Goal: Contribute content

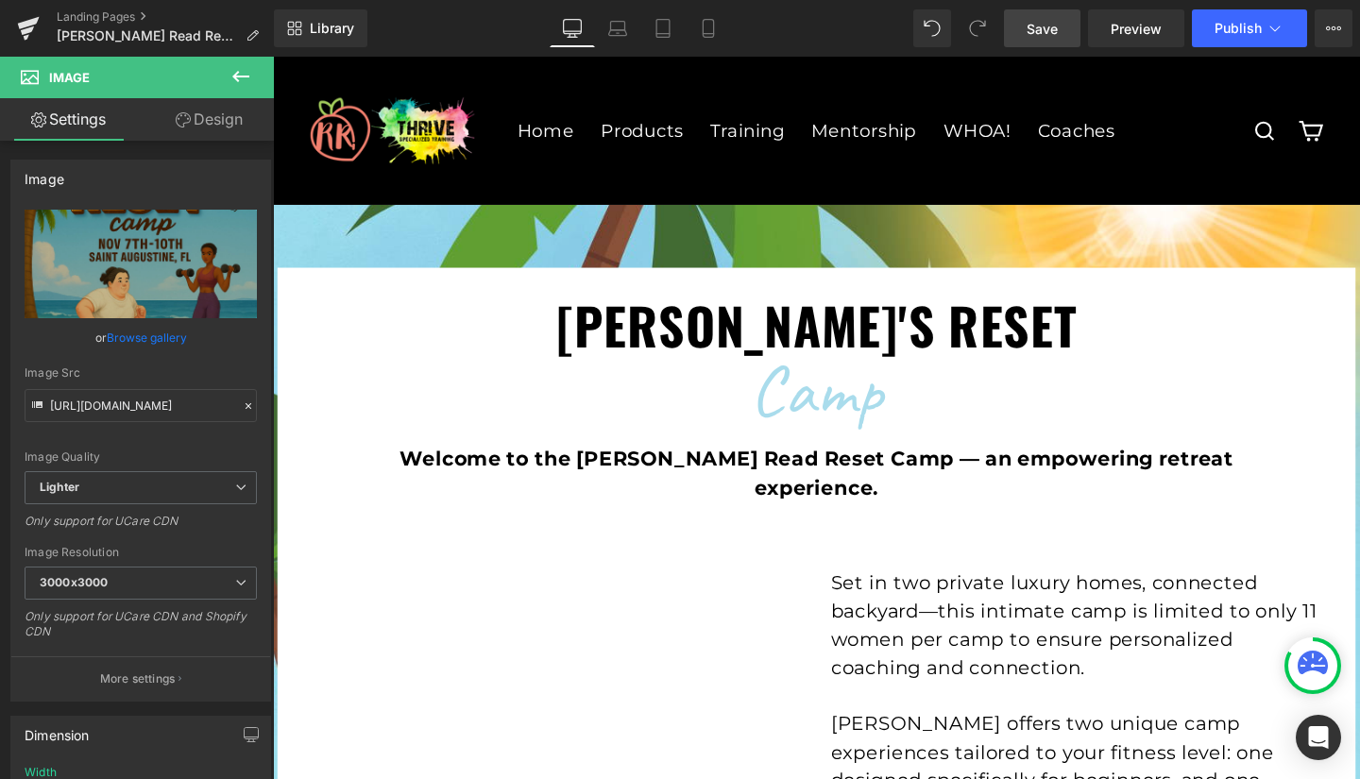
click at [1044, 21] on span "Save" at bounding box center [1042, 29] width 31 height 20
click at [1028, 40] on link "Save" at bounding box center [1042, 28] width 77 height 38
click at [1143, 23] on span "Preview" at bounding box center [1136, 29] width 51 height 20
click at [1034, 28] on span "Save" at bounding box center [1042, 29] width 31 height 20
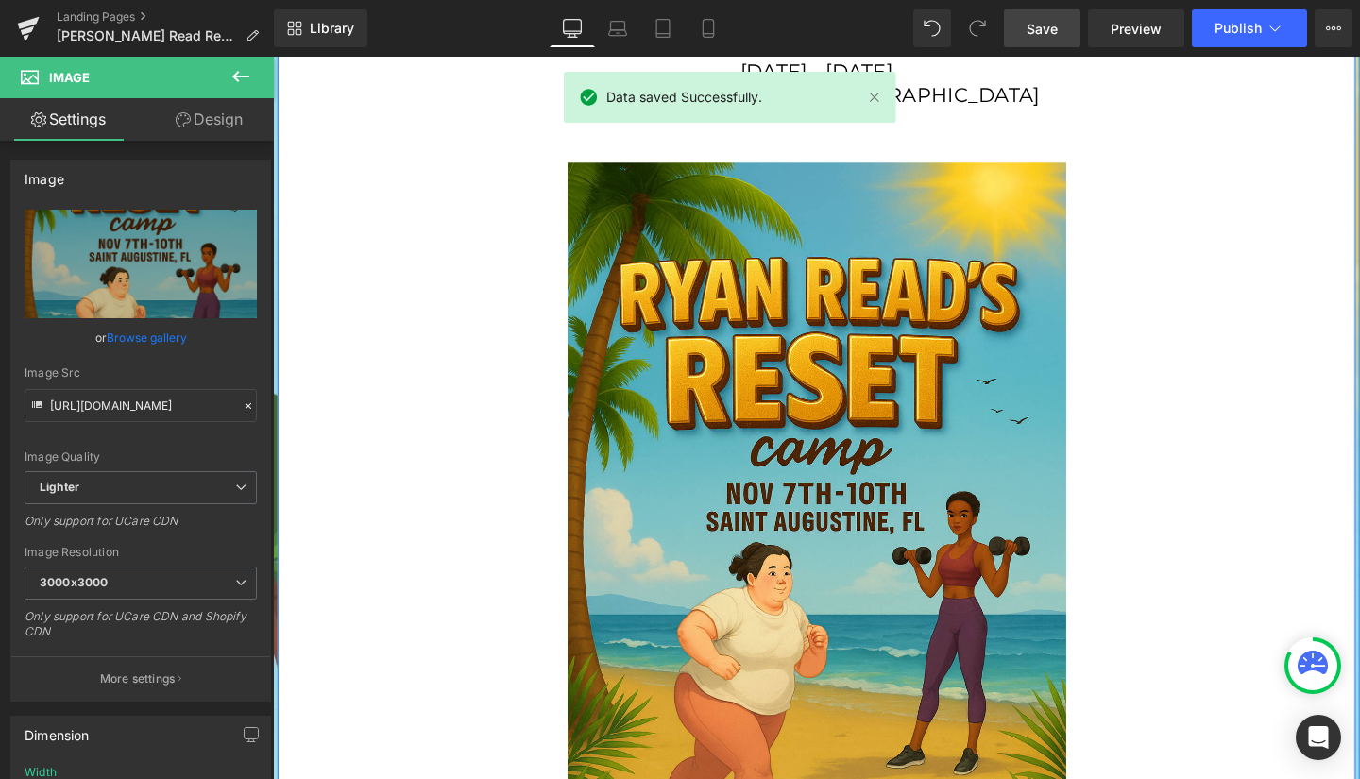
scroll to position [3032, 0]
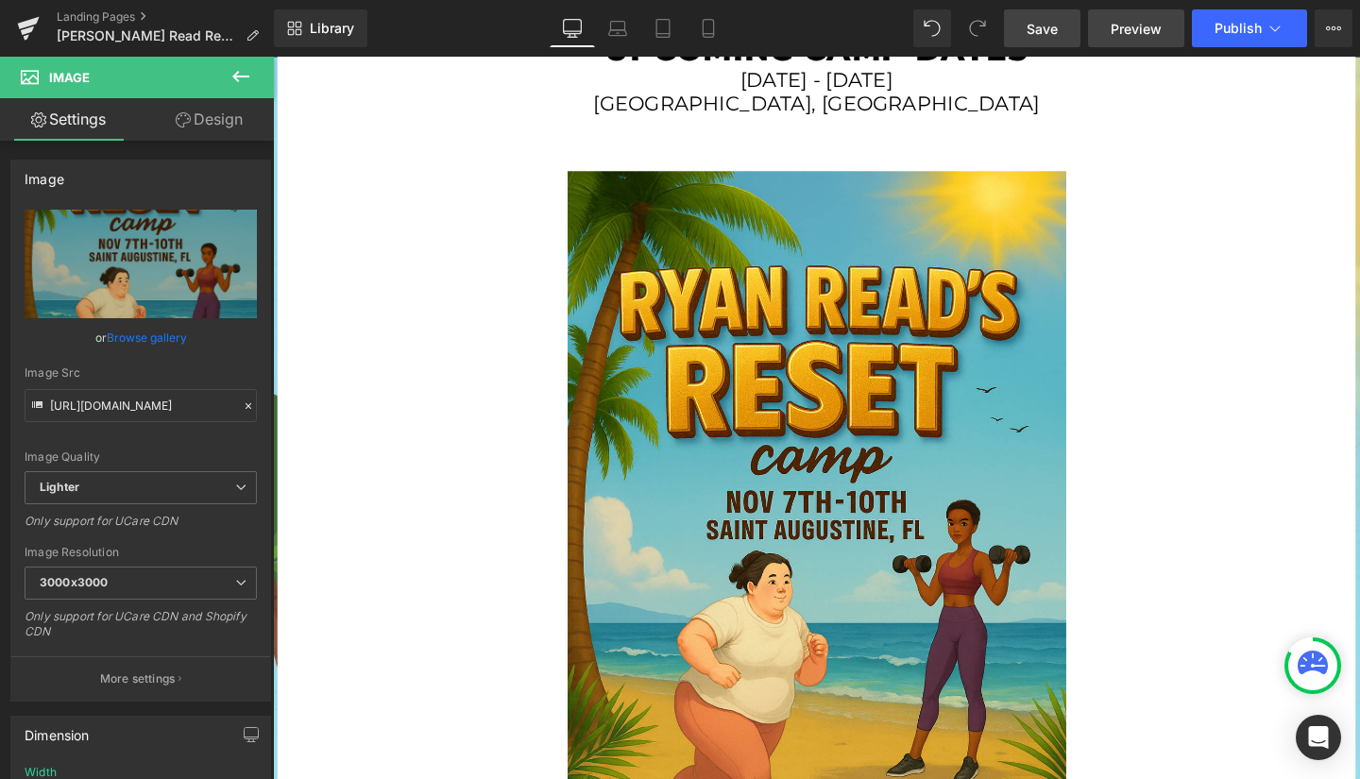
click at [1126, 24] on span "Preview" at bounding box center [1136, 29] width 51 height 20
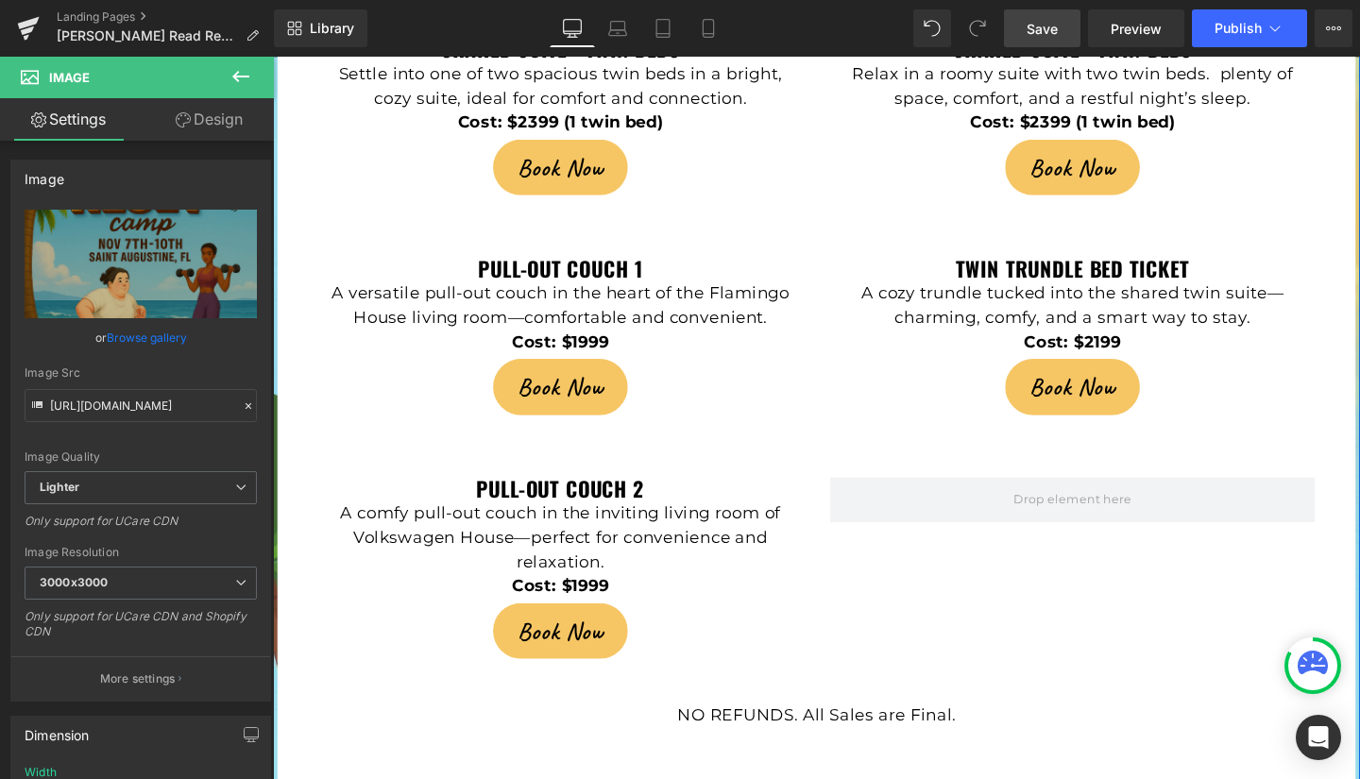
scroll to position [4951, 0]
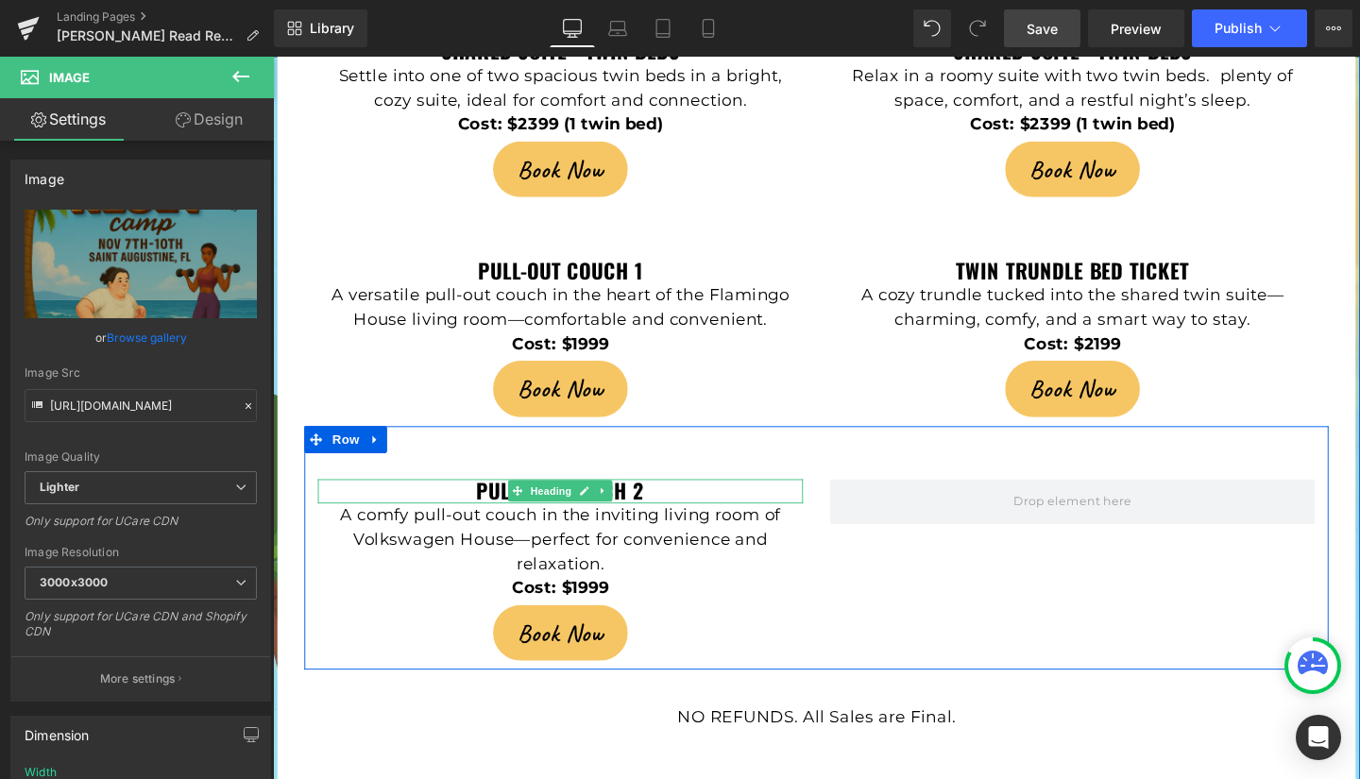
click at [486, 497] on b "pull-out couch 2" at bounding box center [574, 513] width 177 height 32
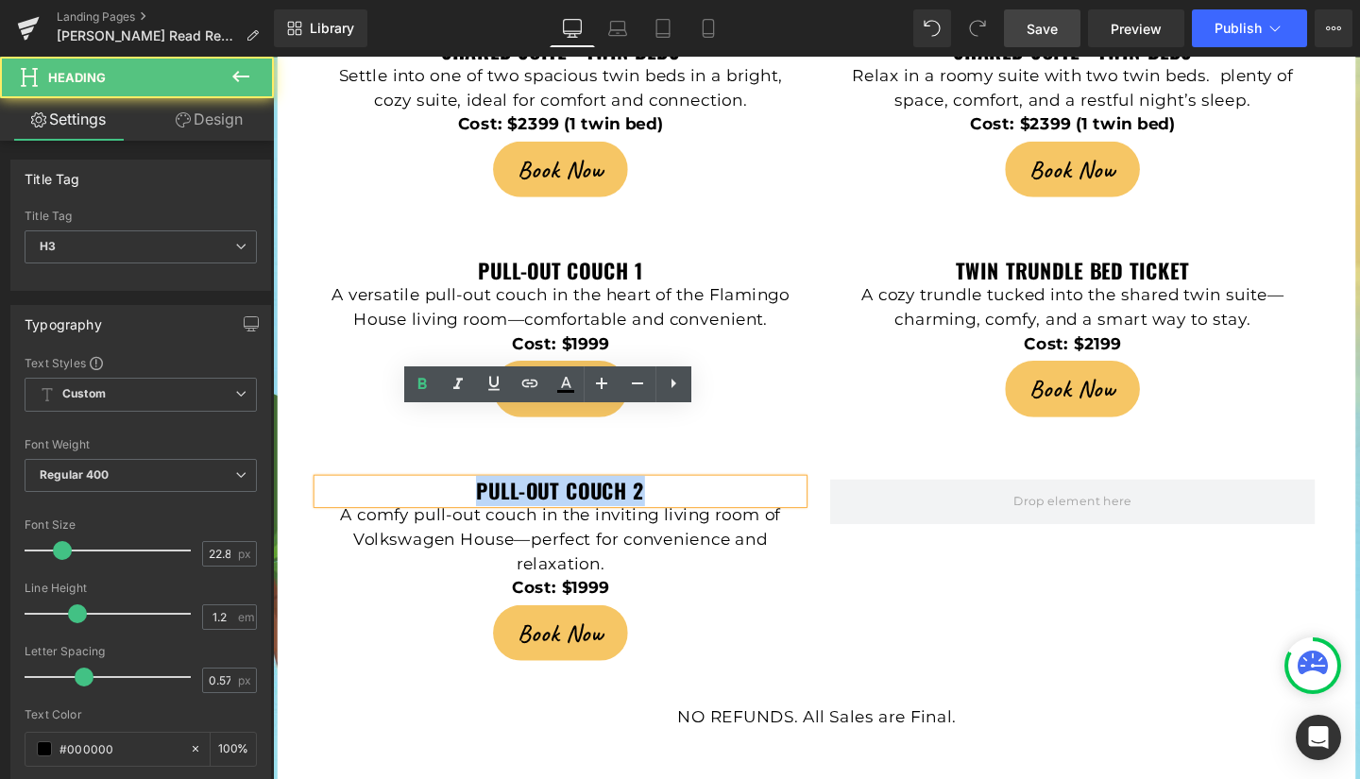
drag, startPoint x: 478, startPoint y: 444, endPoint x: 676, endPoint y: 446, distance: 198.4
click at [676, 501] on h3 "pull-out couch 2" at bounding box center [575, 514] width 510 height 26
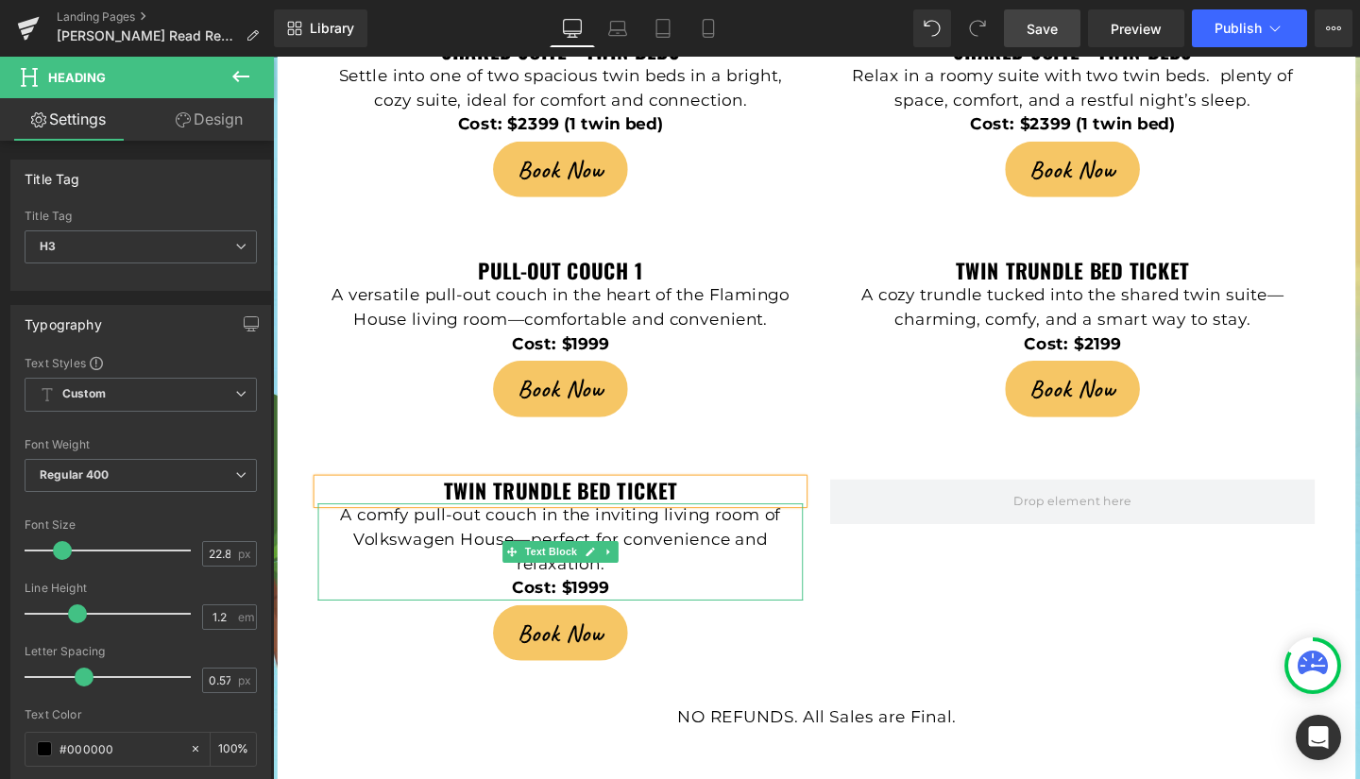
click at [454, 526] on p "A comfy pull-out couch in the inviting living room of Volkswagen House—perfect …" at bounding box center [575, 564] width 510 height 77
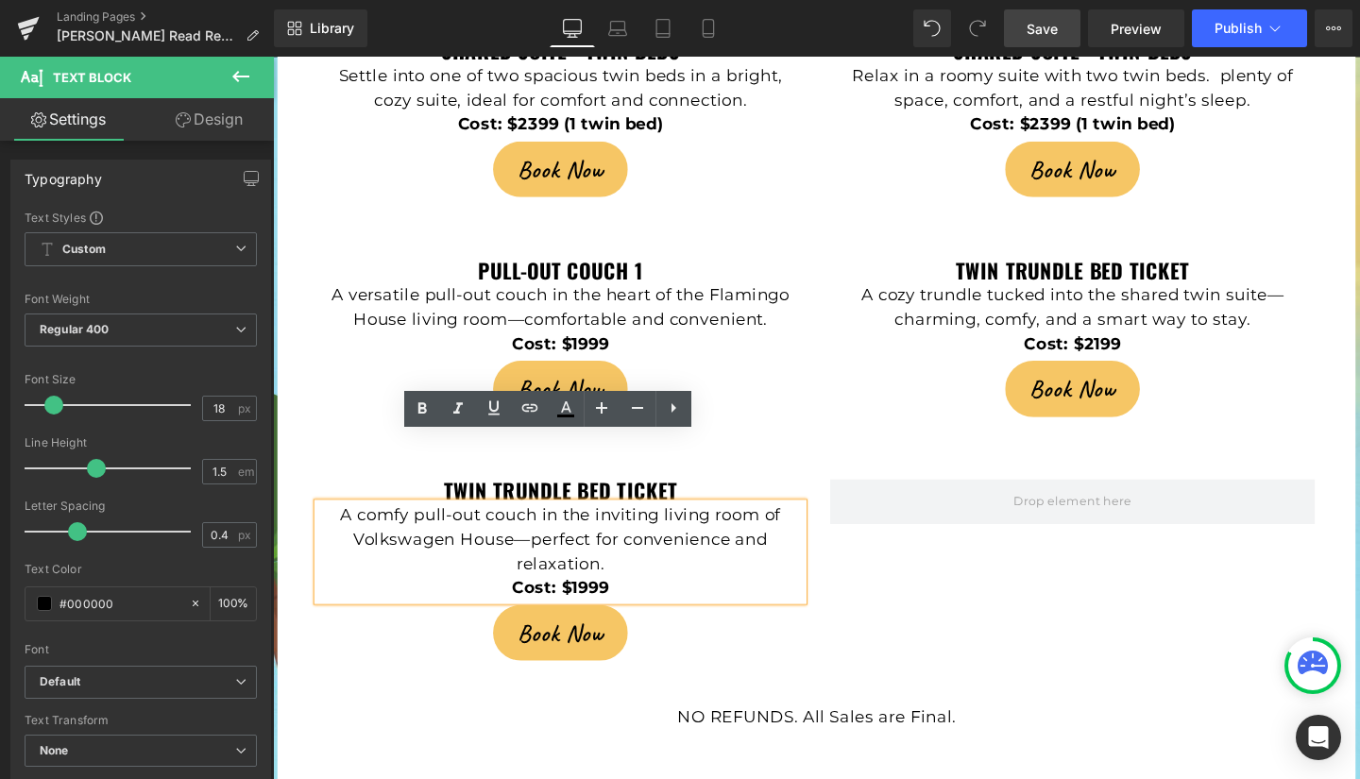
click at [395, 526] on p "A comfy pull-out couch in the inviting living room of Volkswagen House—perfect …" at bounding box center [575, 564] width 510 height 77
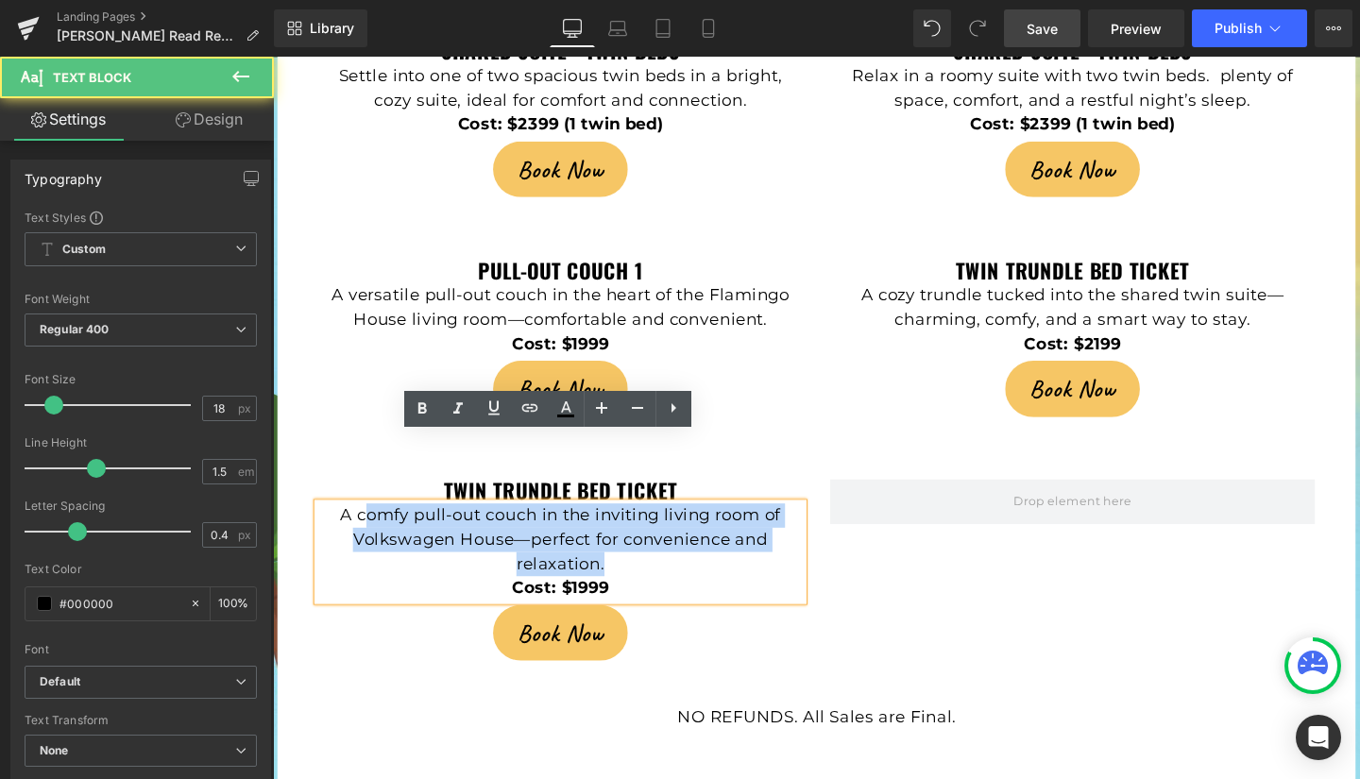
drag, startPoint x: 361, startPoint y: 468, endPoint x: 625, endPoint y: 514, distance: 268.5
click at [625, 526] on p "A comfy pull-out couch in the inviting living room of Volkswagen House—perfect …" at bounding box center [575, 564] width 510 height 77
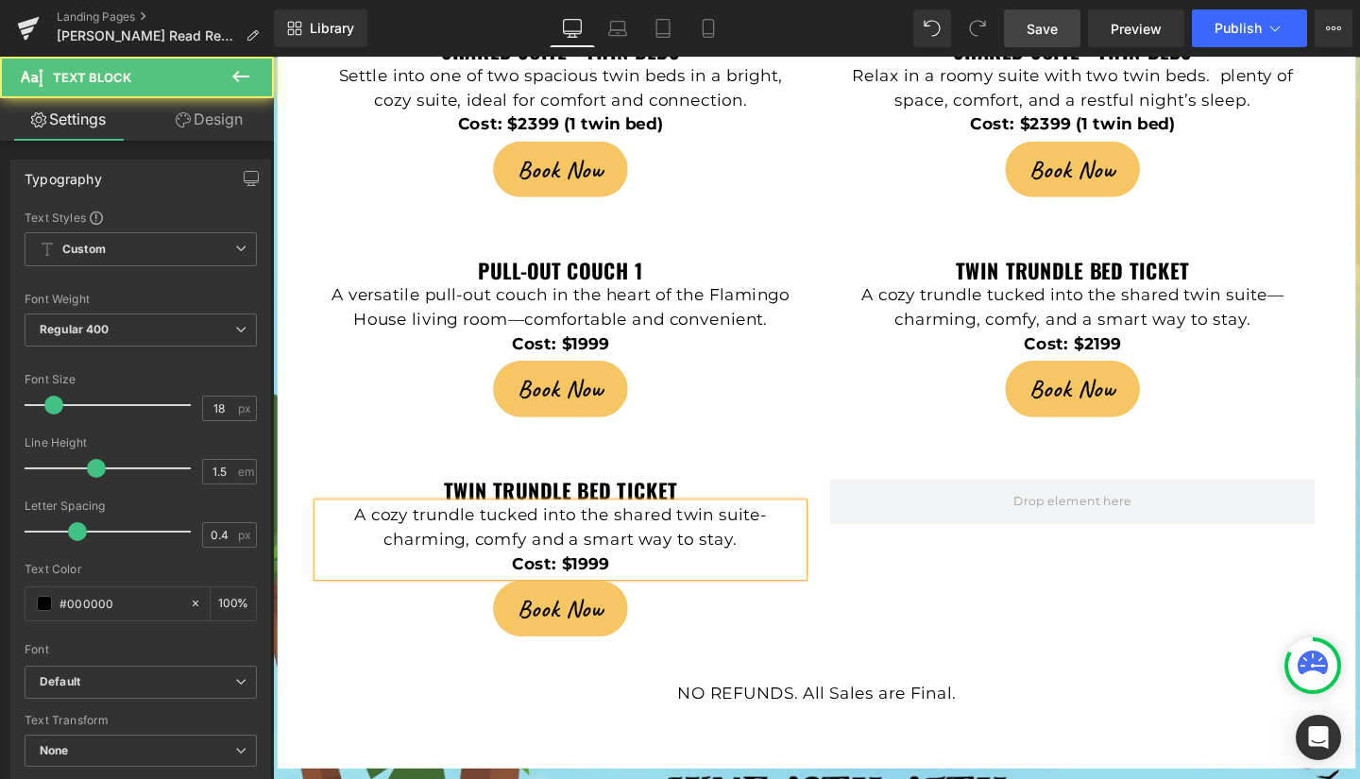
click at [615, 579] on strong "Cost: $1999" at bounding box center [575, 589] width 102 height 21
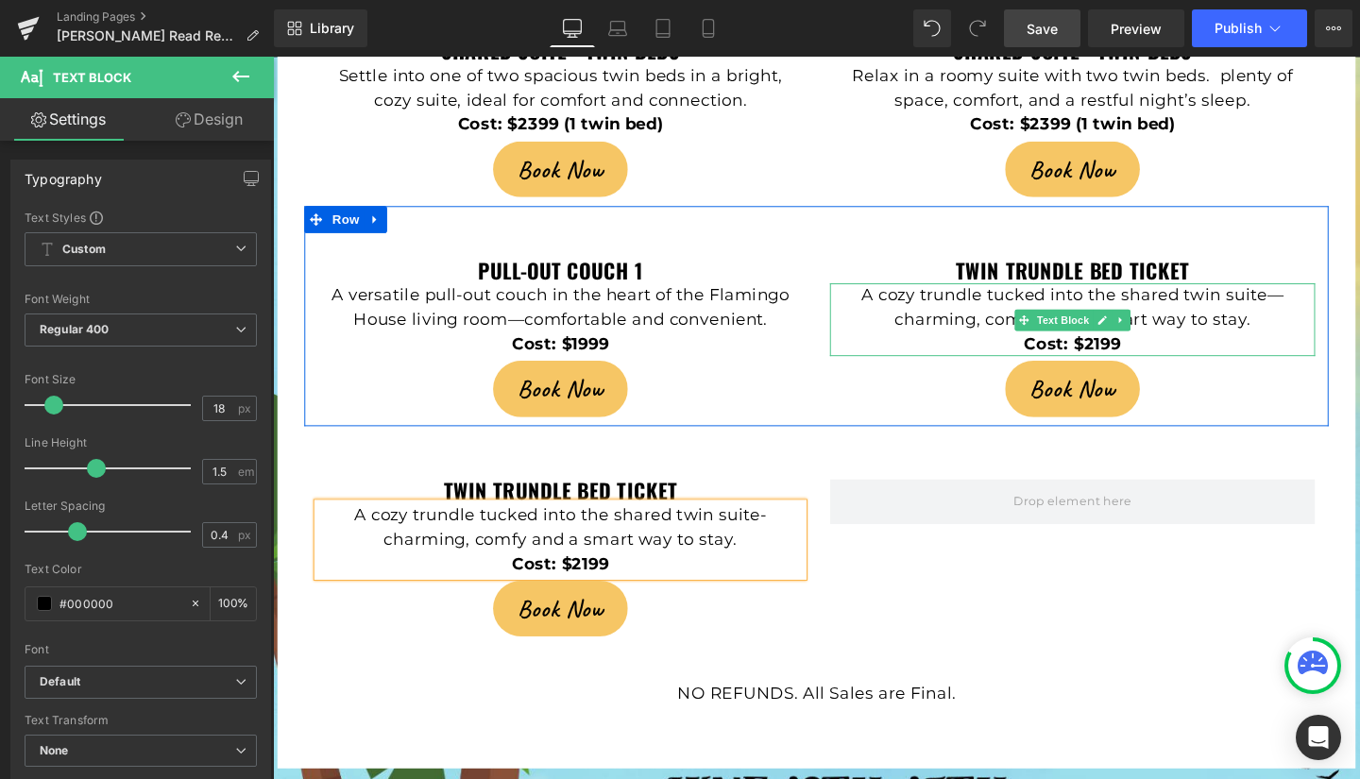
click at [1024, 295] on p "A cozy trundle tucked into the shared twin suite—charming, comfy, and a smart w…" at bounding box center [1114, 320] width 510 height 51
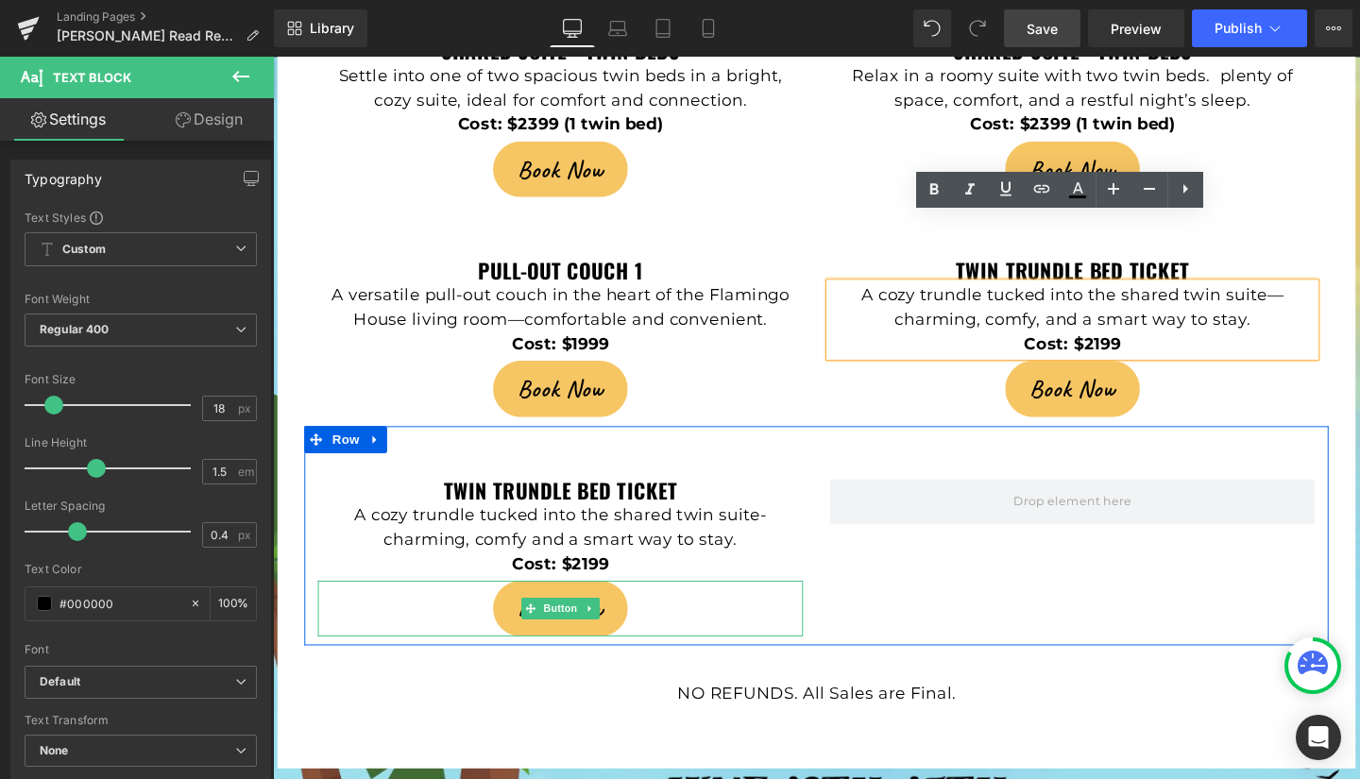
click at [520, 607] on link "Book Now" at bounding box center [574, 636] width 141 height 59
click at [514, 607] on link "Book Now" at bounding box center [574, 636] width 141 height 59
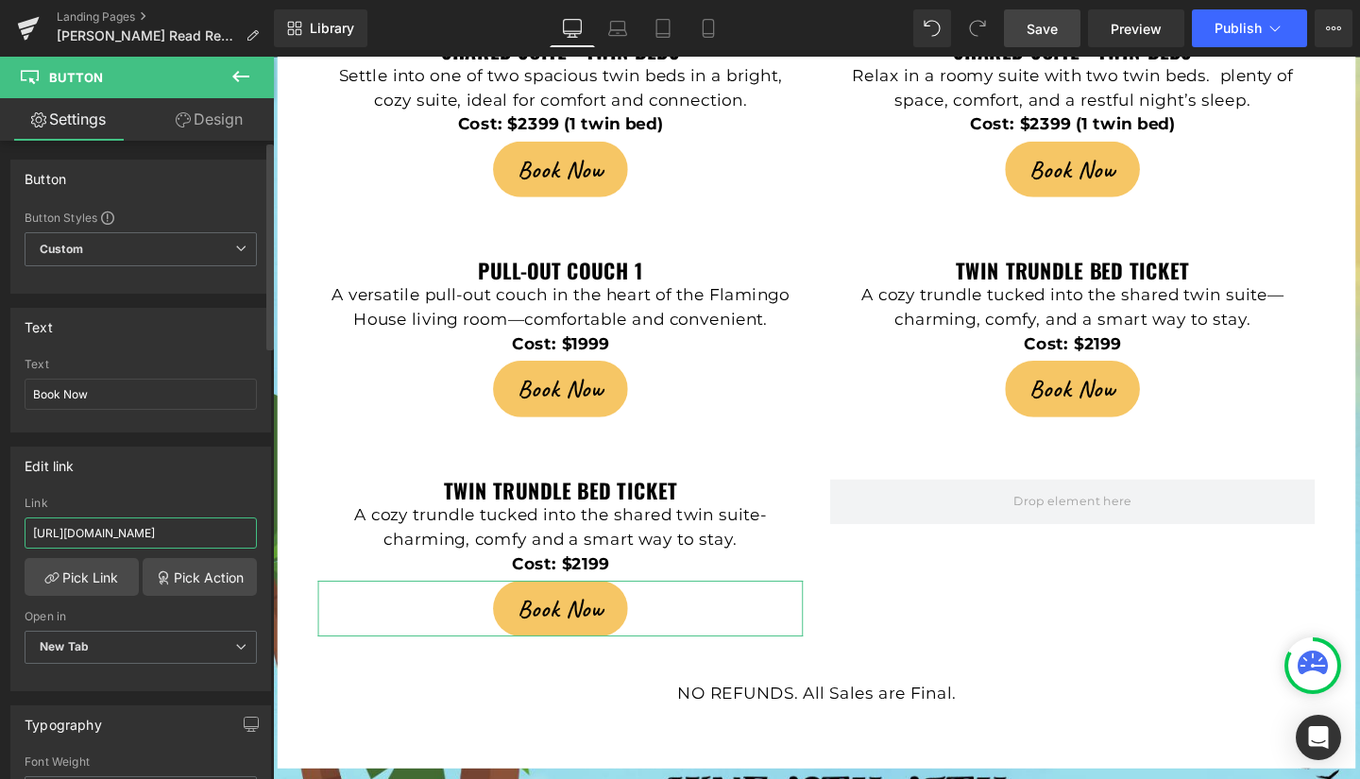
scroll to position [0, 83]
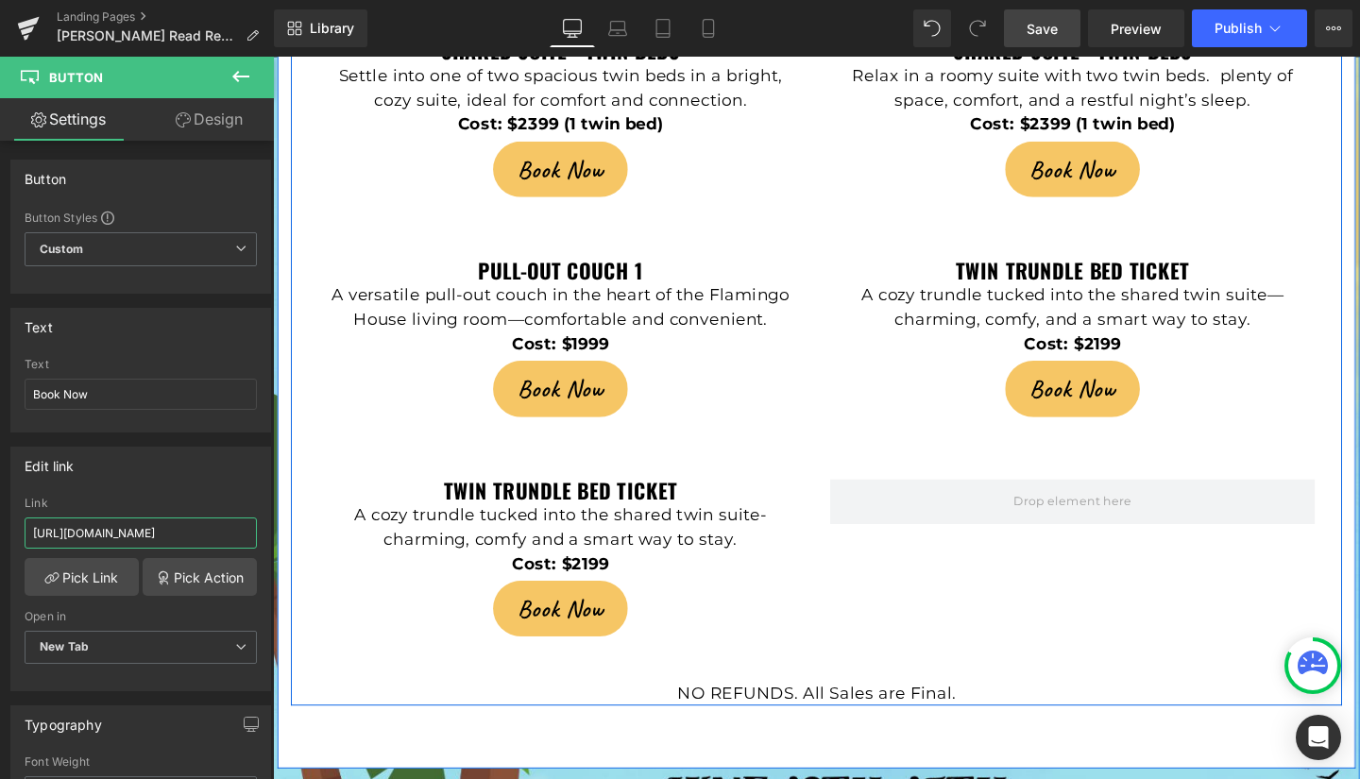
drag, startPoint x: 300, startPoint y: 594, endPoint x: 291, endPoint y: 558, distance: 37.1
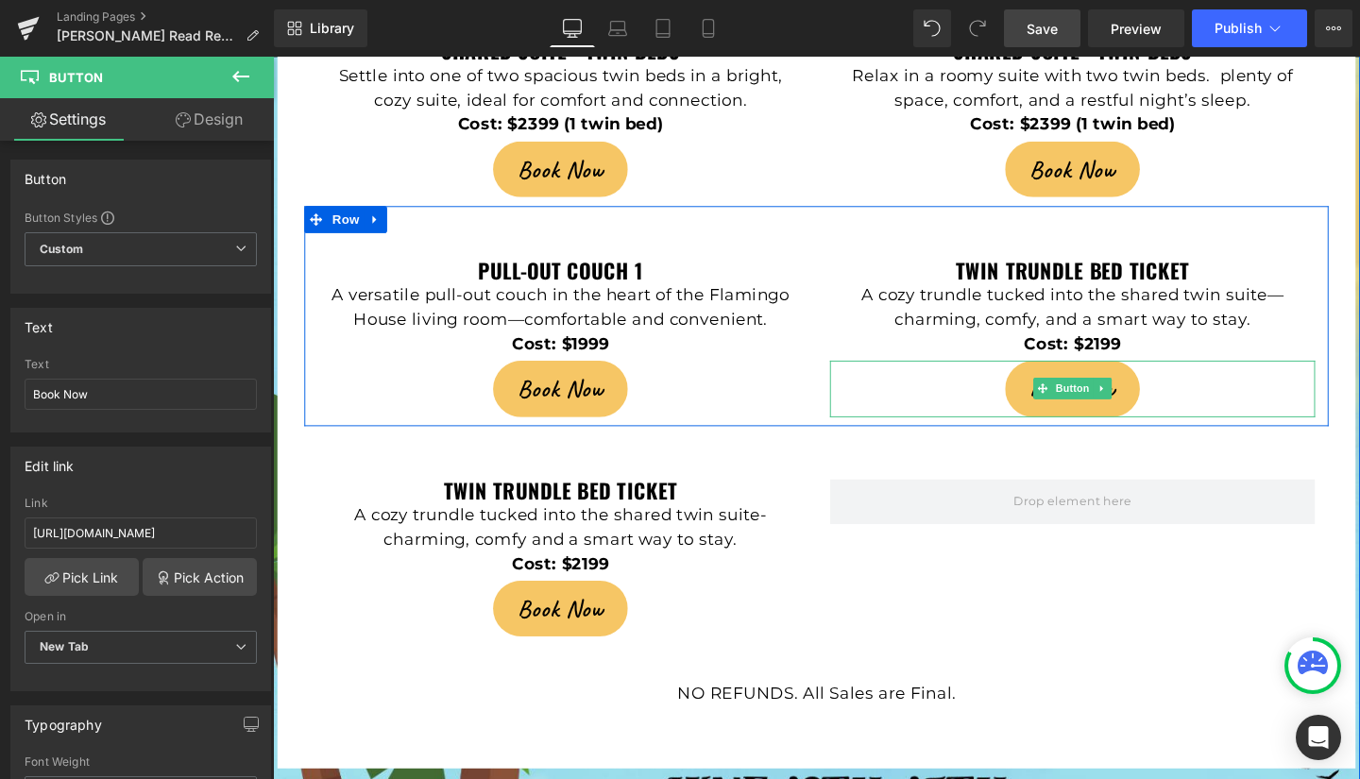
click at [1058, 376] on link "Book Now" at bounding box center [1113, 405] width 141 height 59
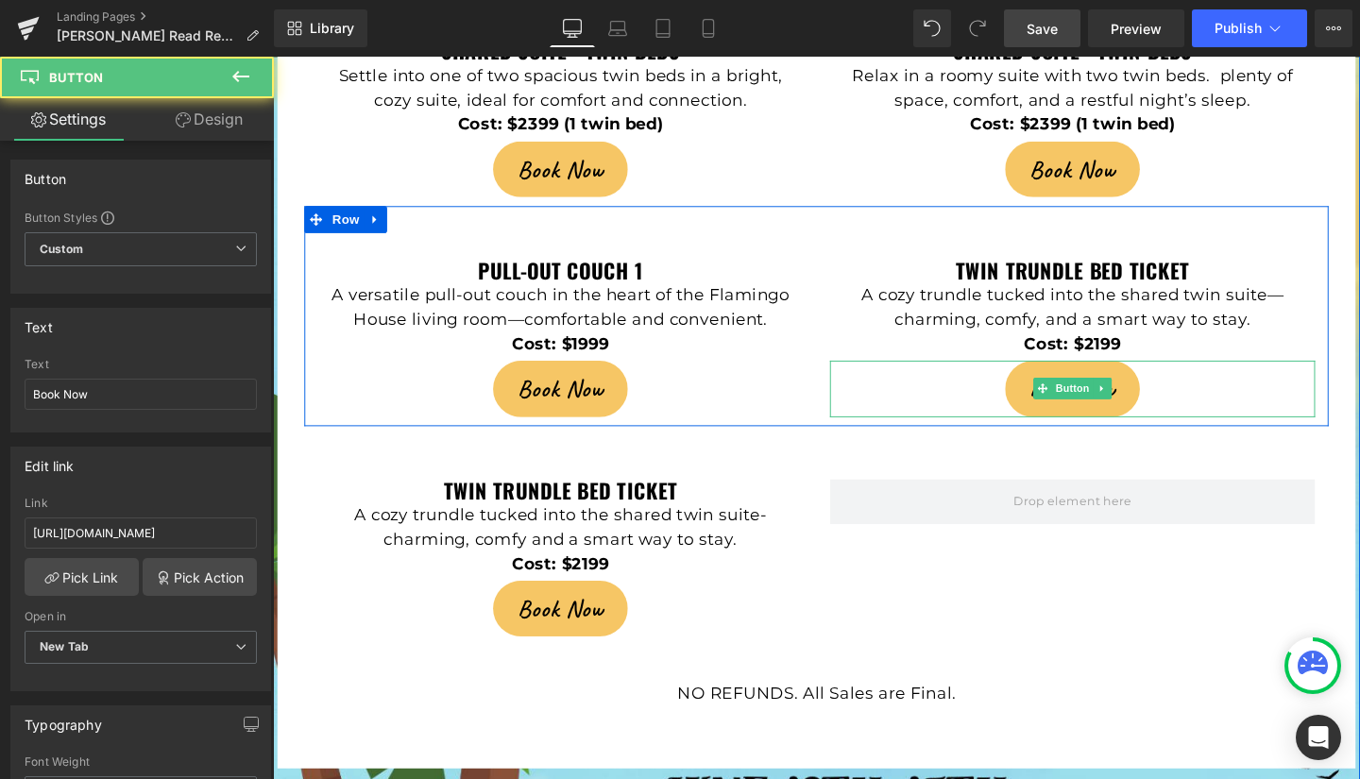
click at [1057, 376] on link "Book Now" at bounding box center [1113, 405] width 141 height 59
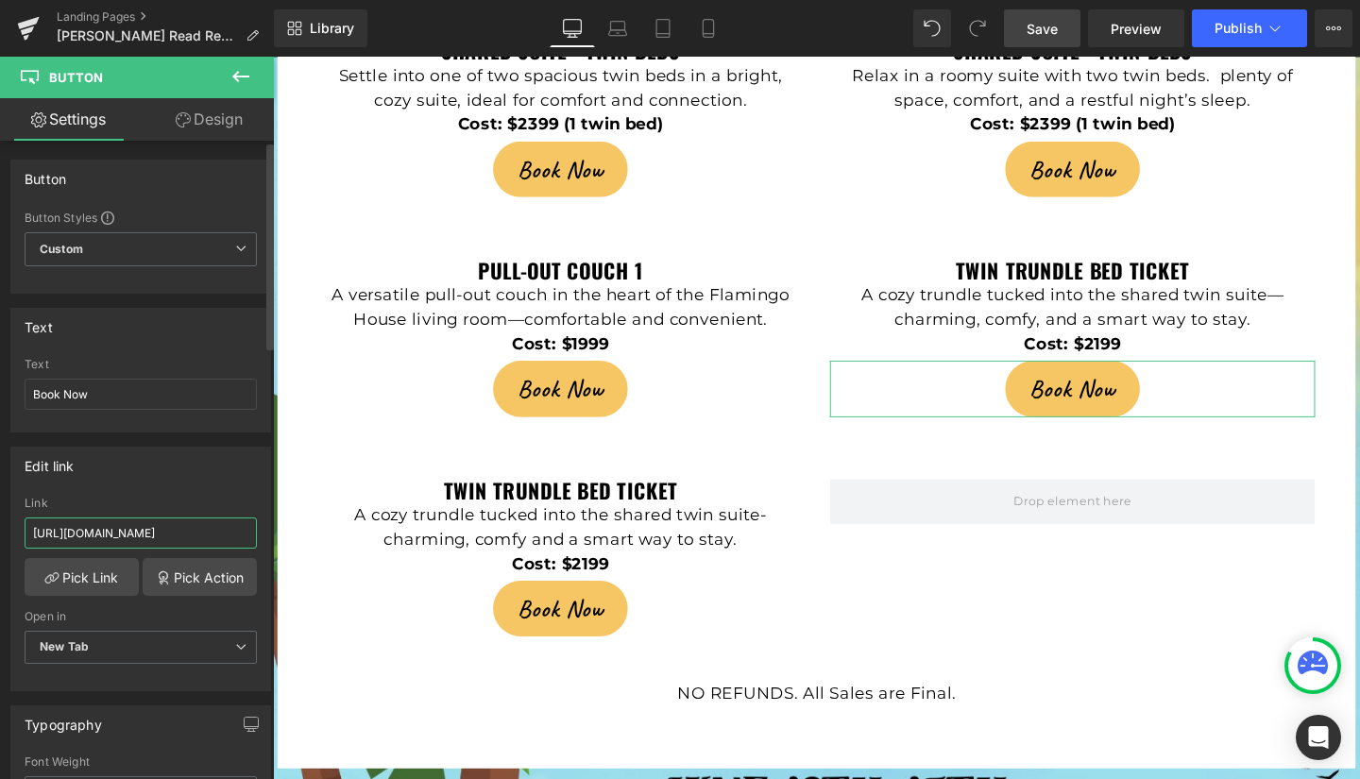
scroll to position [0, 72]
drag, startPoint x: 28, startPoint y: 530, endPoint x: 270, endPoint y: 554, distance: 243.0
click at [270, 554] on div "Button Button Styles Custom Custom Setup Global Style Custom Setup Global Style…" at bounding box center [137, 464] width 274 height 647
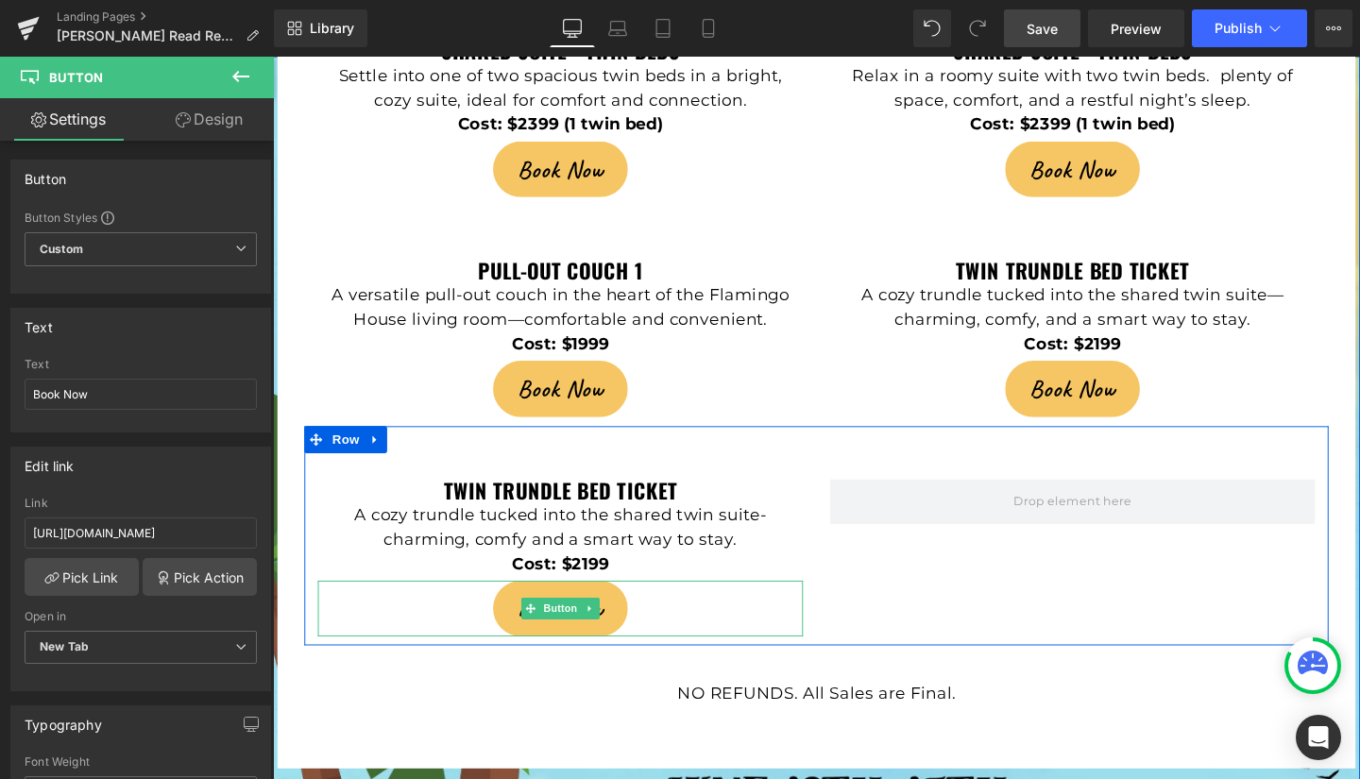
click at [510, 607] on link "Book Now" at bounding box center [574, 636] width 141 height 59
click at [511, 607] on link "Book Now" at bounding box center [574, 636] width 141 height 59
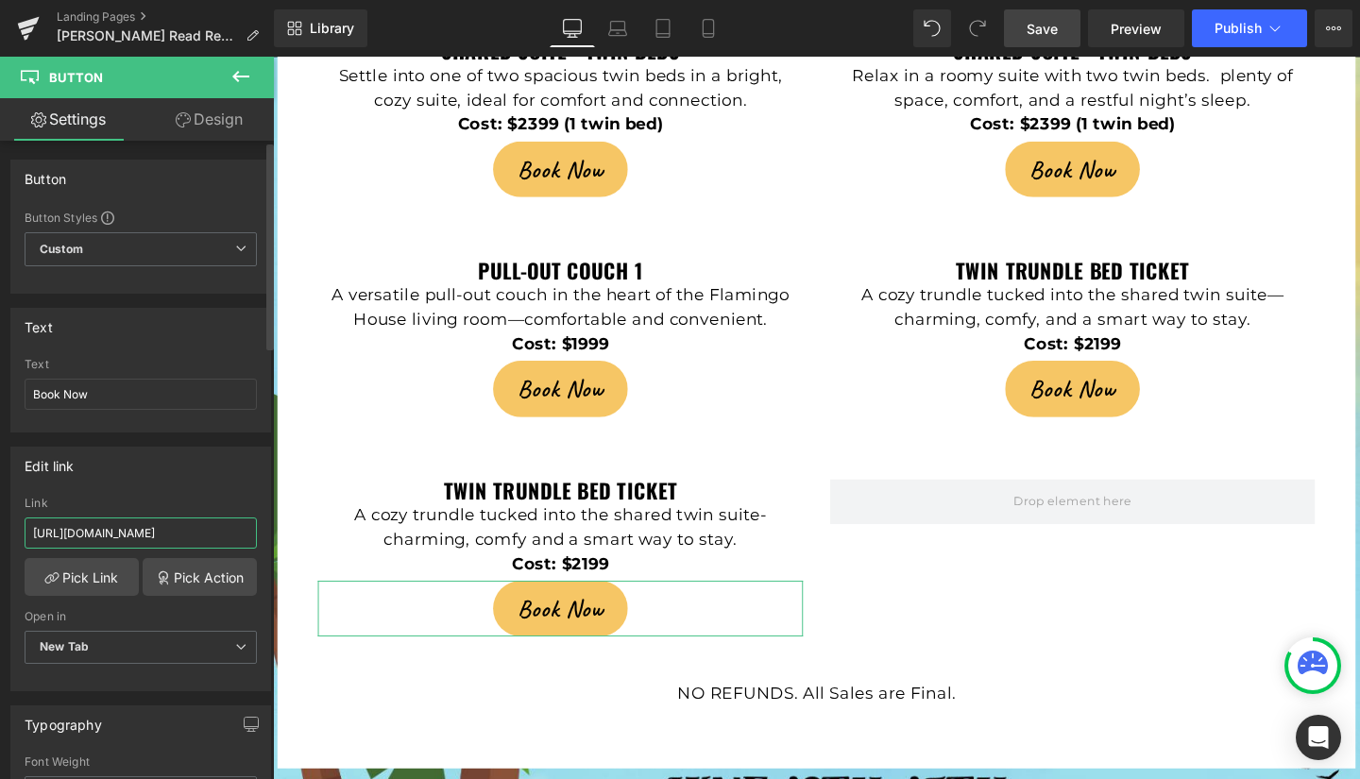
scroll to position [0, 83]
drag, startPoint x: 31, startPoint y: 533, endPoint x: 255, endPoint y: 540, distance: 224.0
click at [255, 540] on div "[URL][DOMAIN_NAME] Link [URL][DOMAIN_NAME] Pick Link Pick Action Current Tab Ne…" at bounding box center [140, 594] width 259 height 194
type input "[URL][DOMAIN_NAME]"
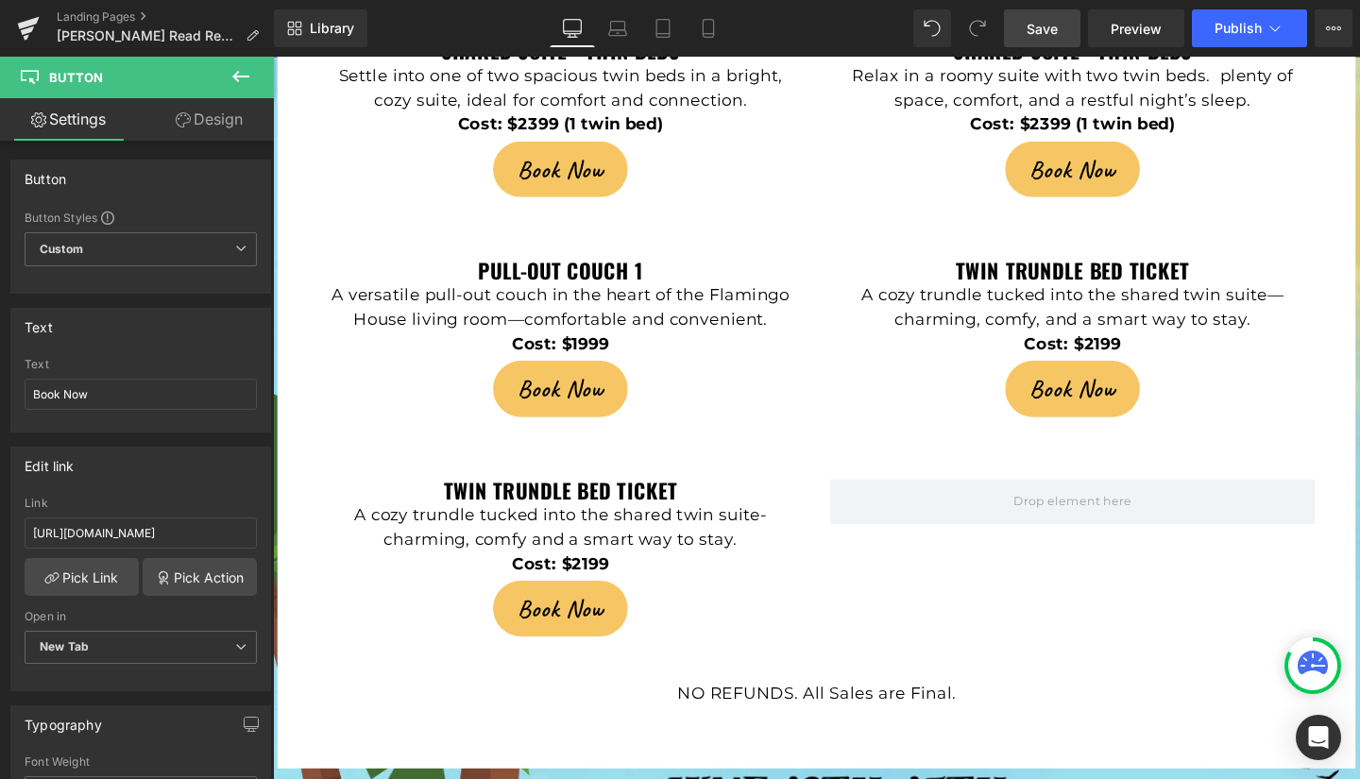
click at [1035, 20] on span "Save" at bounding box center [1042, 29] width 31 height 20
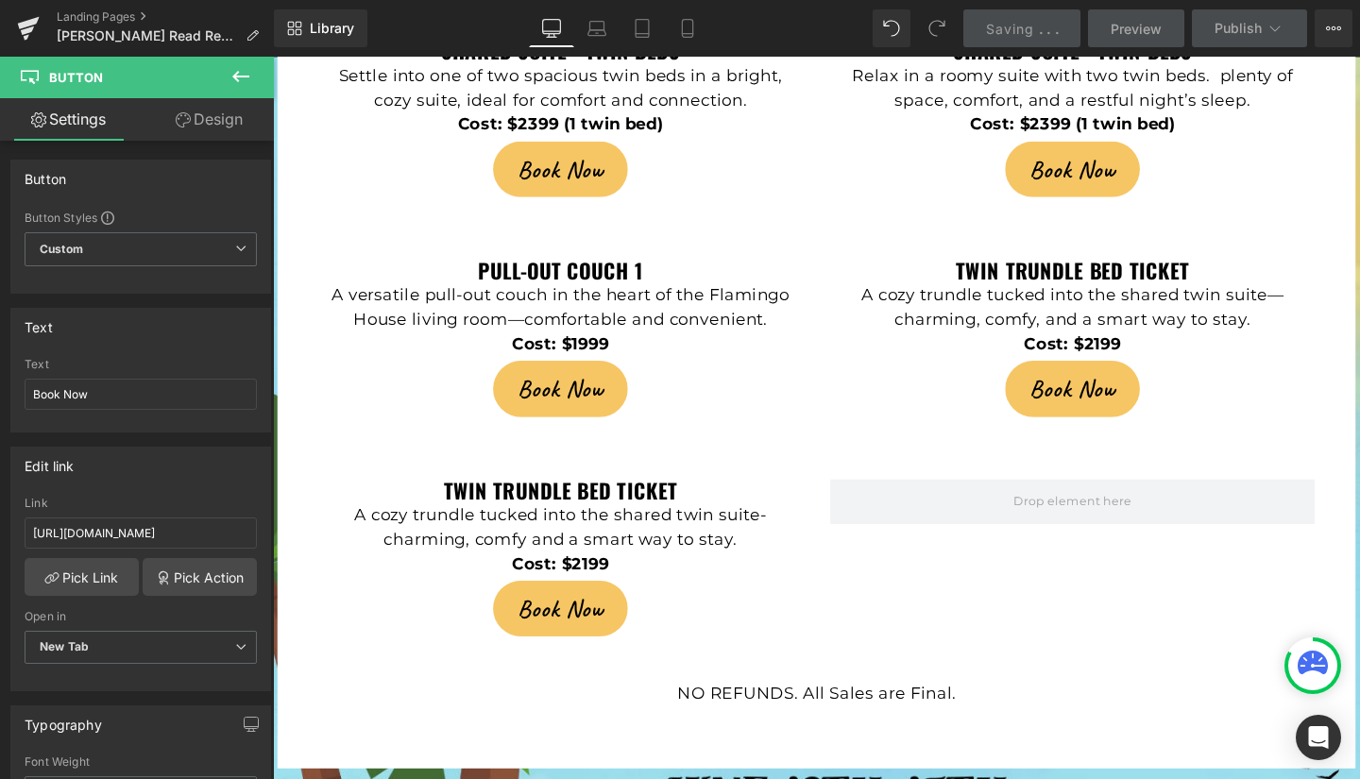
scroll to position [0, 0]
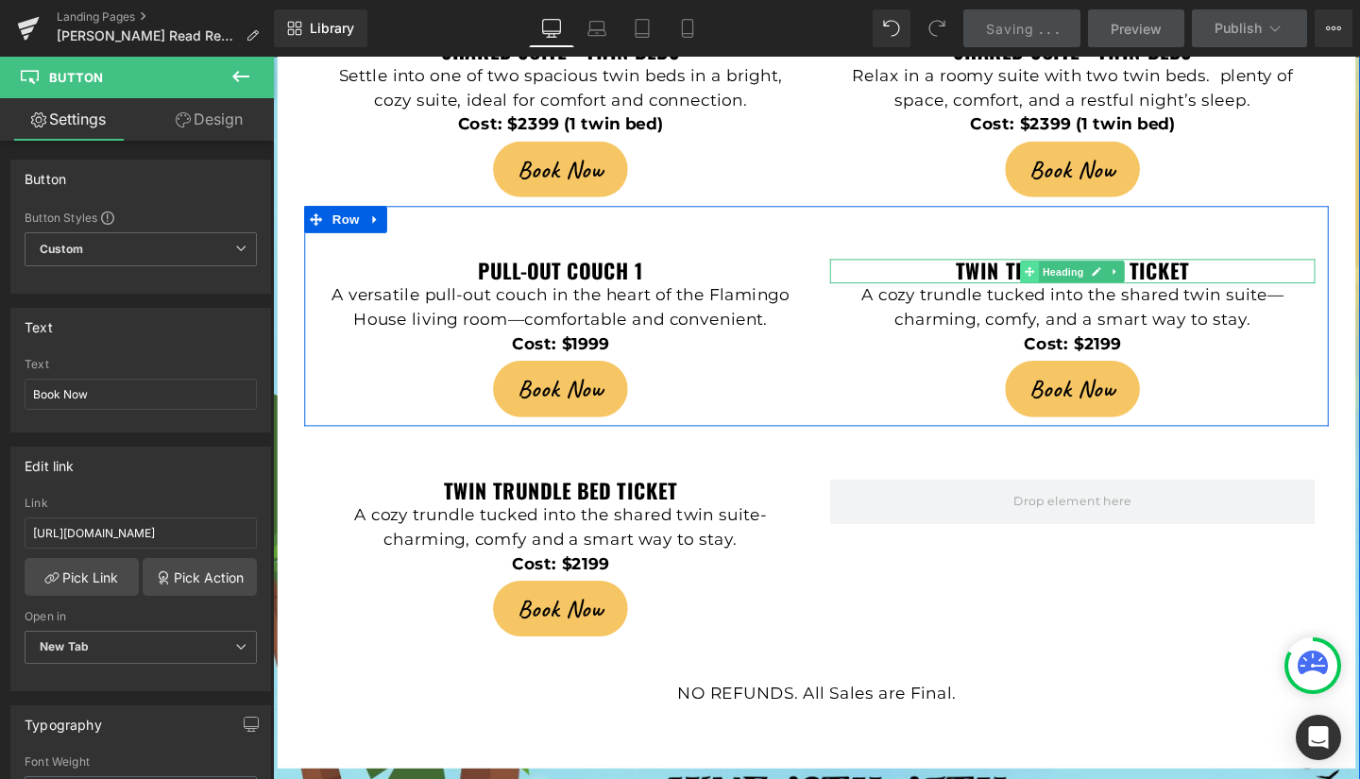
click at [1059, 271] on span at bounding box center [1069, 282] width 20 height 23
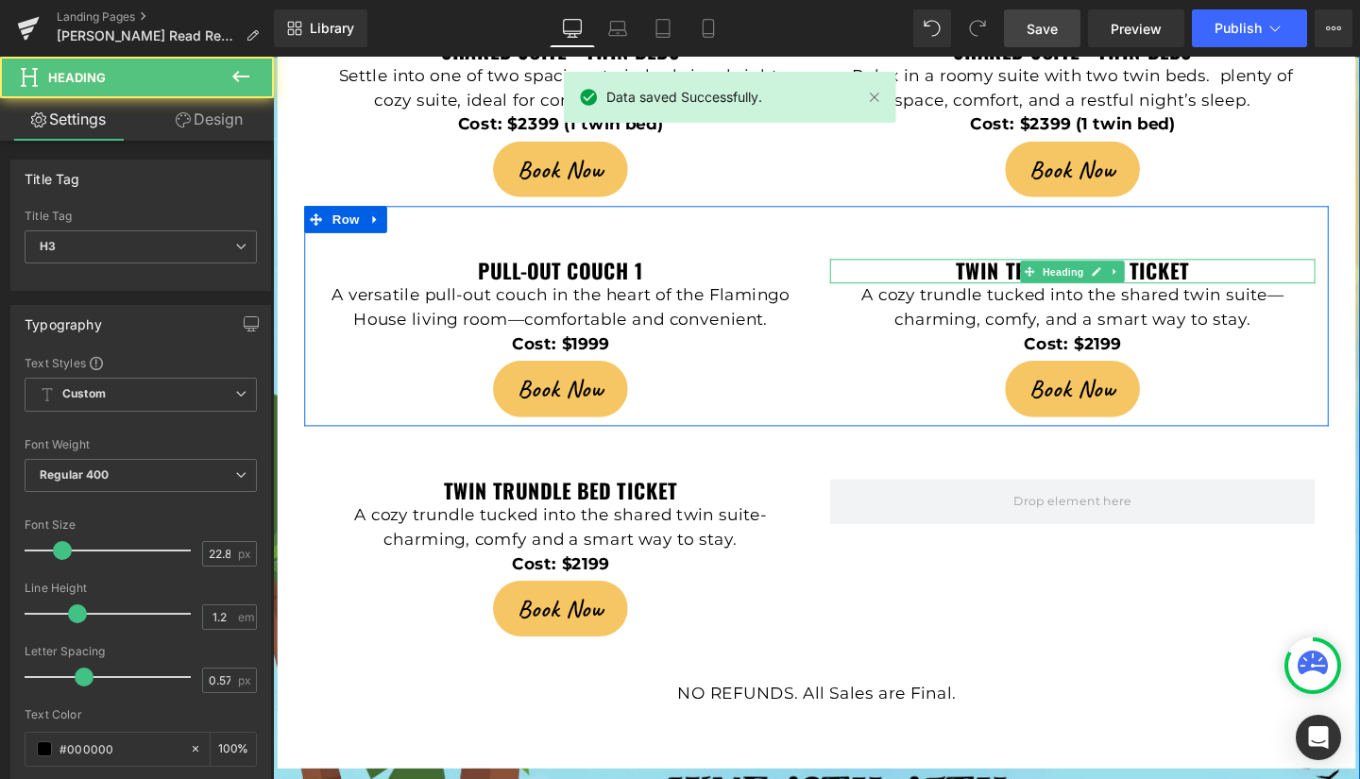
click at [1031, 265] on strong "Twin trundle bed ticket" at bounding box center [1113, 281] width 245 height 32
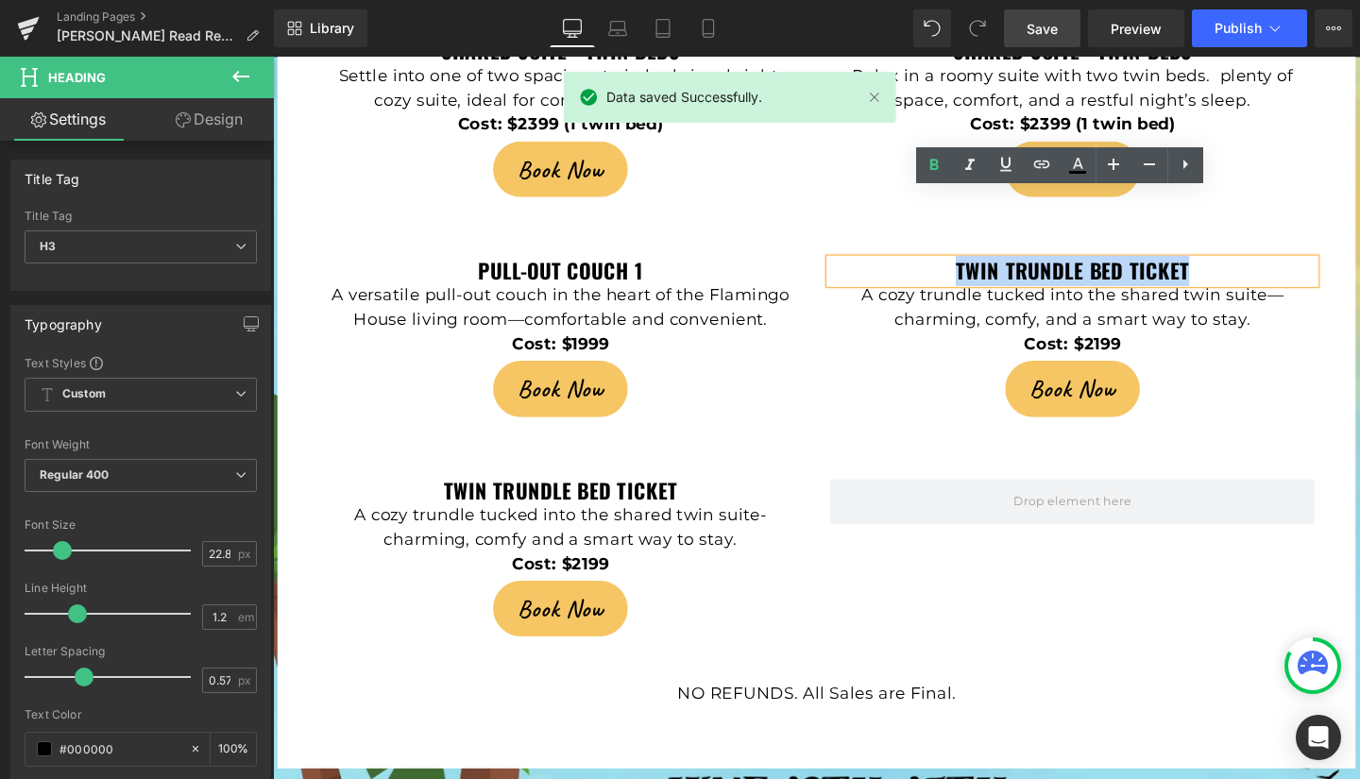
drag, startPoint x: 975, startPoint y: 209, endPoint x: 1225, endPoint y: 213, distance: 250.3
click at [1225, 269] on h3 "Twin trundle bed ticket" at bounding box center [1114, 282] width 510 height 26
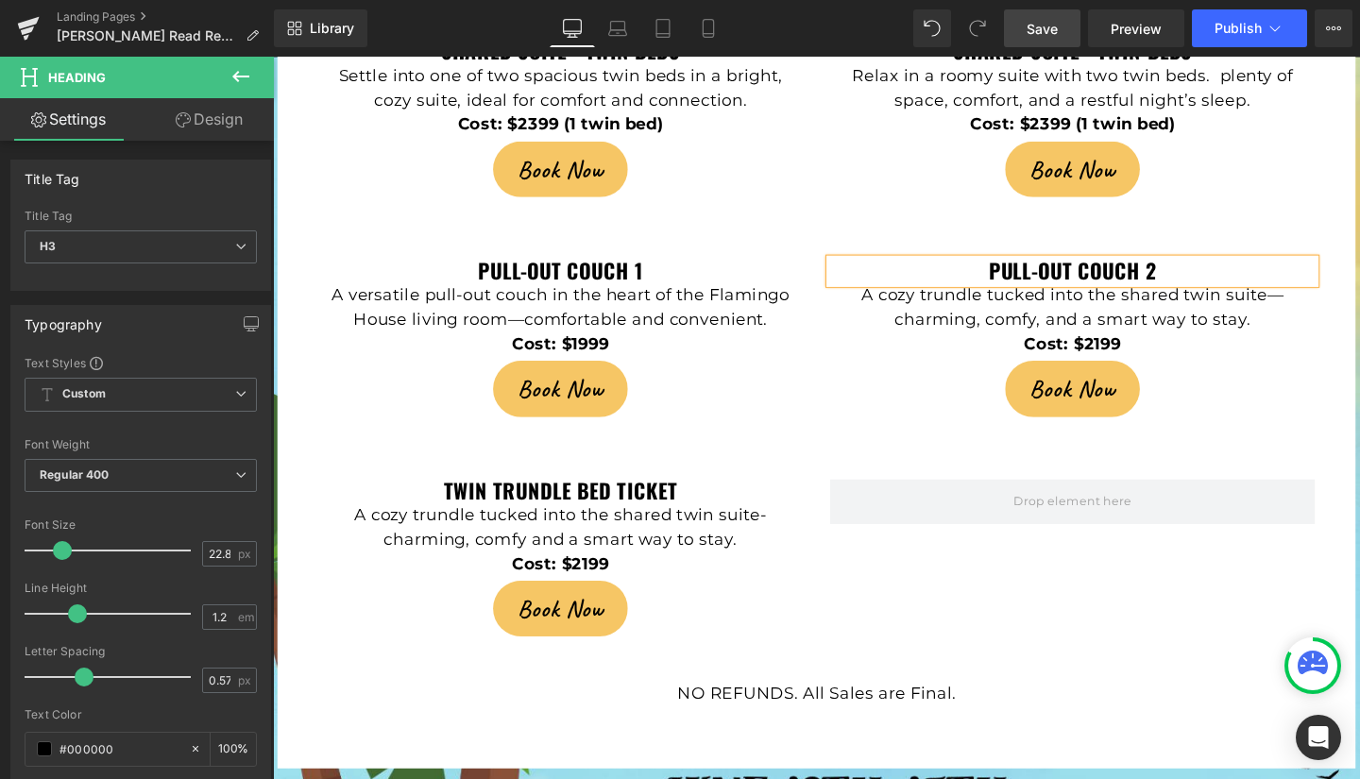
click at [1225, 269] on h3 "pull-out couch 2" at bounding box center [1114, 282] width 510 height 26
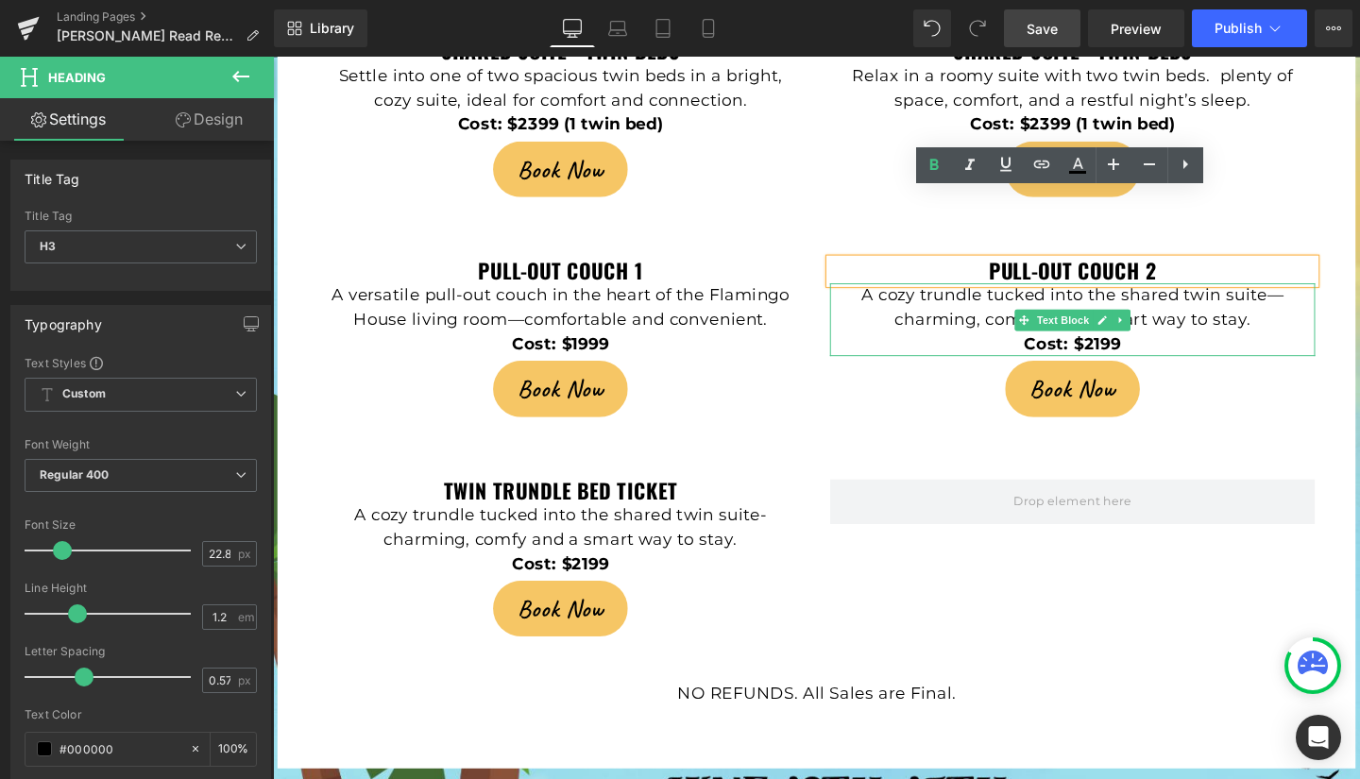
click at [994, 295] on p "A cozy trundle tucked into the shared twin suite—charming, comfy, and a smart w…" at bounding box center [1114, 320] width 510 height 51
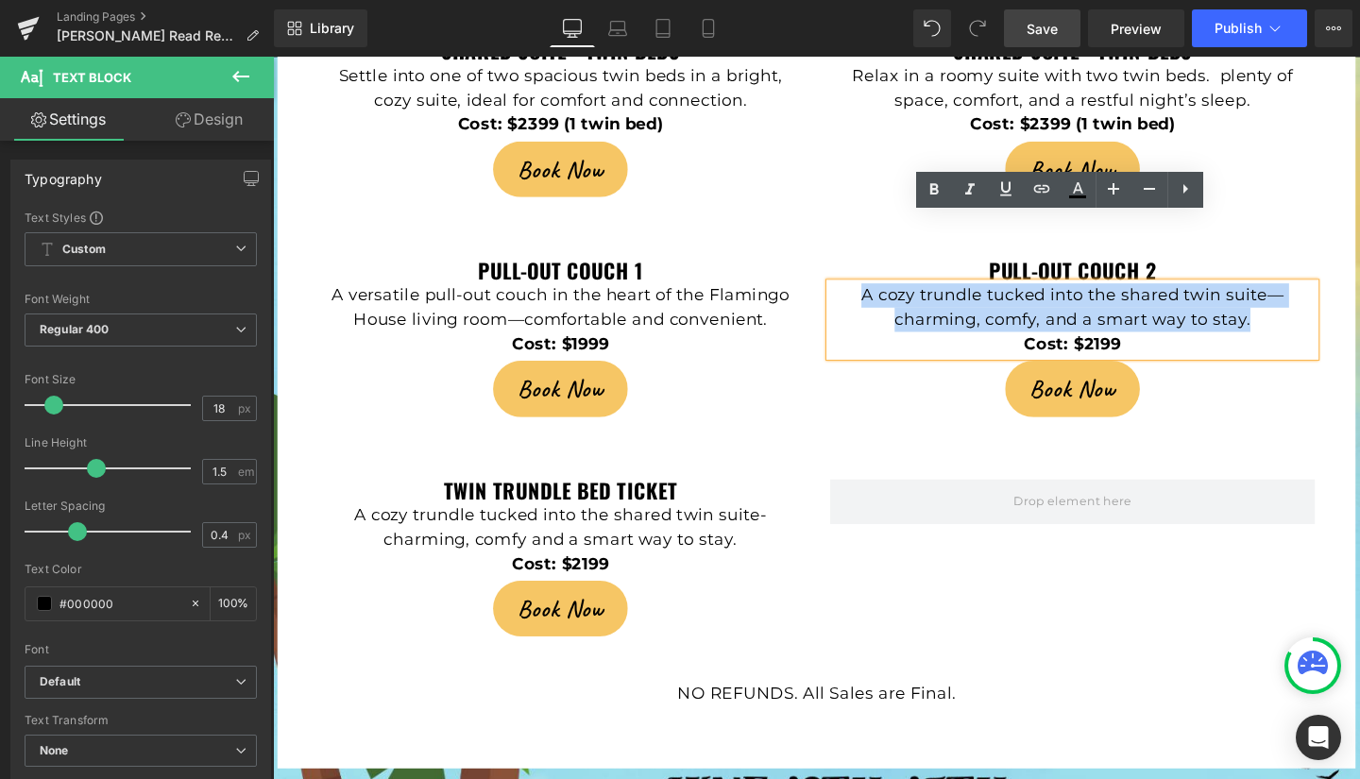
drag, startPoint x: 887, startPoint y: 243, endPoint x: 1295, endPoint y: 273, distance: 409.1
click at [1295, 295] on p "A cozy trundle tucked into the shared twin suite—charming, comfy, and a smart w…" at bounding box center [1114, 320] width 510 height 51
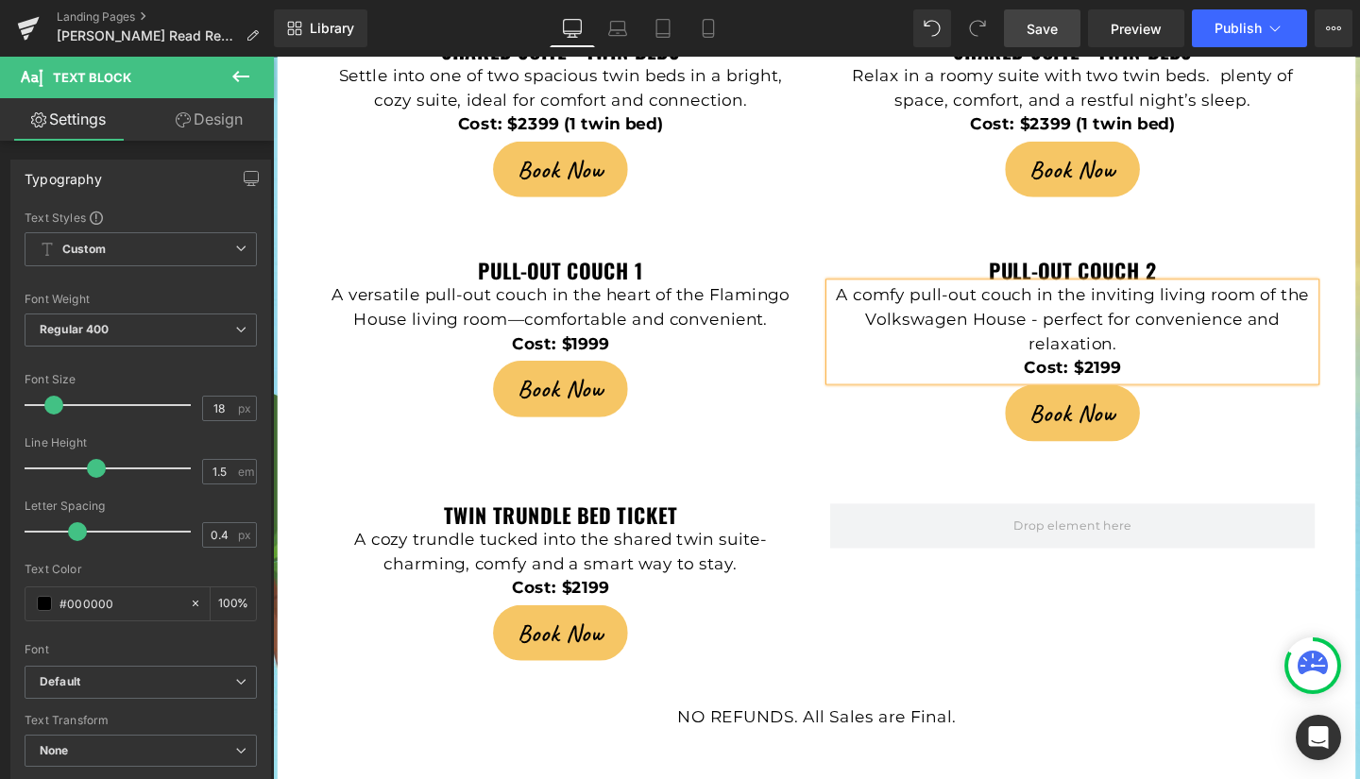
click at [1132, 373] on strong "Cost: $2199" at bounding box center [1114, 383] width 102 height 21
click at [1279, 295] on p "A comfy pull-out couch in the inviting living room of the Volkswagen House - pe…" at bounding box center [1114, 333] width 510 height 77
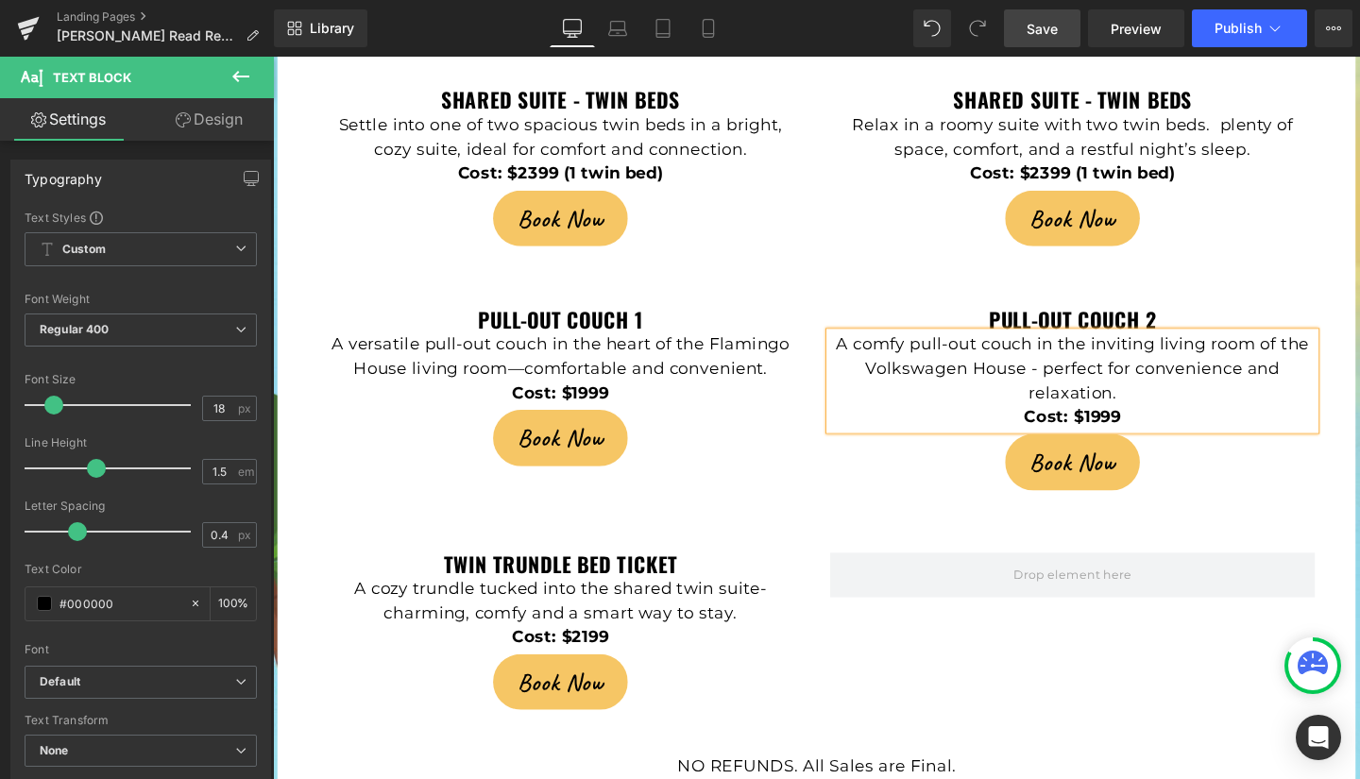
scroll to position [4905, 0]
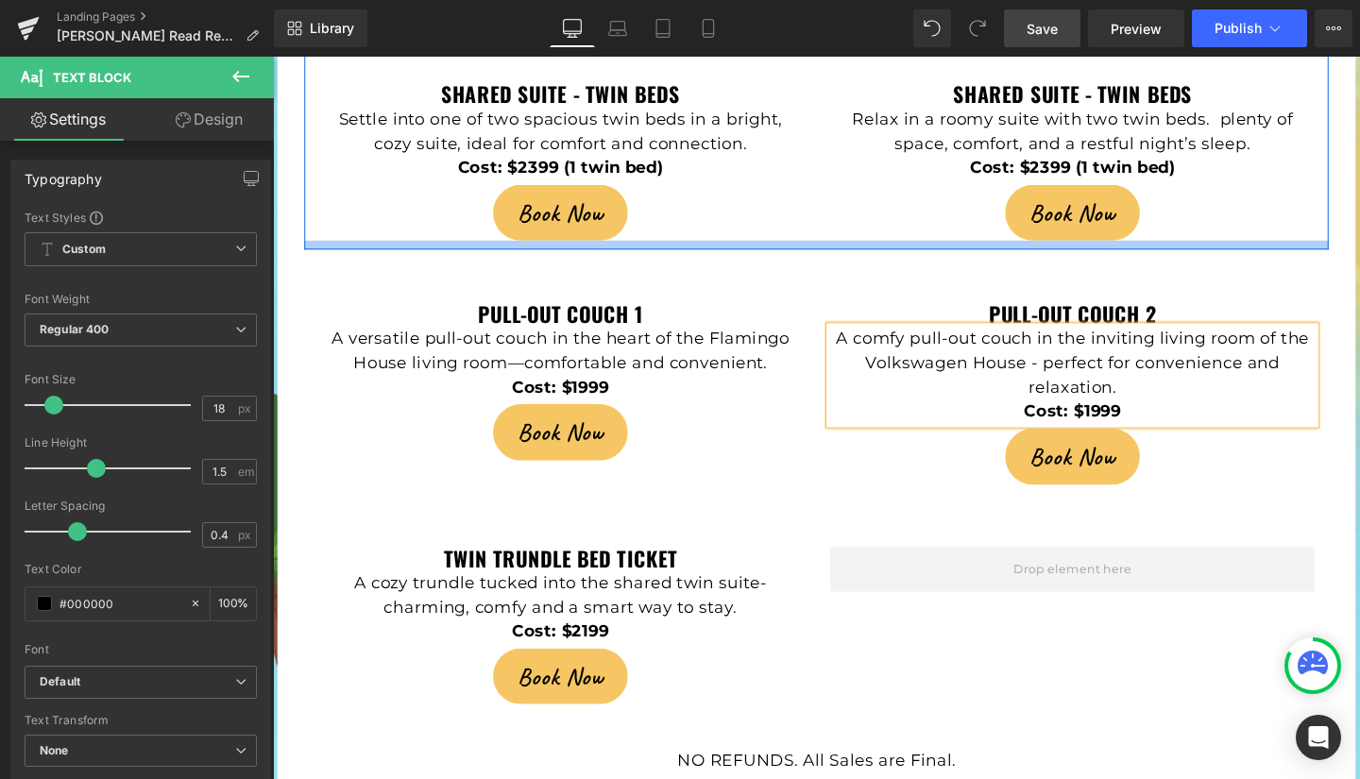
click at [842, 250] on div at bounding box center [844, 254] width 1077 height 9
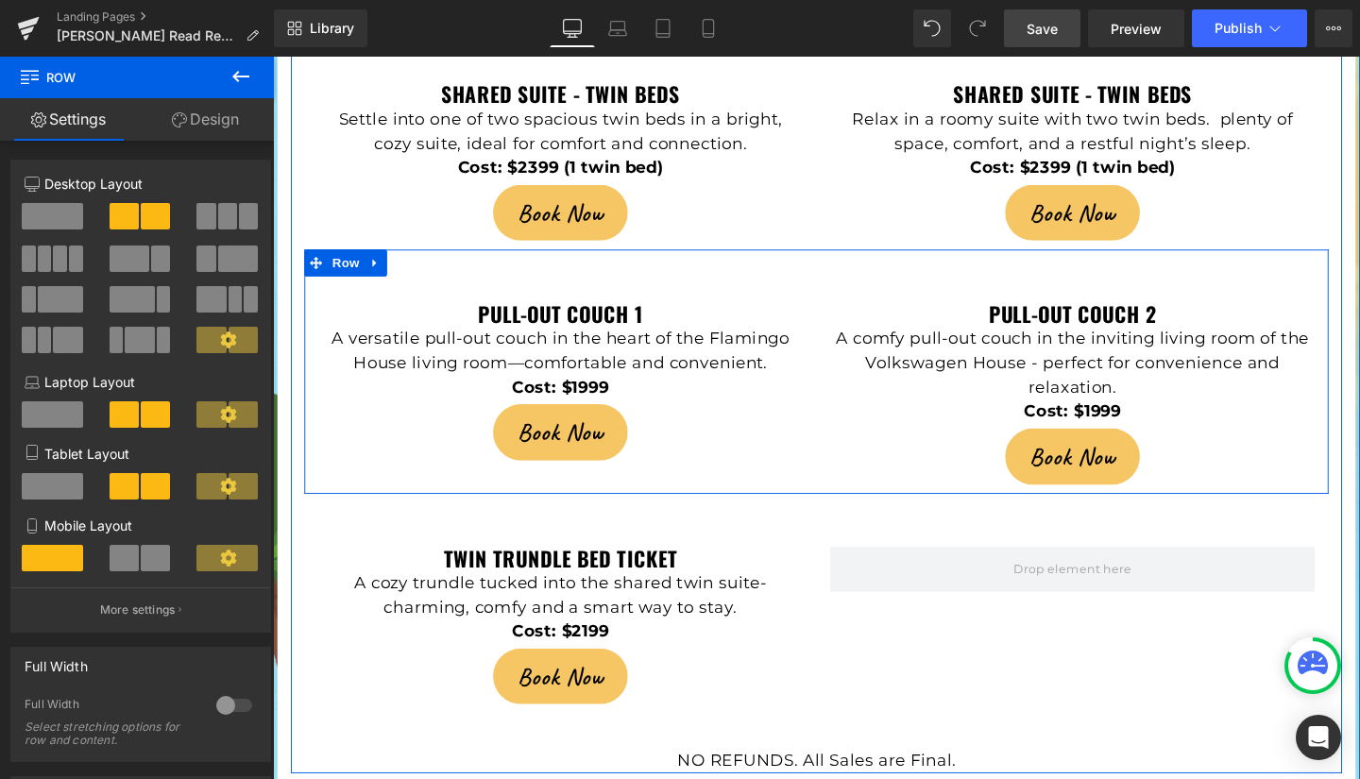
click at [855, 260] on div "pull-out couch 1 Heading A versatile pull-out couch in the heart of the [GEOGRA…" at bounding box center [844, 388] width 1077 height 257
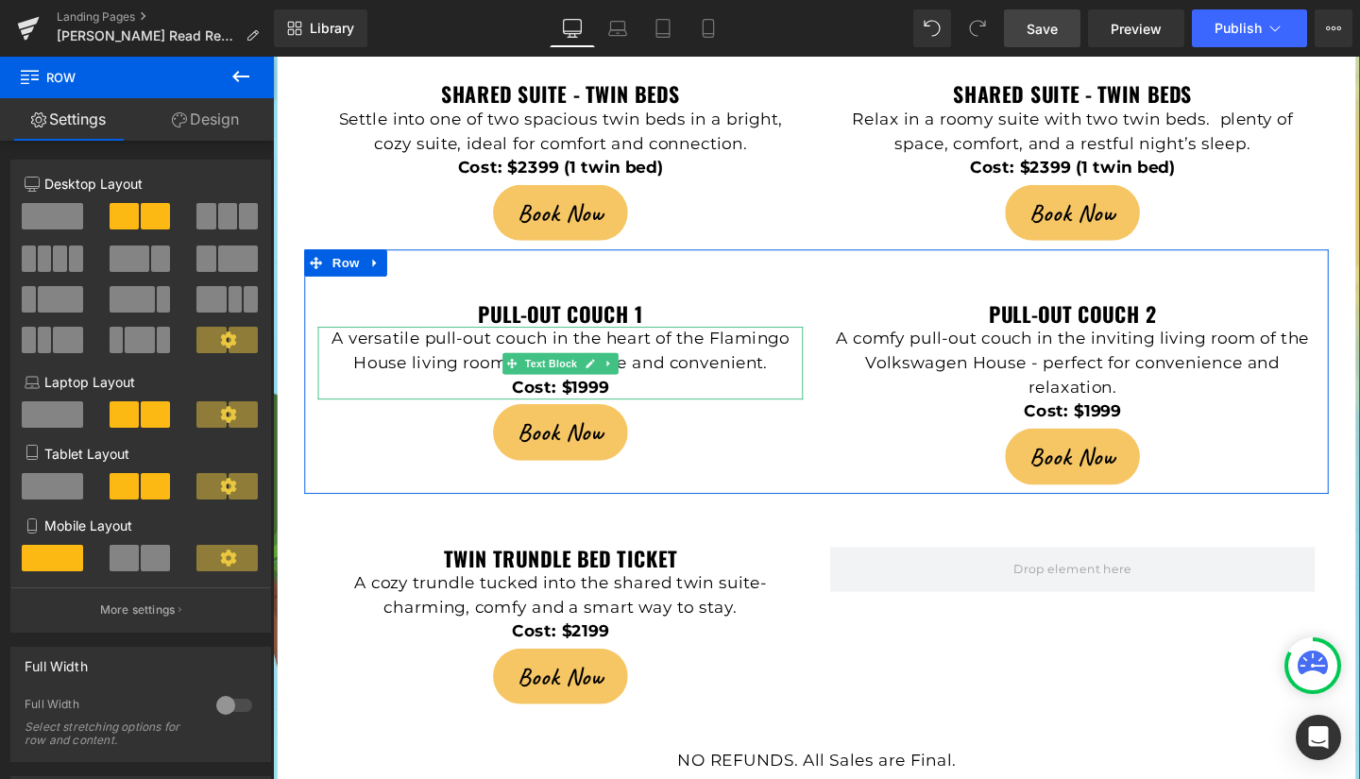
click at [791, 341] on p "A versatile pull-out couch in the heart of the Flamingo House living room—comfo…" at bounding box center [575, 366] width 510 height 51
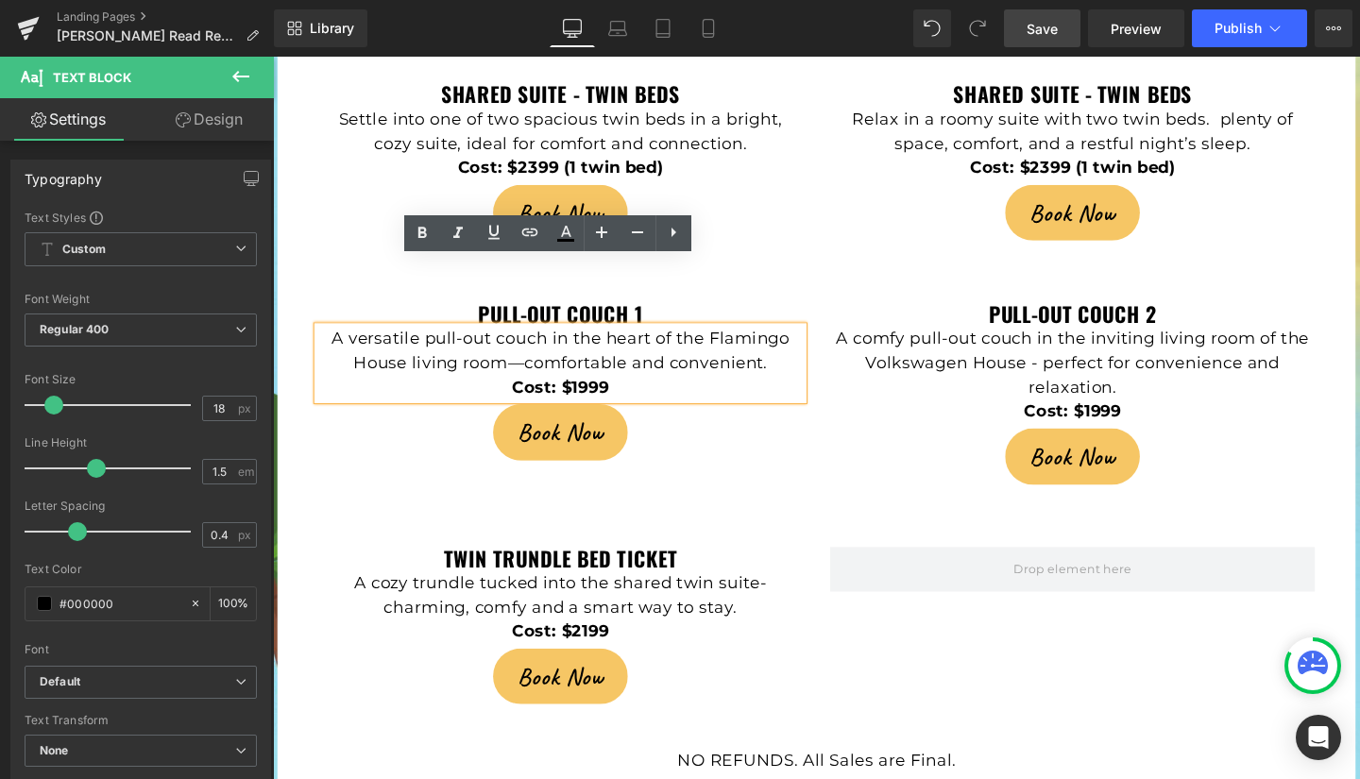
click at [791, 341] on p "A versatile pull-out couch in the heart of the Flamingo House living room—comfo…" at bounding box center [575, 366] width 510 height 51
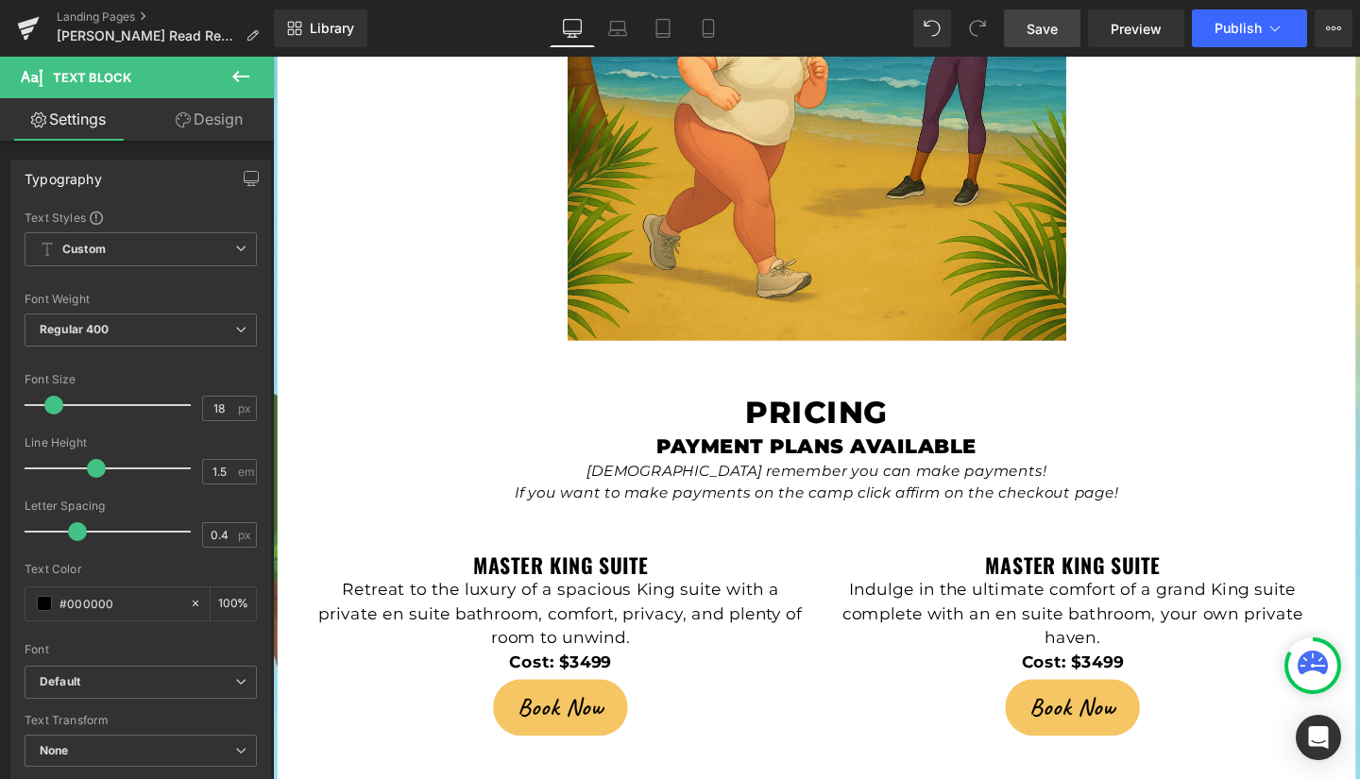
scroll to position [3677, 0]
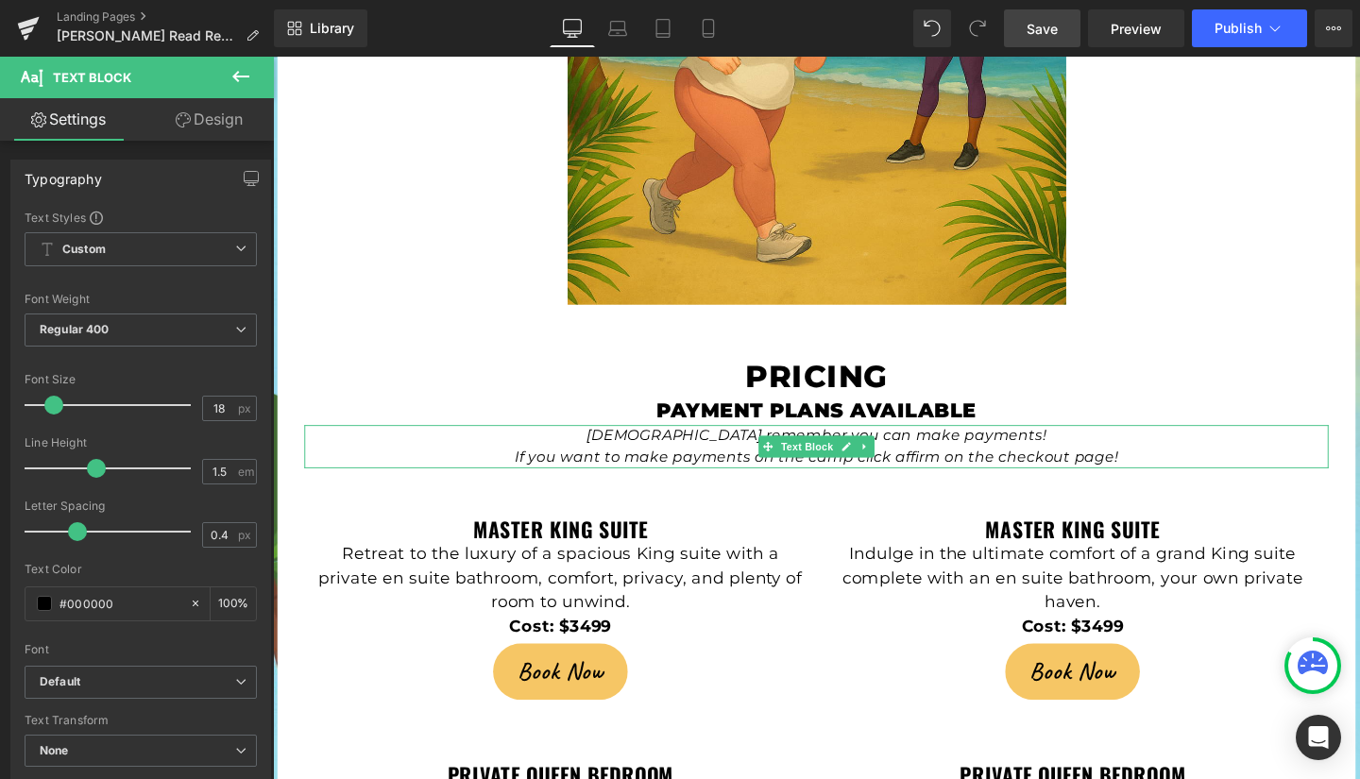
click at [1166, 467] on p "If you want to make payments on the camp click affirm on the checkout page!" at bounding box center [844, 478] width 1077 height 23
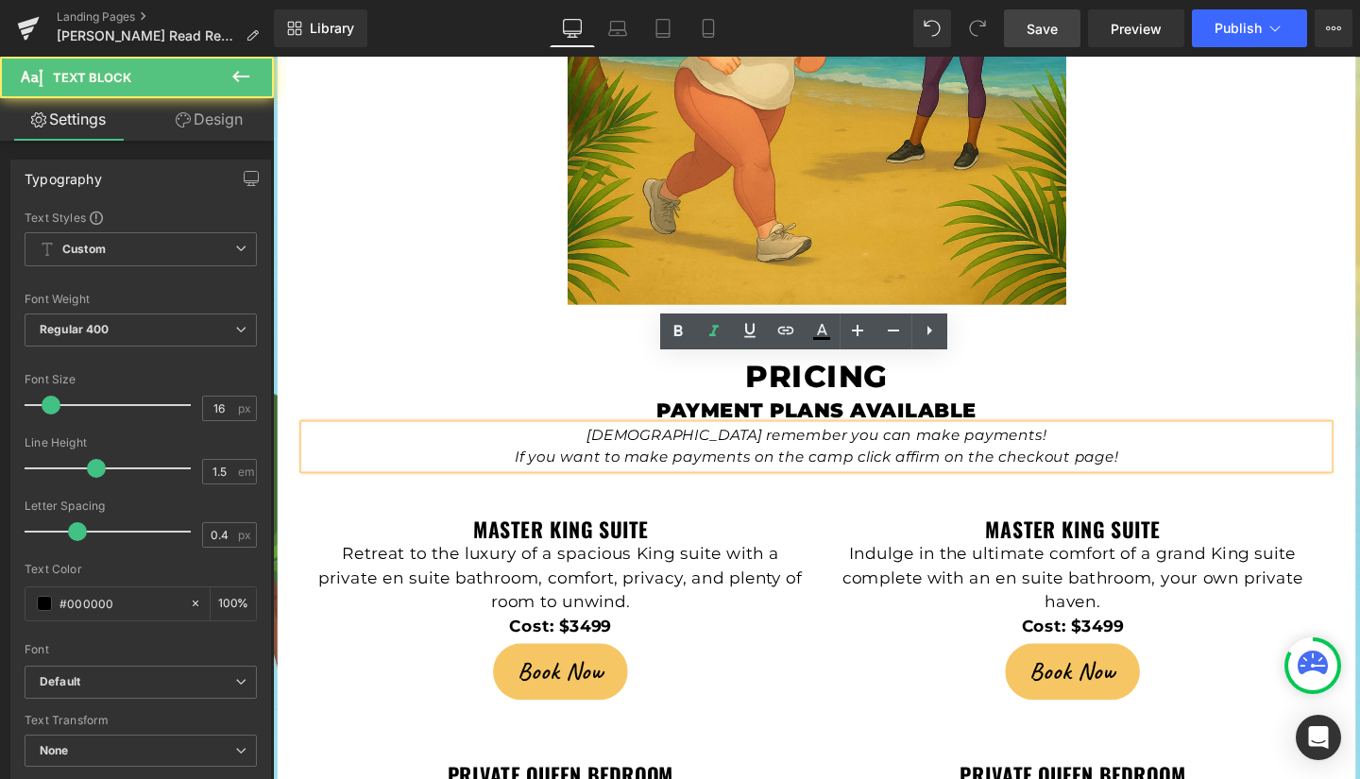
click at [1158, 467] on p "If you want to make payments on the camp click affirm on the checkout page!" at bounding box center [844, 478] width 1077 height 23
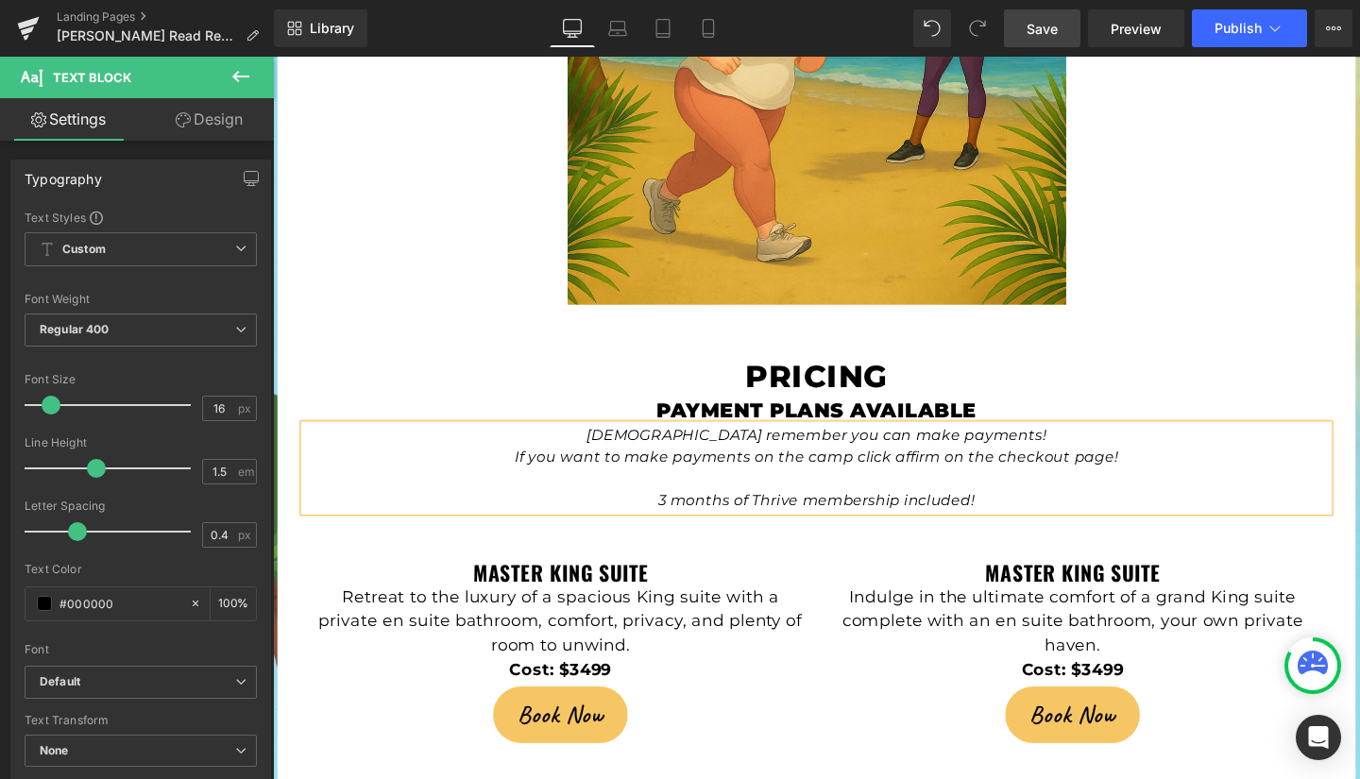
click at [964, 468] on icon "If you want to make payments on the camp click affirm on the checkout page!" at bounding box center [844, 477] width 635 height 18
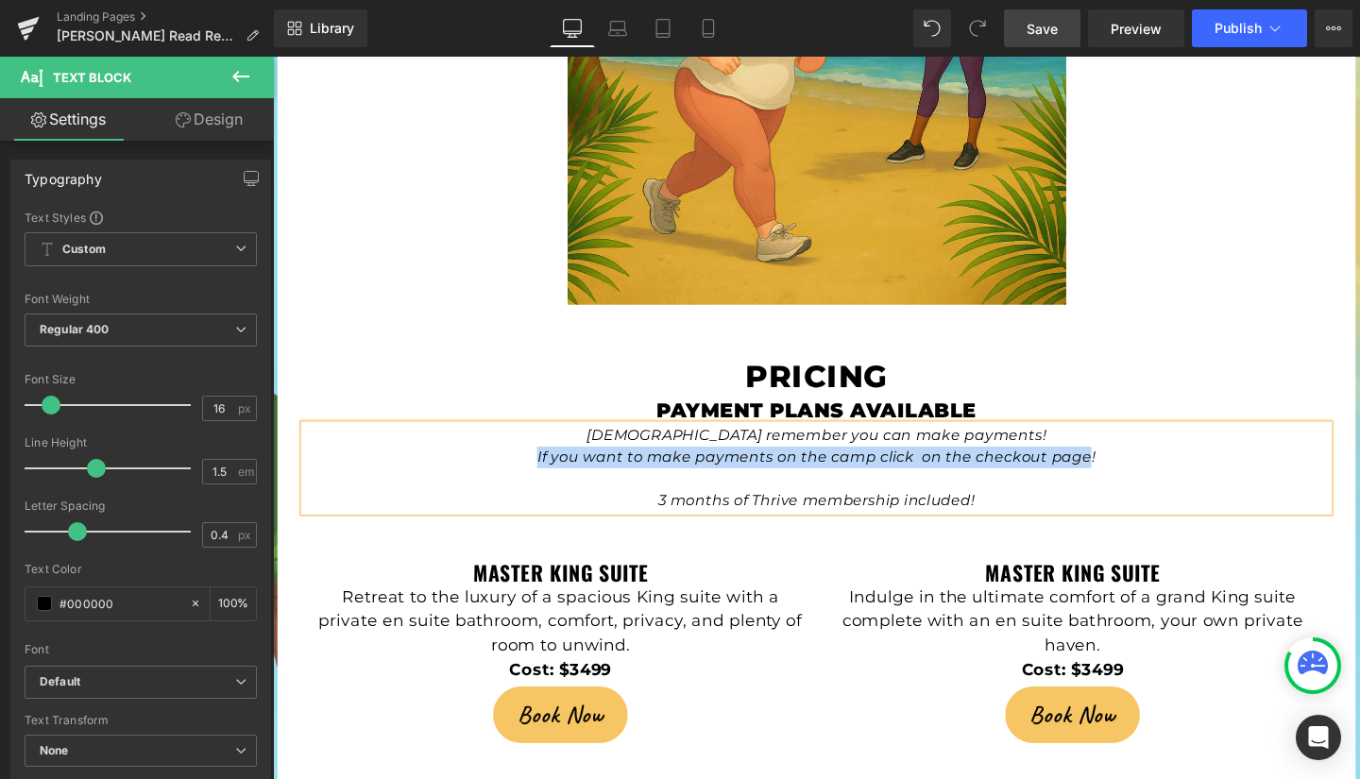
drag, startPoint x: 549, startPoint y: 408, endPoint x: 1122, endPoint y: 402, distance: 573.3
click at [1122, 468] on icon "If you want to make payments on the camp click on the checkout page!" at bounding box center [844, 477] width 587 height 18
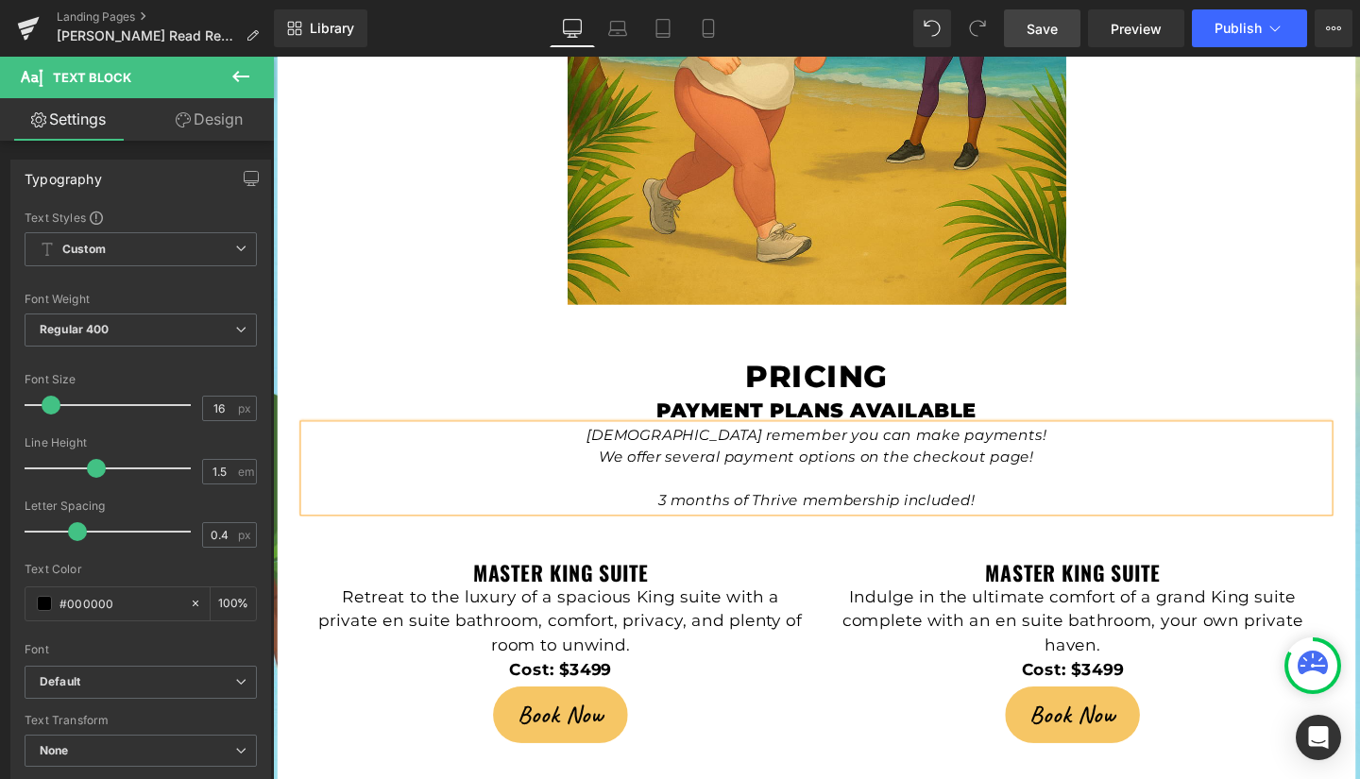
click at [1045, 27] on span "Save" at bounding box center [1042, 29] width 31 height 20
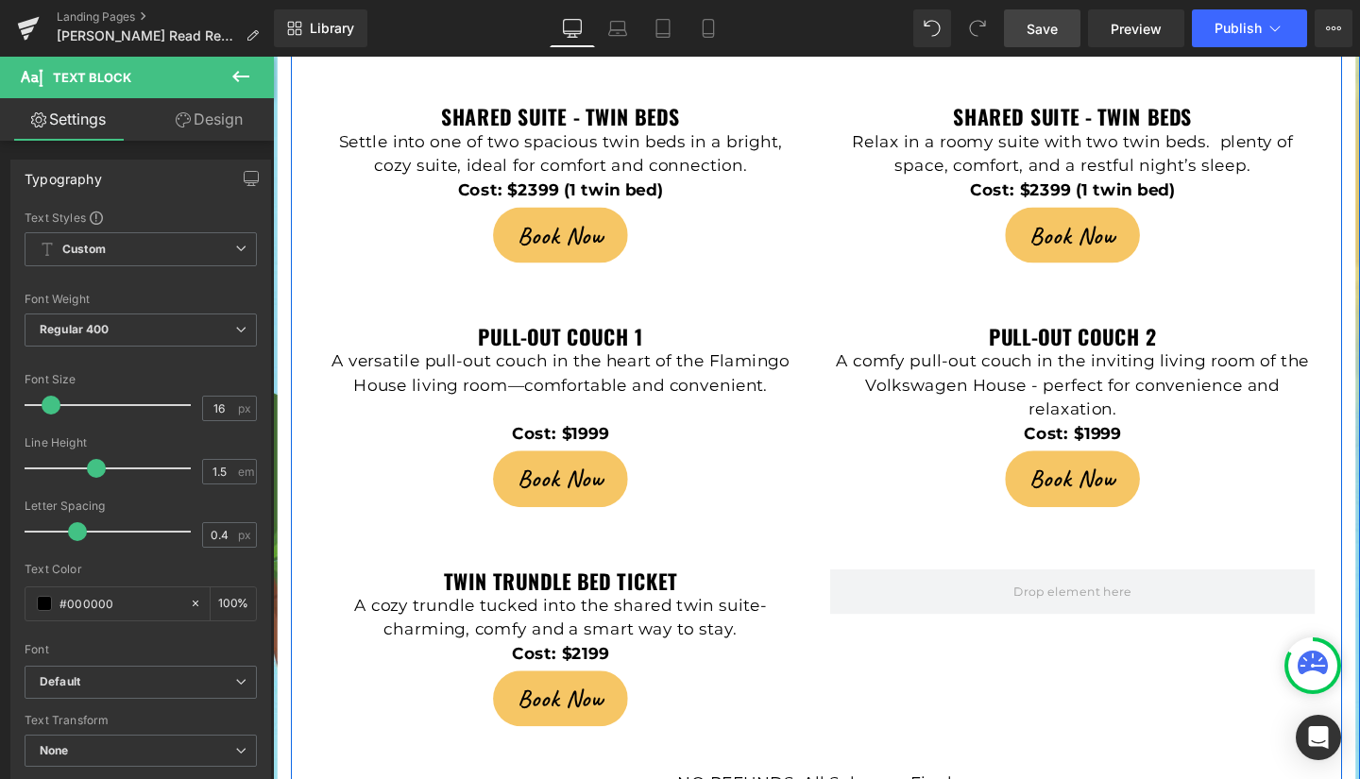
scroll to position [4927, 0]
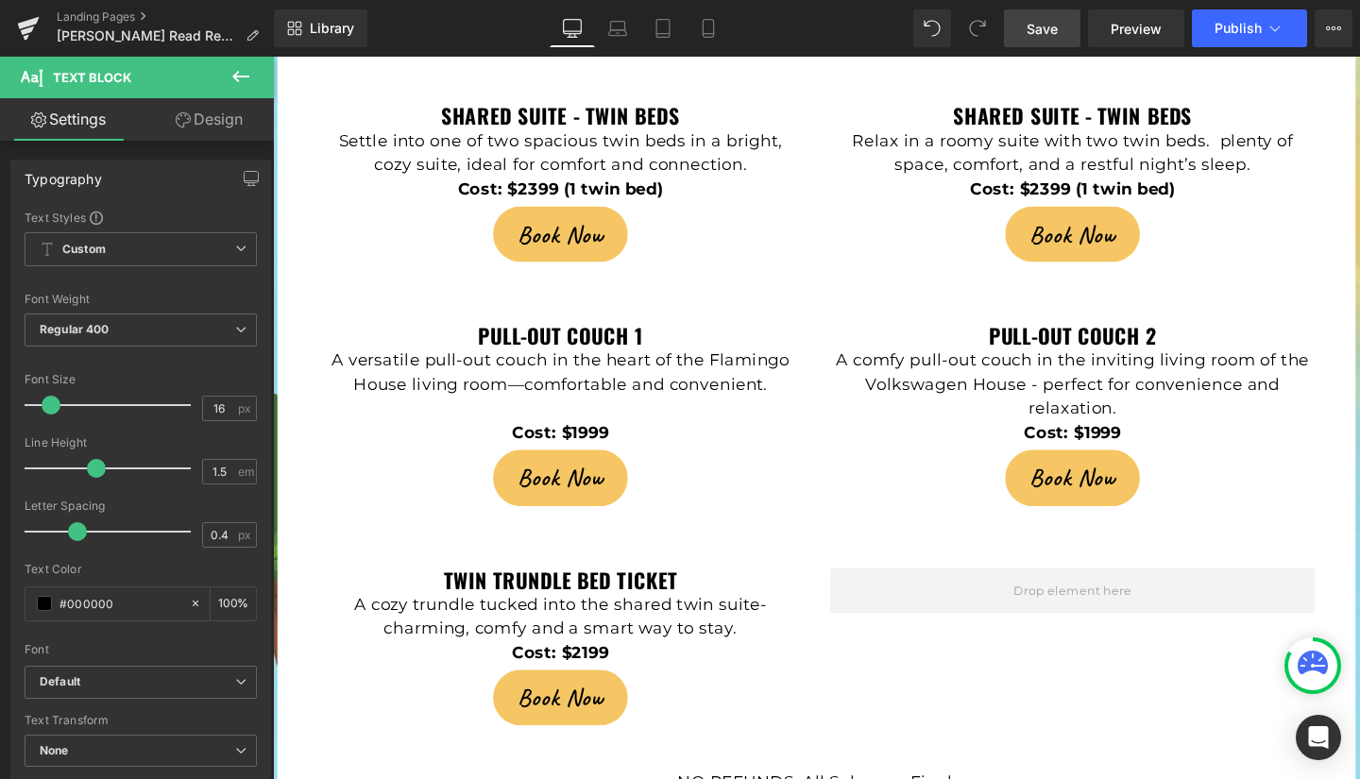
click at [1040, 31] on span "Save" at bounding box center [1042, 29] width 31 height 20
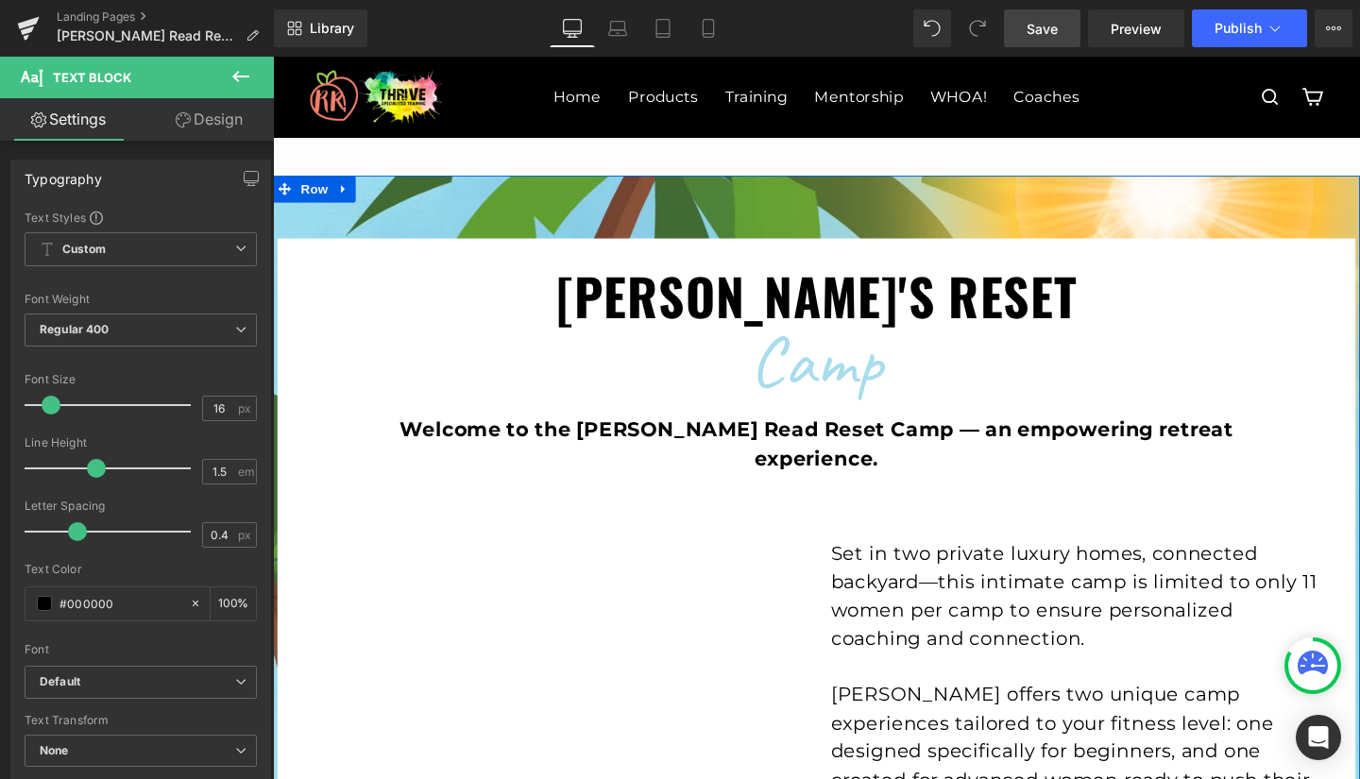
scroll to position [0, 0]
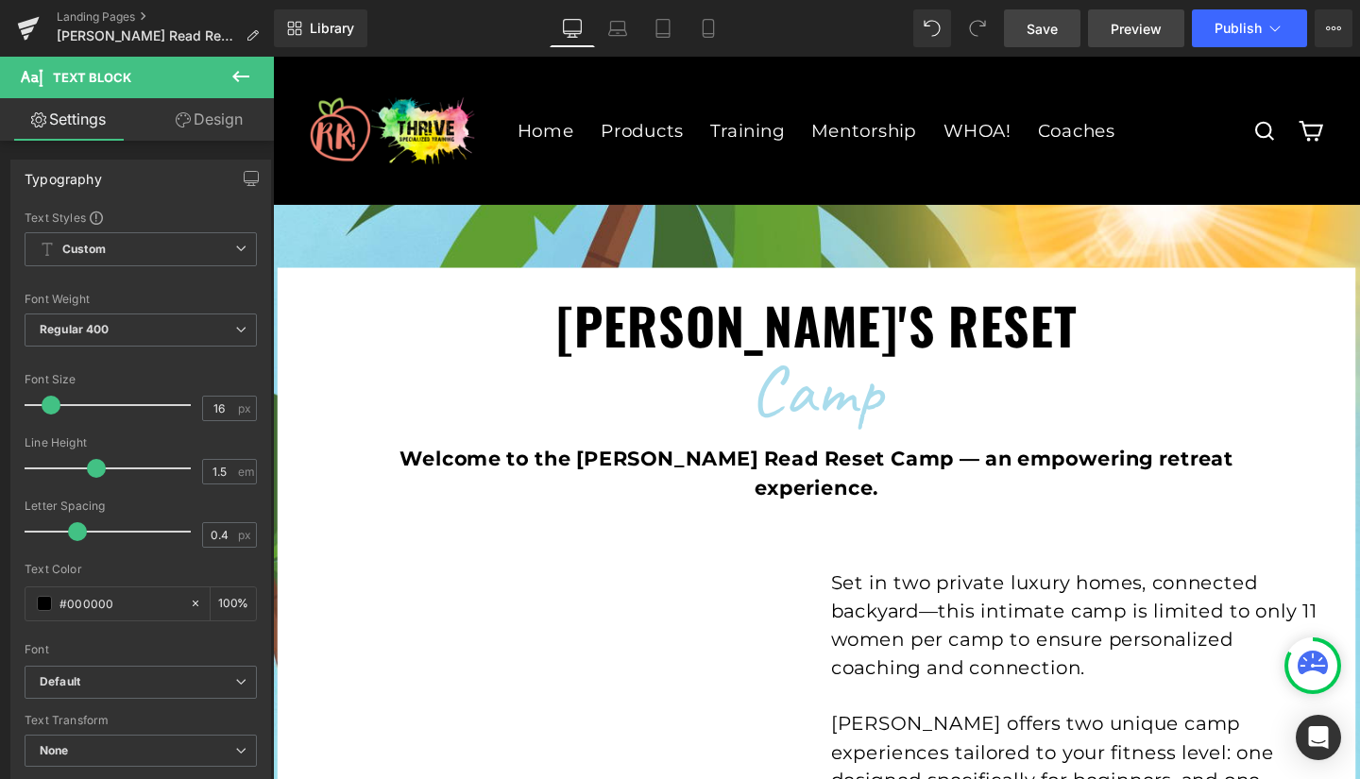
click at [1131, 28] on span "Preview" at bounding box center [1136, 29] width 51 height 20
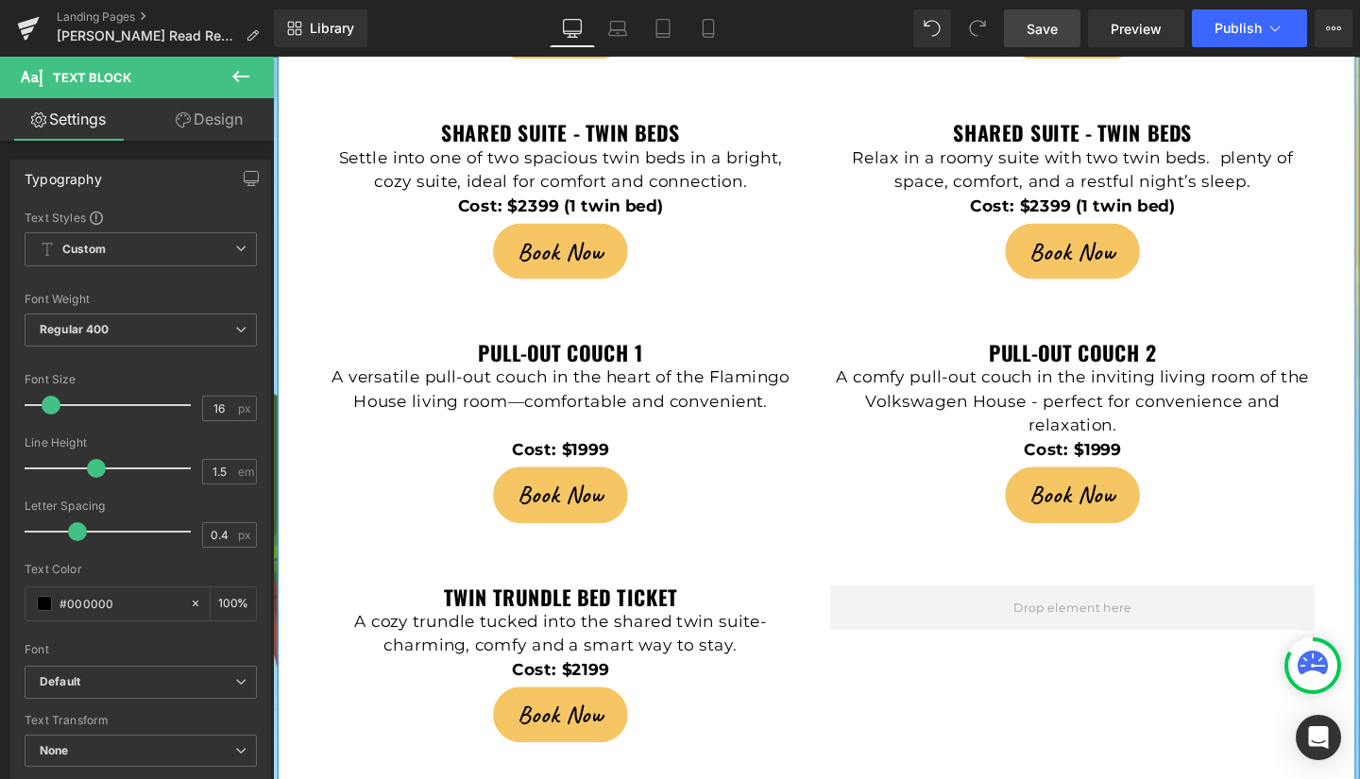
scroll to position [4909, 0]
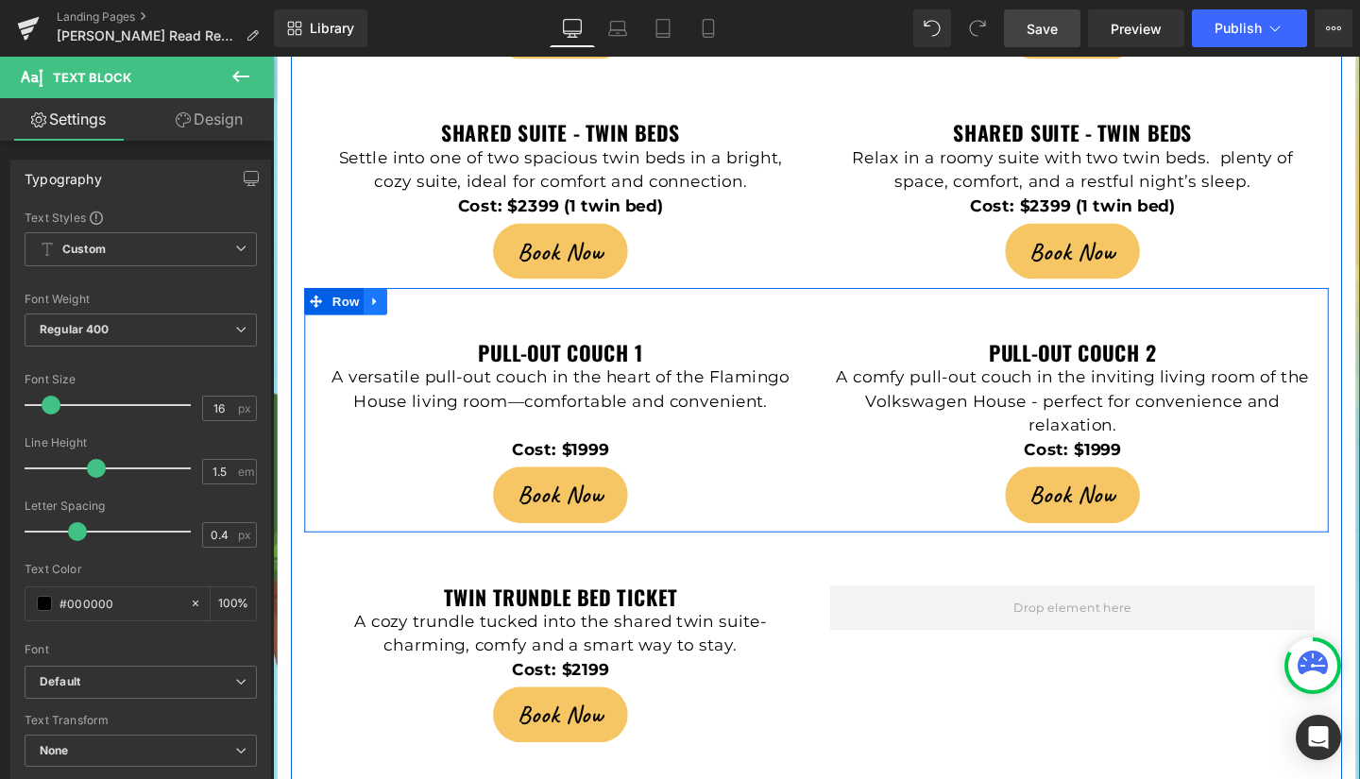
click at [374, 307] on icon at bounding box center [380, 314] width 13 height 14
click at [400, 308] on icon at bounding box center [405, 314] width 13 height 13
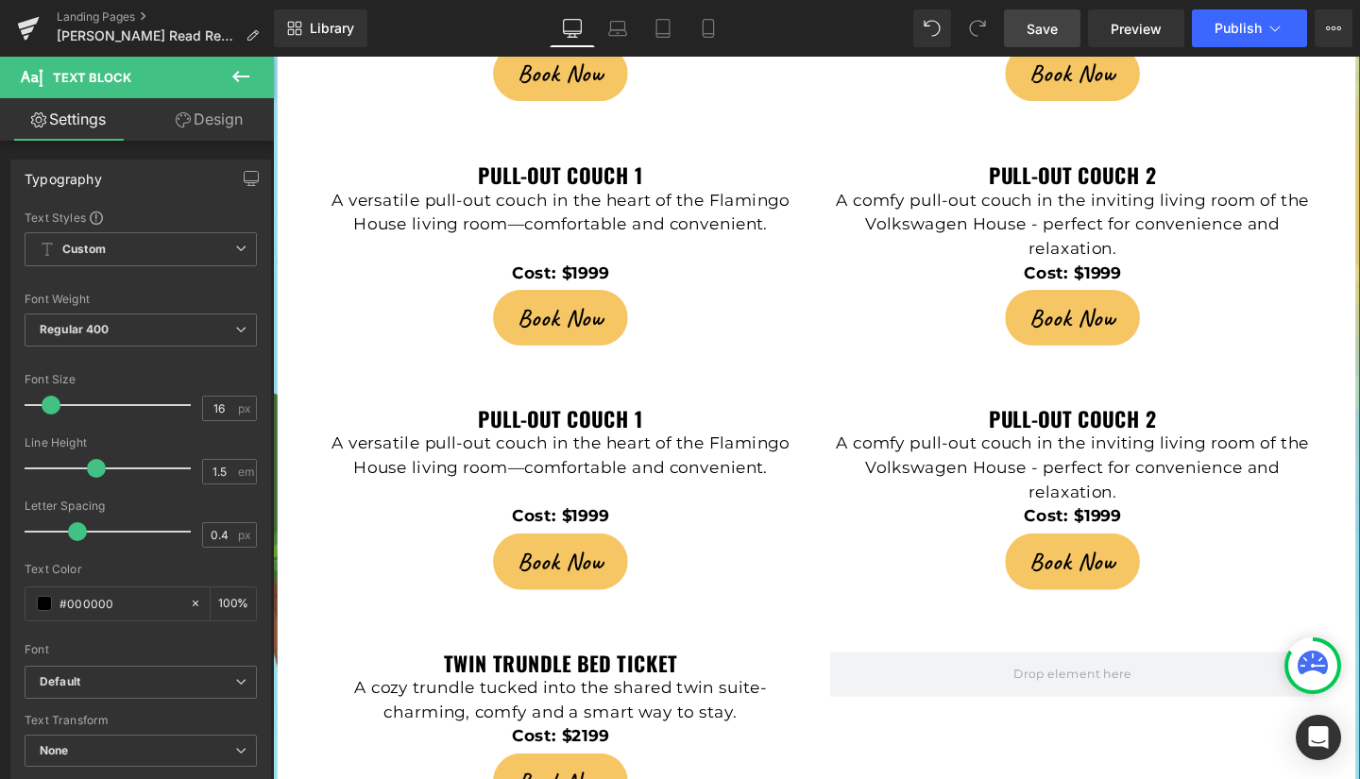
scroll to position [5034, 0]
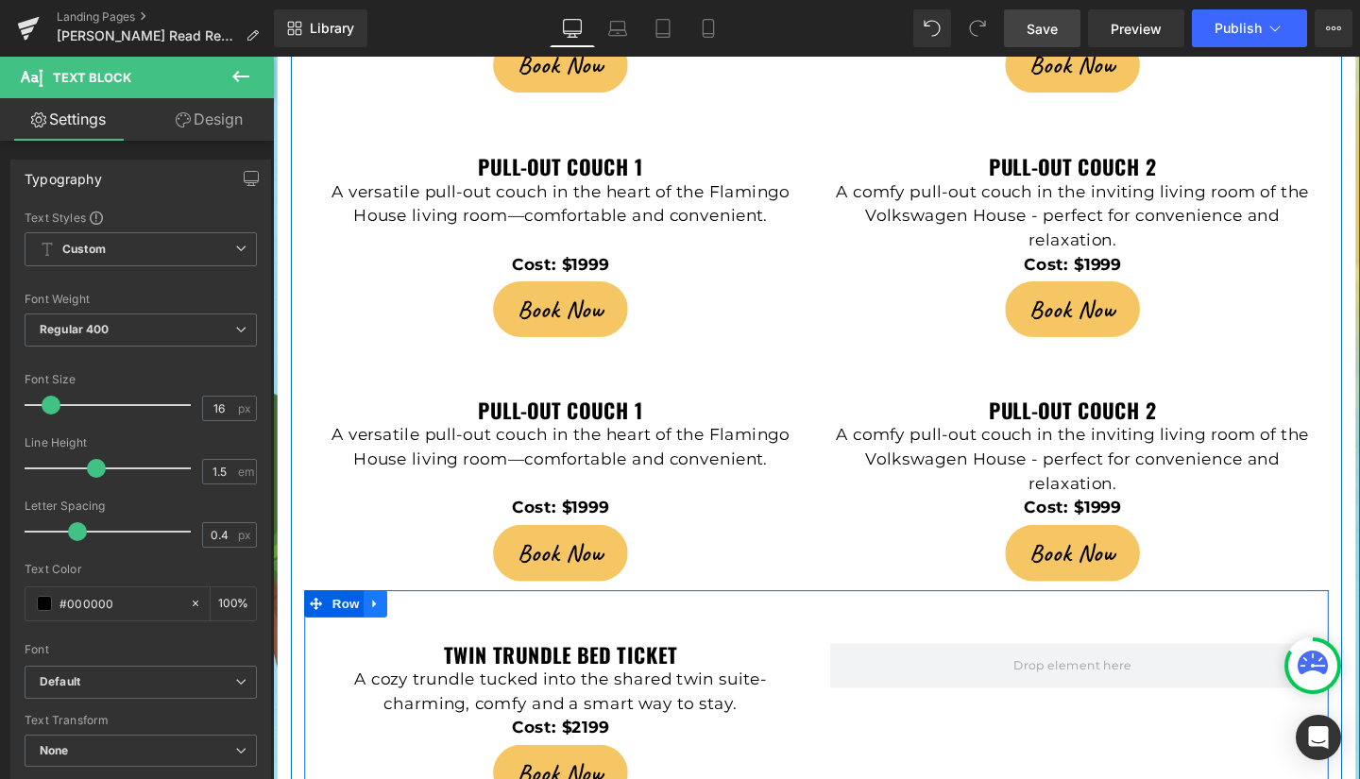
click at [375, 624] on icon at bounding box center [380, 631] width 13 height 14
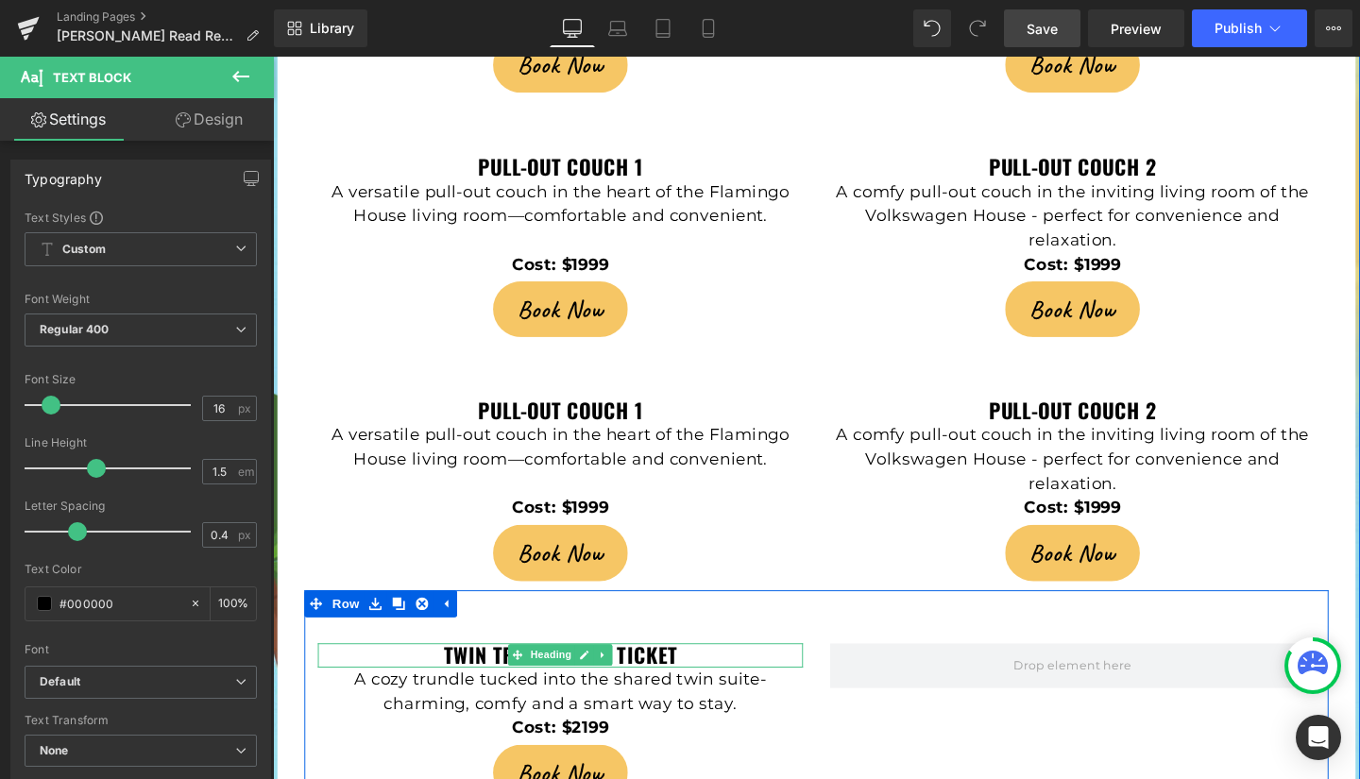
drag, startPoint x: 440, startPoint y: 614, endPoint x: 706, endPoint y: 626, distance: 266.6
click at [706, 673] on div "twin trundle bed ticket Heading" at bounding box center [575, 686] width 510 height 26
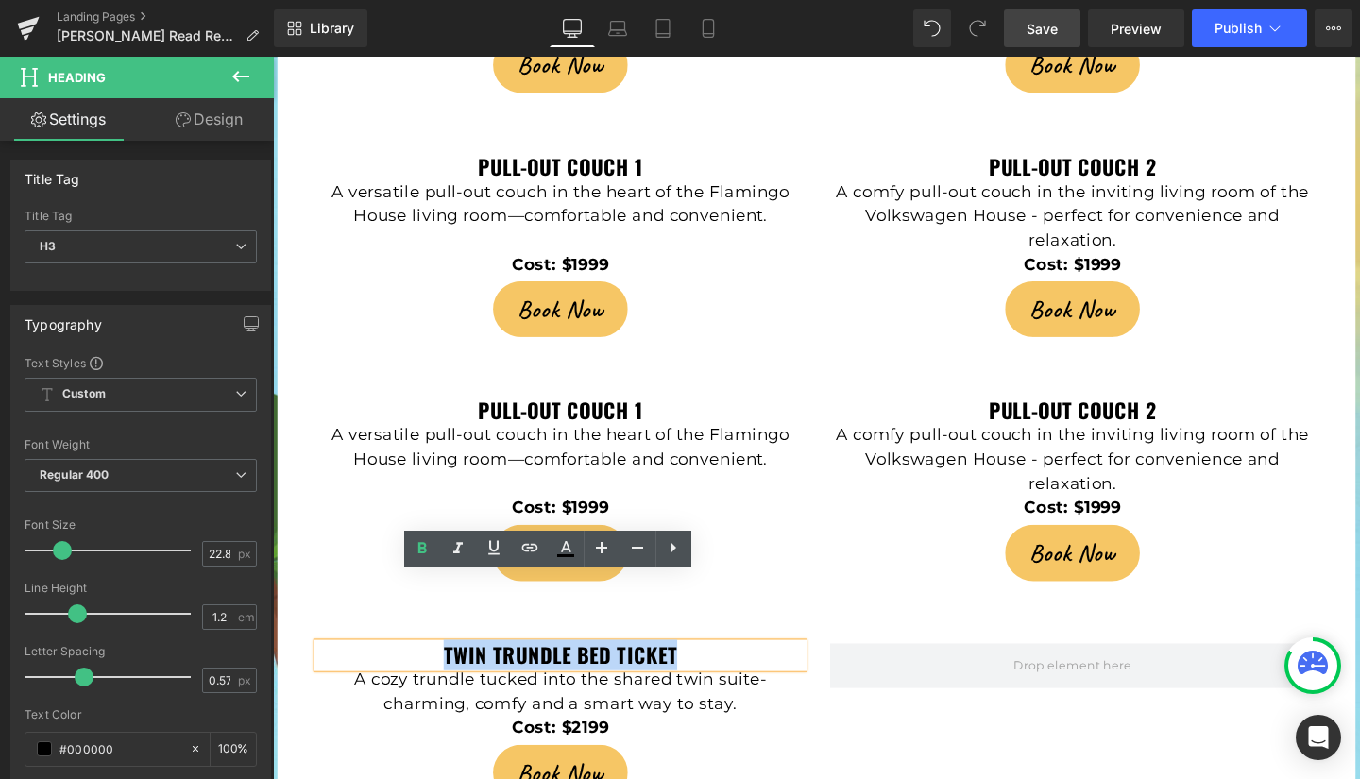
copy b "twin trundle bed ticket"
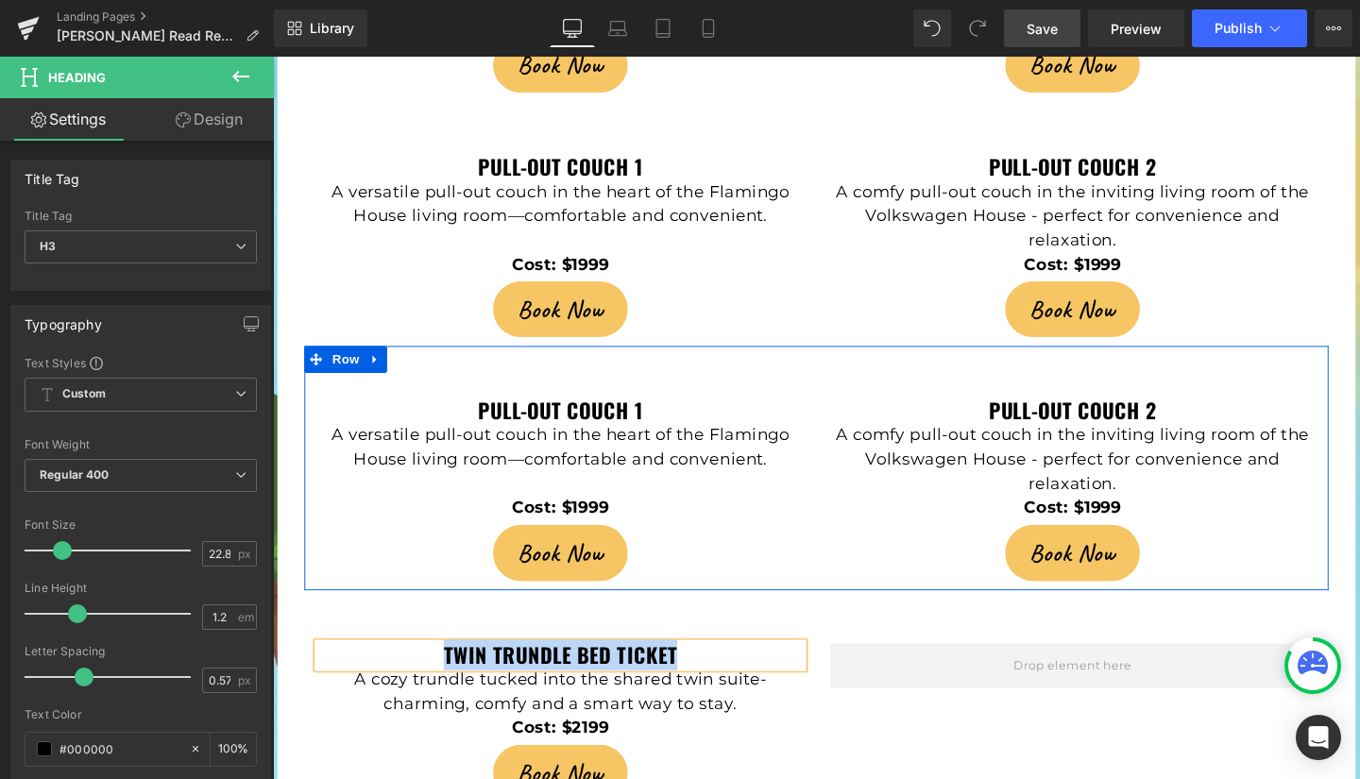
scroll to position [4966, 0]
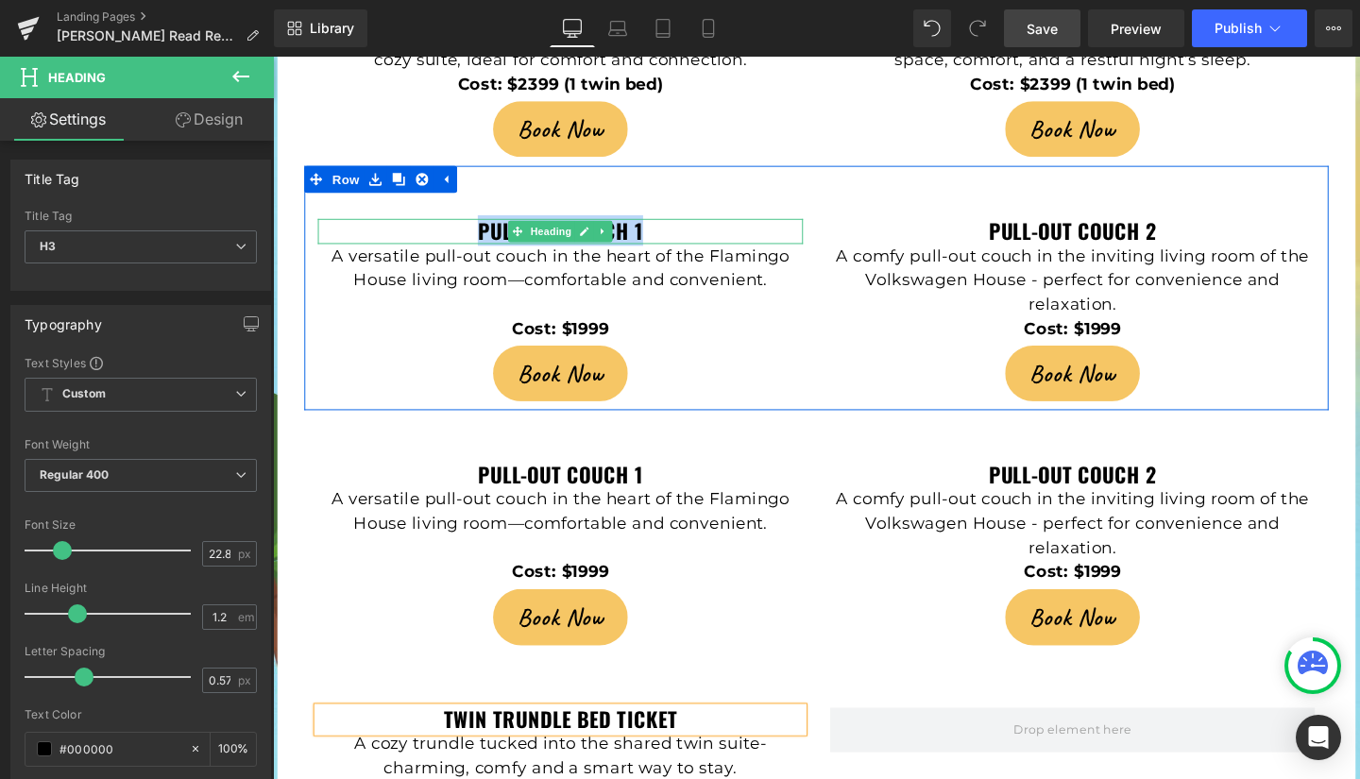
drag, startPoint x: 485, startPoint y: 174, endPoint x: 669, endPoint y: 175, distance: 184.2
click at [669, 228] on h3 "pull-out couch 1" at bounding box center [575, 241] width 510 height 26
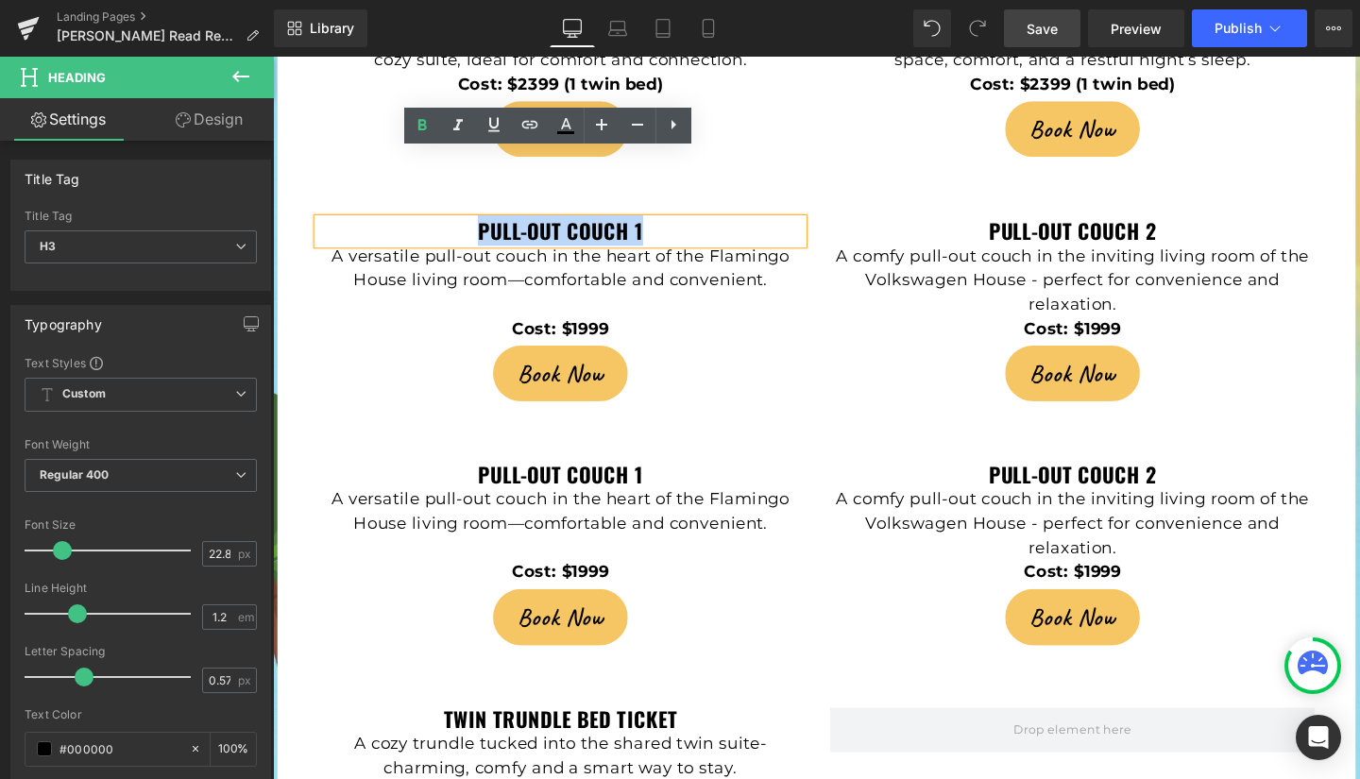
paste div
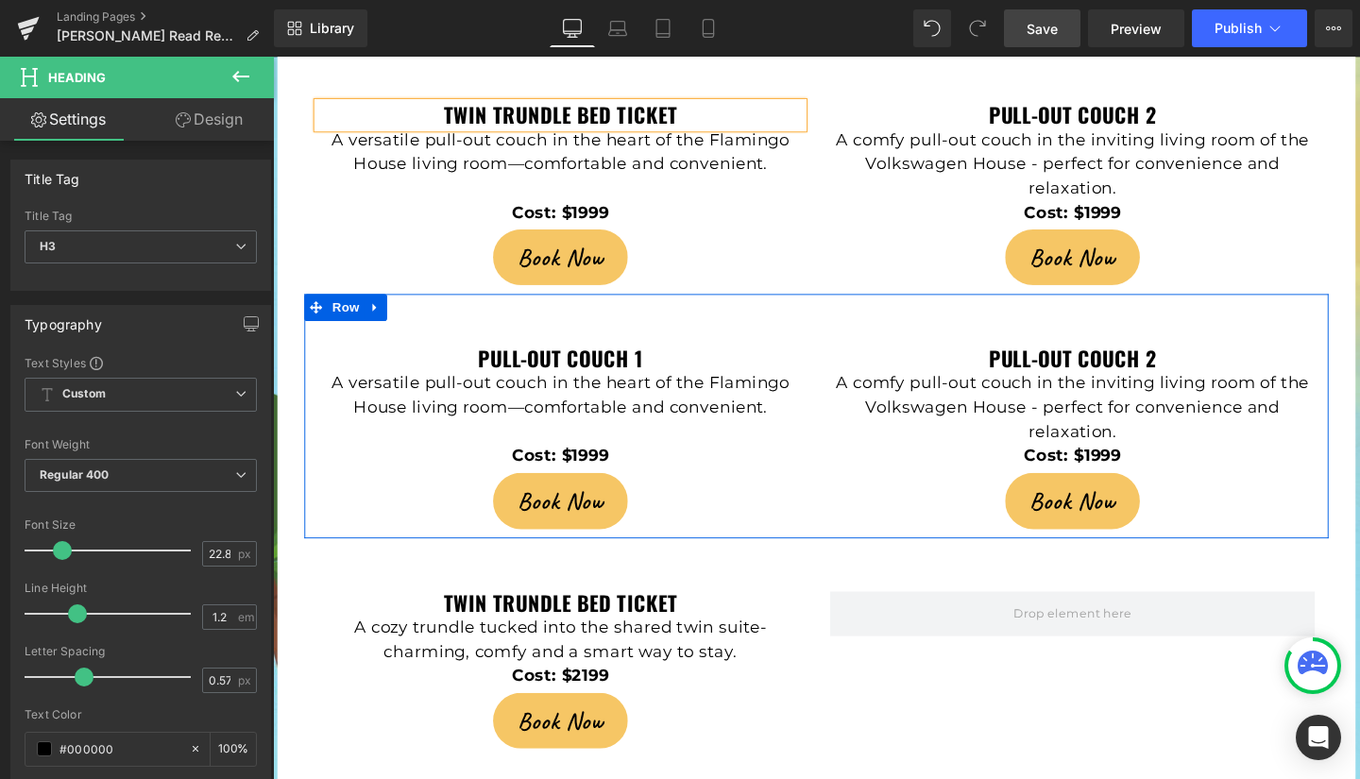
scroll to position [5090, 0]
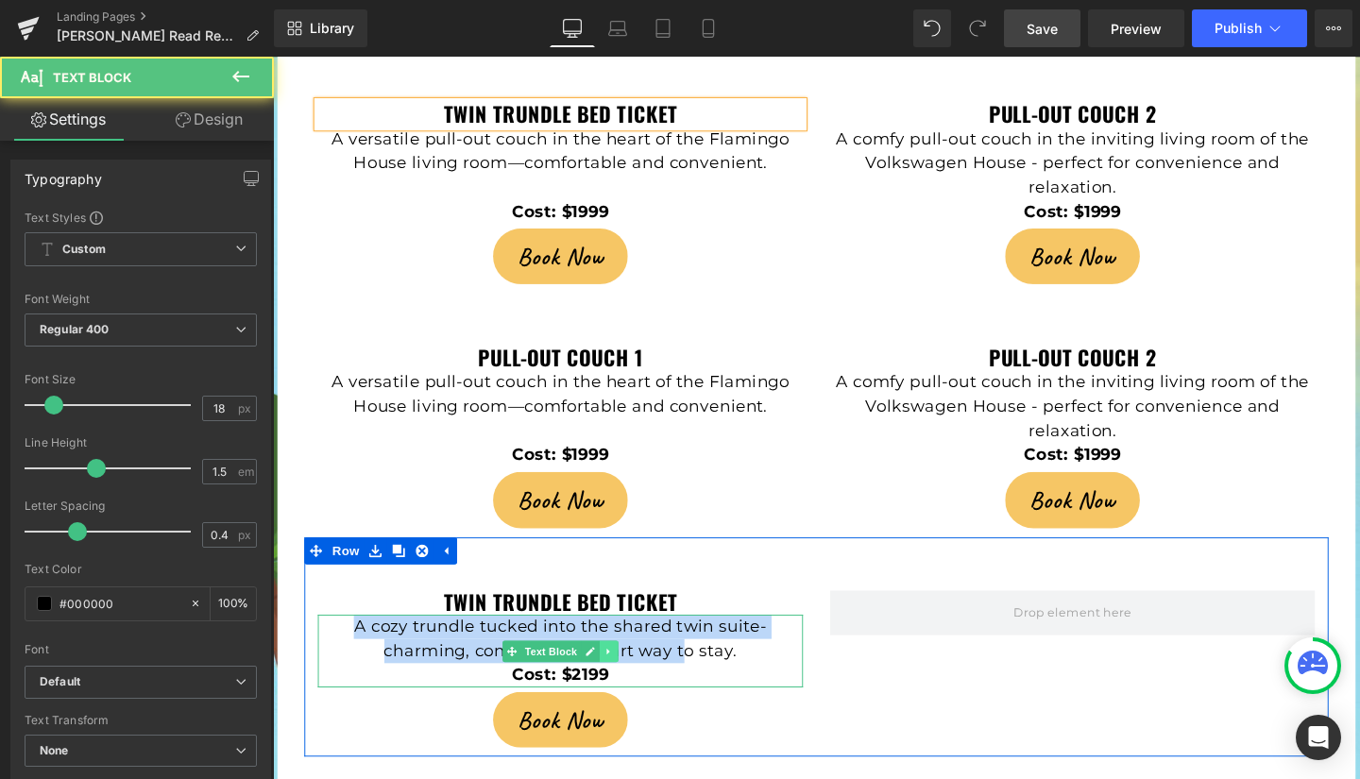
click at [609, 643] on div "A cozy trundle tucked into the shared twin suite- charming, comfy and a smart w…" at bounding box center [575, 681] width 510 height 77
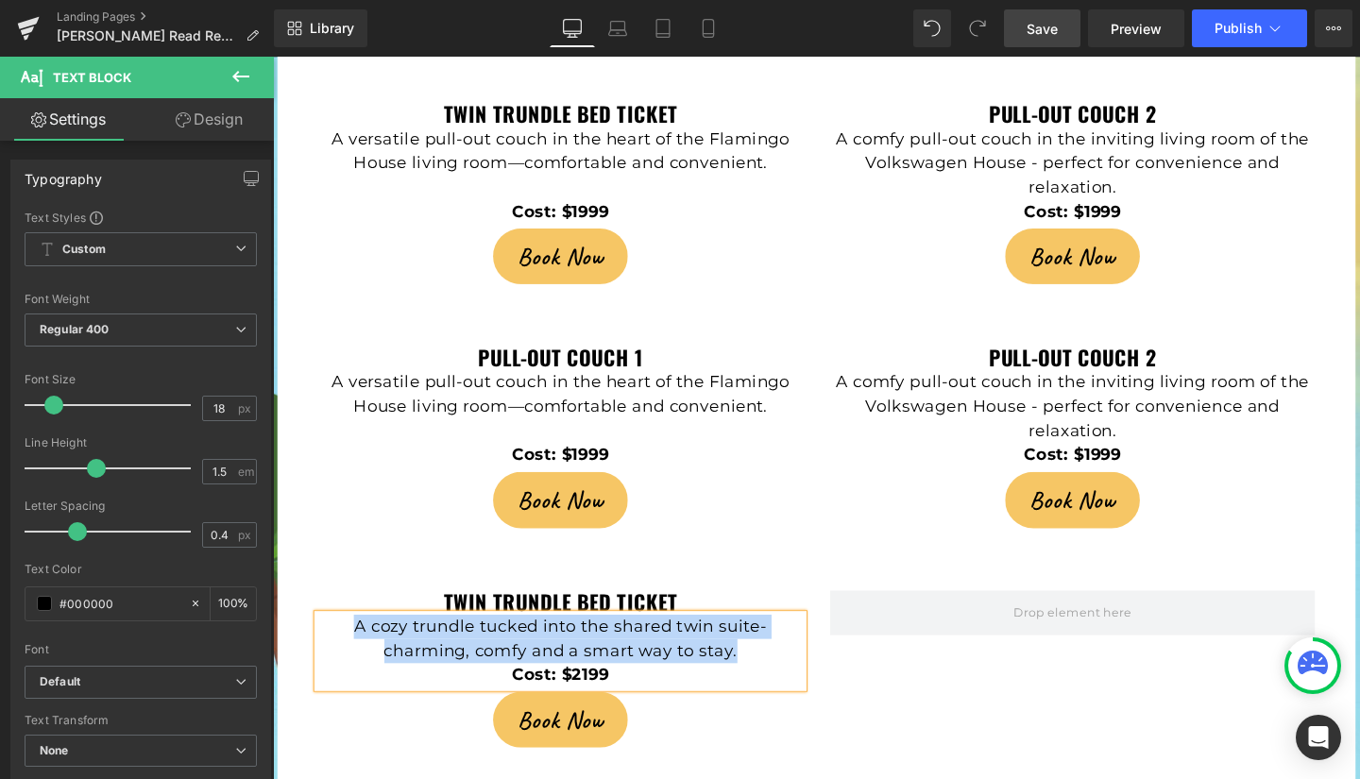
copy p "A cozy trundle tucked into the shared twin suite- charming, comfy and a smart w…"
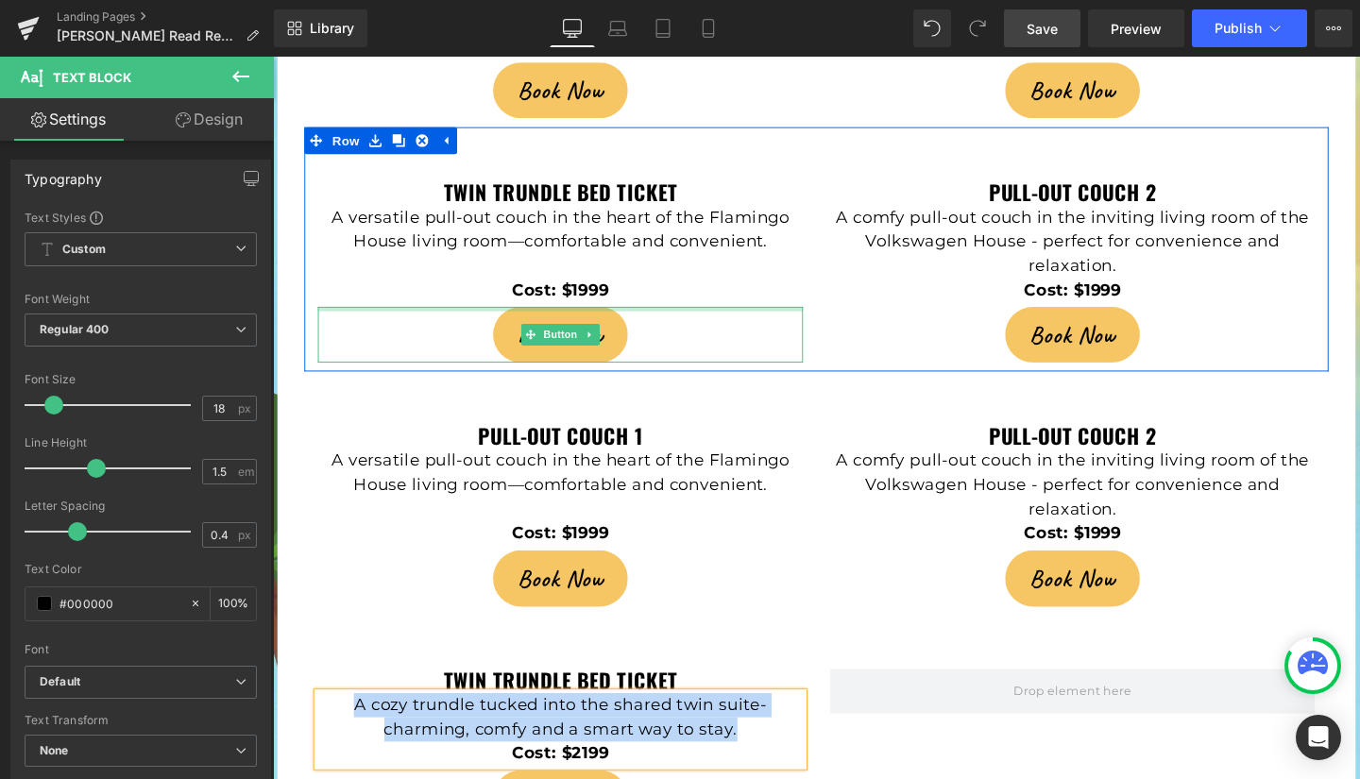
scroll to position [5003, 0]
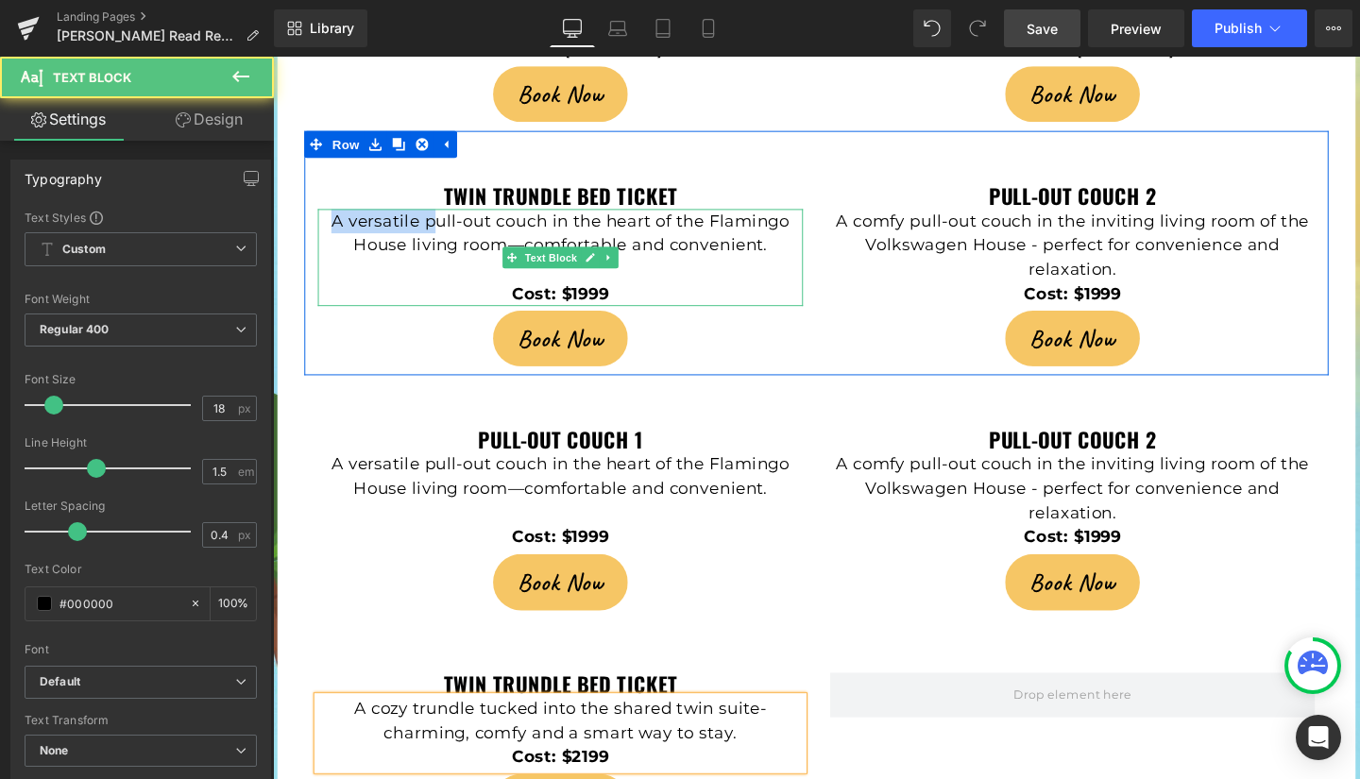
drag, startPoint x: 331, startPoint y: 159, endPoint x: 434, endPoint y: 165, distance: 104.1
click at [434, 217] on p "A versatile pull-out couch in the heart of the Flamingo House living room—comfo…" at bounding box center [575, 242] width 510 height 51
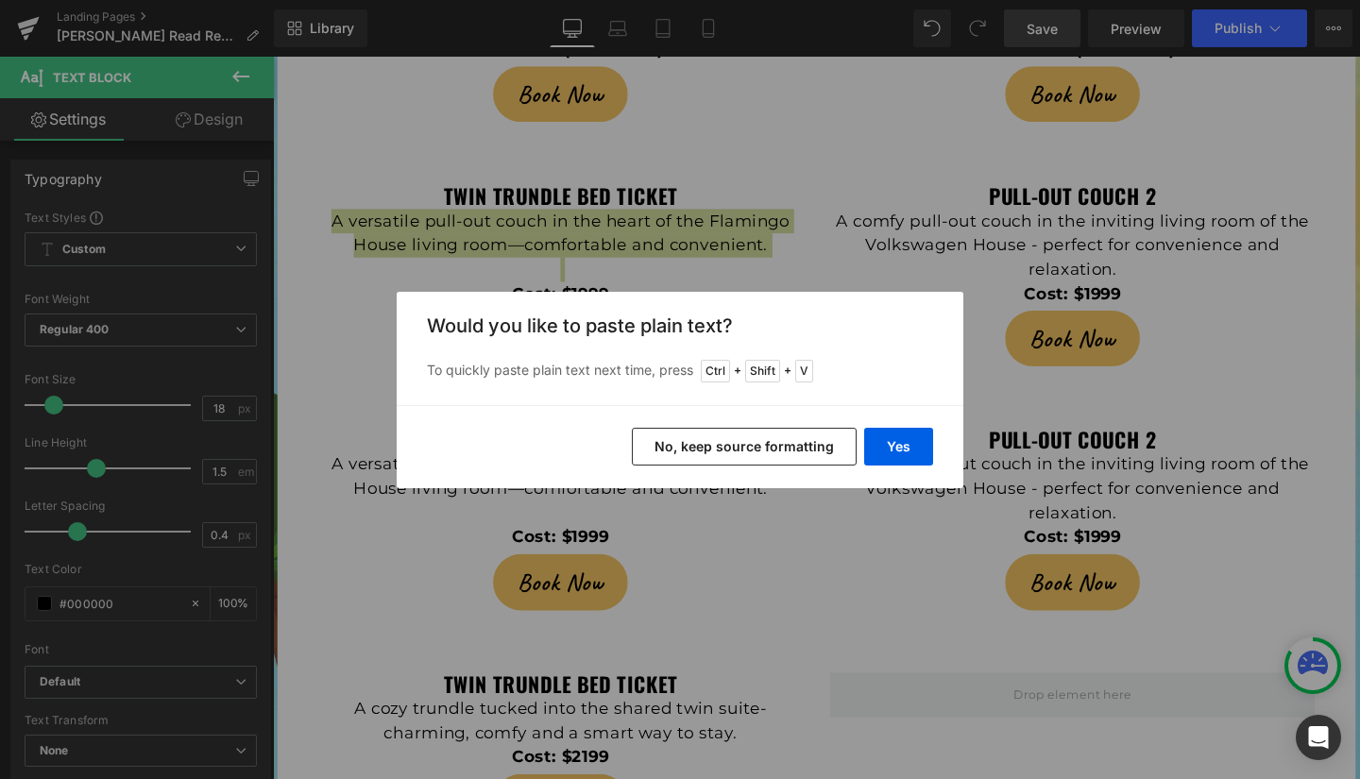
click at [765, 443] on button "No, keep source formatting" at bounding box center [744, 447] width 225 height 38
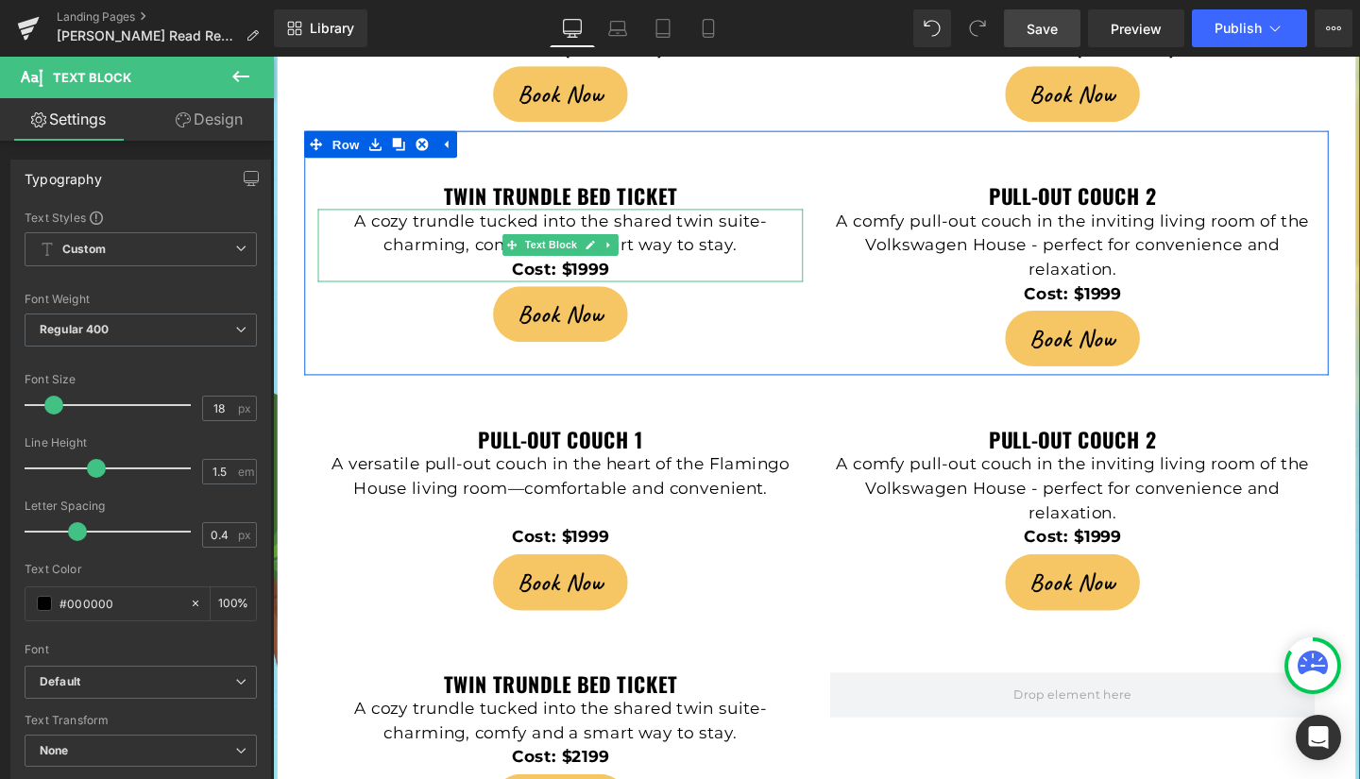
click at [588, 270] on strong "Cost: $1999" at bounding box center [575, 280] width 102 height 21
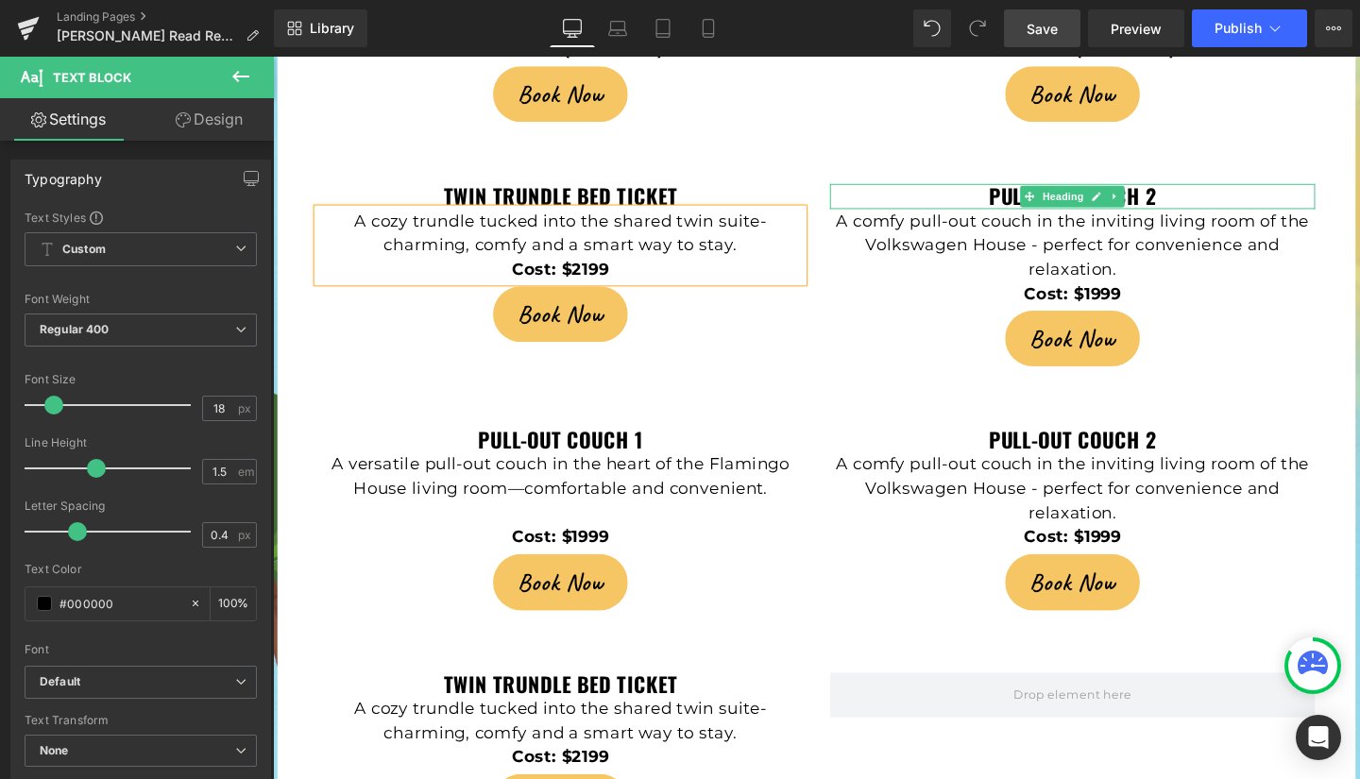
click at [989, 191] on h3 "pull-out couch 2" at bounding box center [1114, 204] width 510 height 26
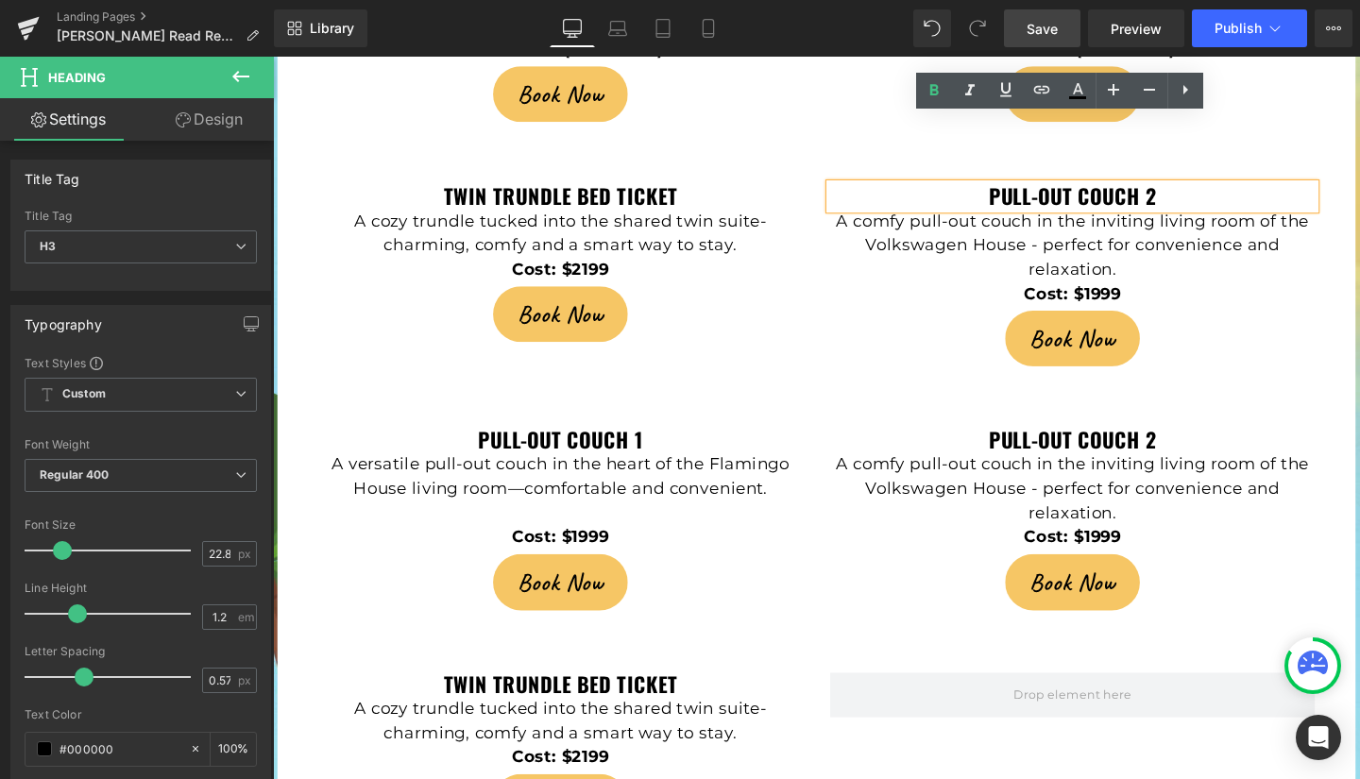
click at [917, 135] on div "twin trundle bed ticket Heading A cozy trundle tucked into the shared twin suit…" at bounding box center [844, 263] width 1077 height 257
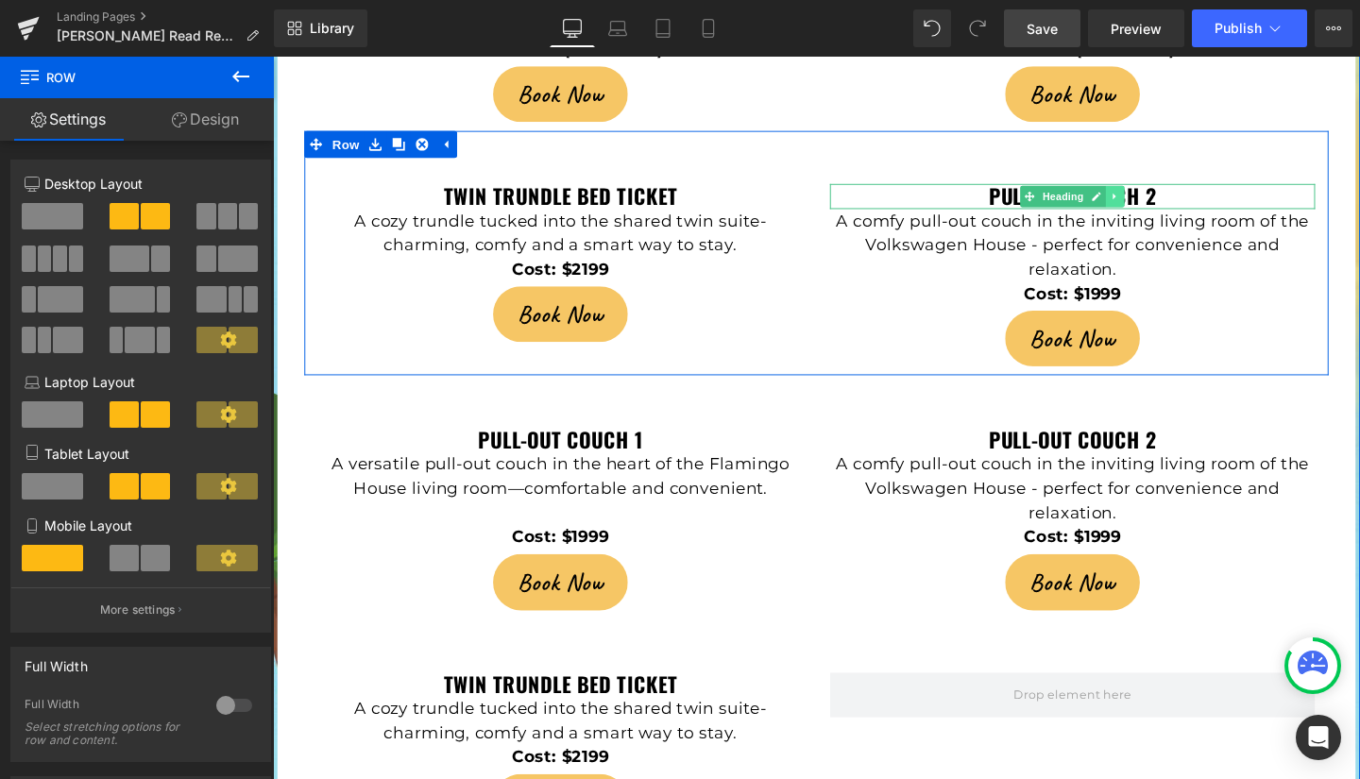
click at [1153, 198] on icon at bounding box center [1158, 203] width 10 height 11
click at [1164, 198] on icon at bounding box center [1169, 203] width 10 height 10
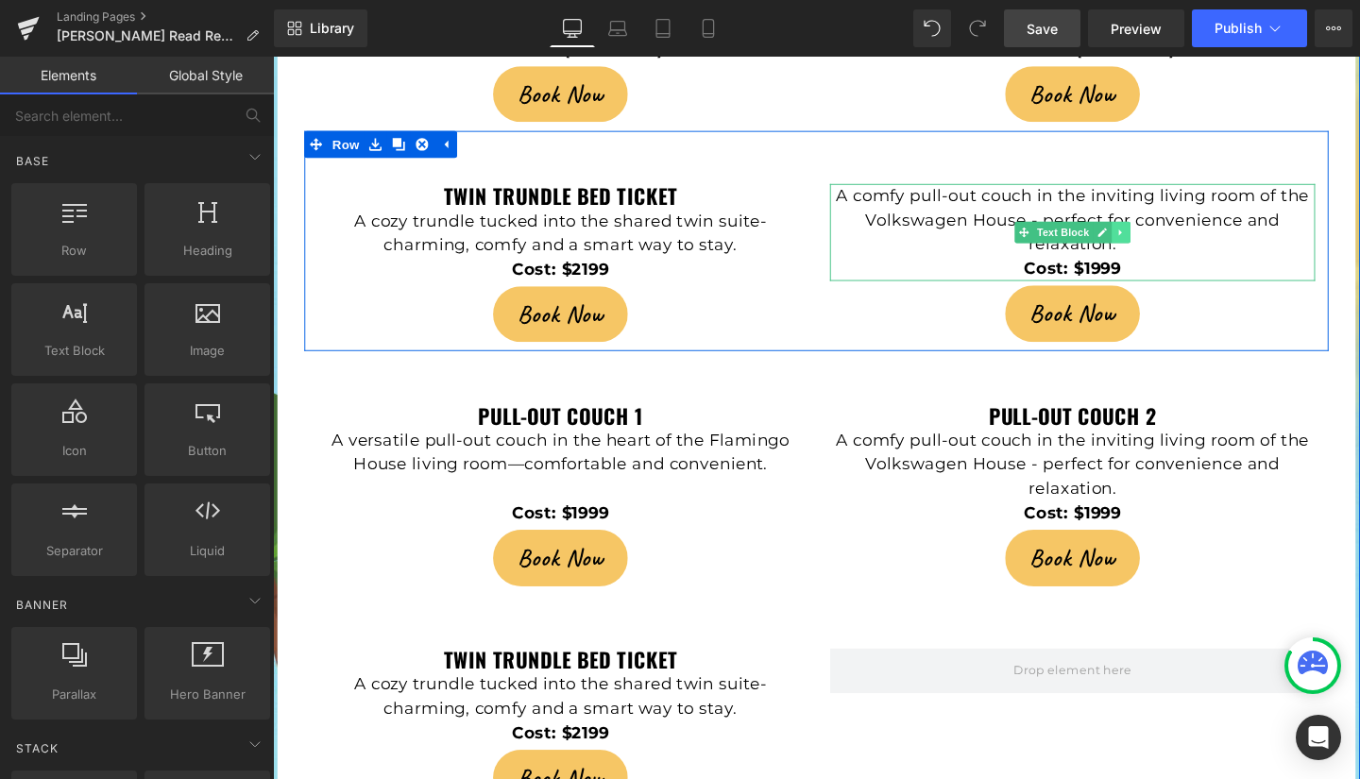
click at [1162, 236] on icon at bounding box center [1164, 241] width 10 height 11
click at [1169, 236] on icon at bounding box center [1174, 241] width 10 height 11
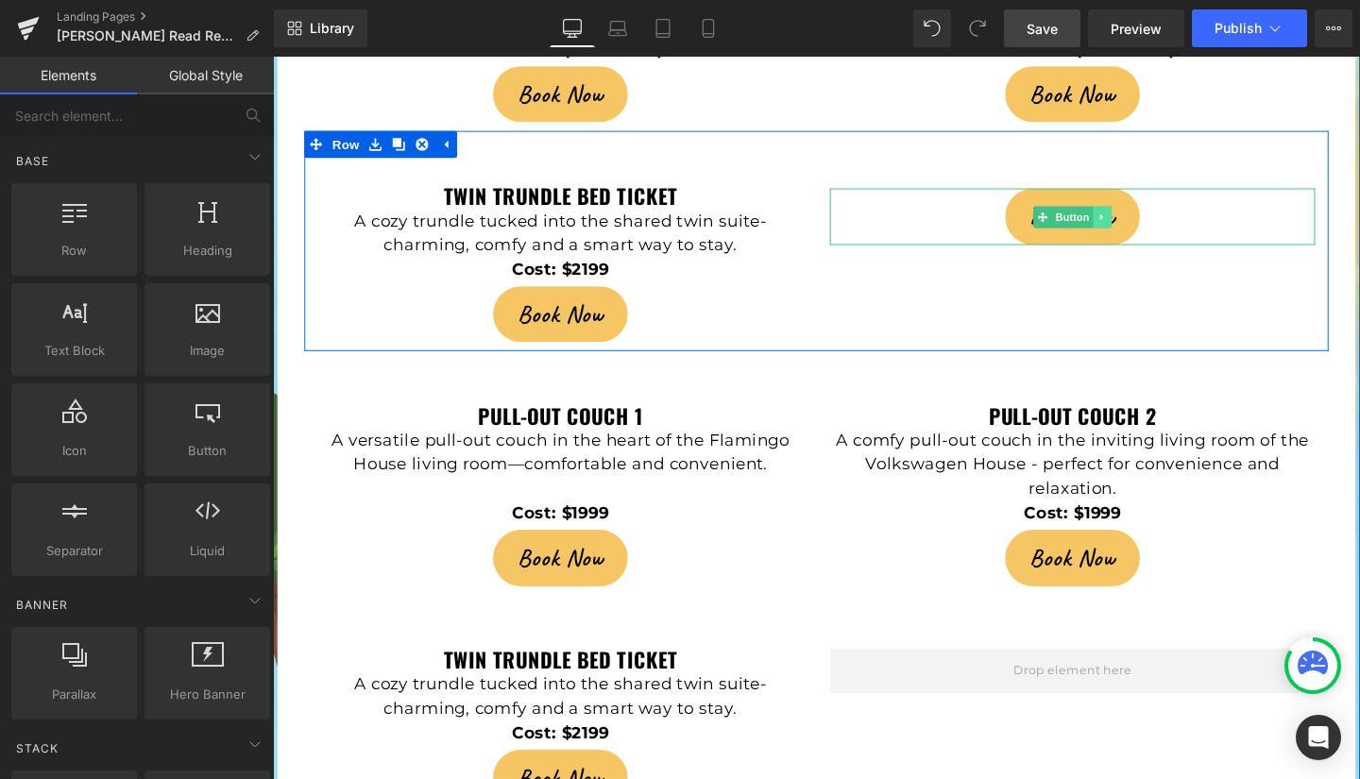
click at [1141, 220] on icon at bounding box center [1145, 225] width 10 height 11
click at [1149, 220] on icon at bounding box center [1154, 225] width 10 height 11
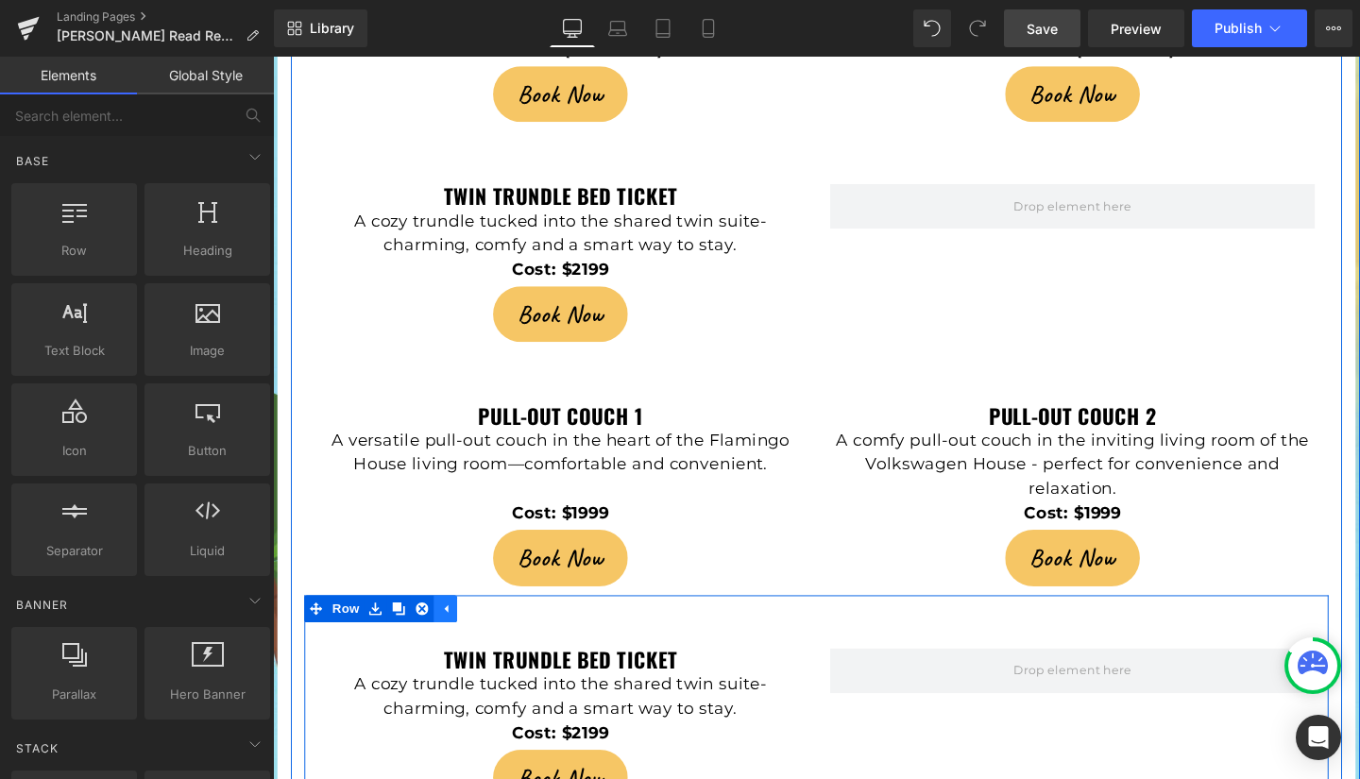
click at [451, 630] on icon at bounding box center [454, 637] width 13 height 14
click at [374, 630] on icon at bounding box center [380, 637] width 13 height 14
click at [423, 631] on icon at bounding box center [429, 637] width 13 height 13
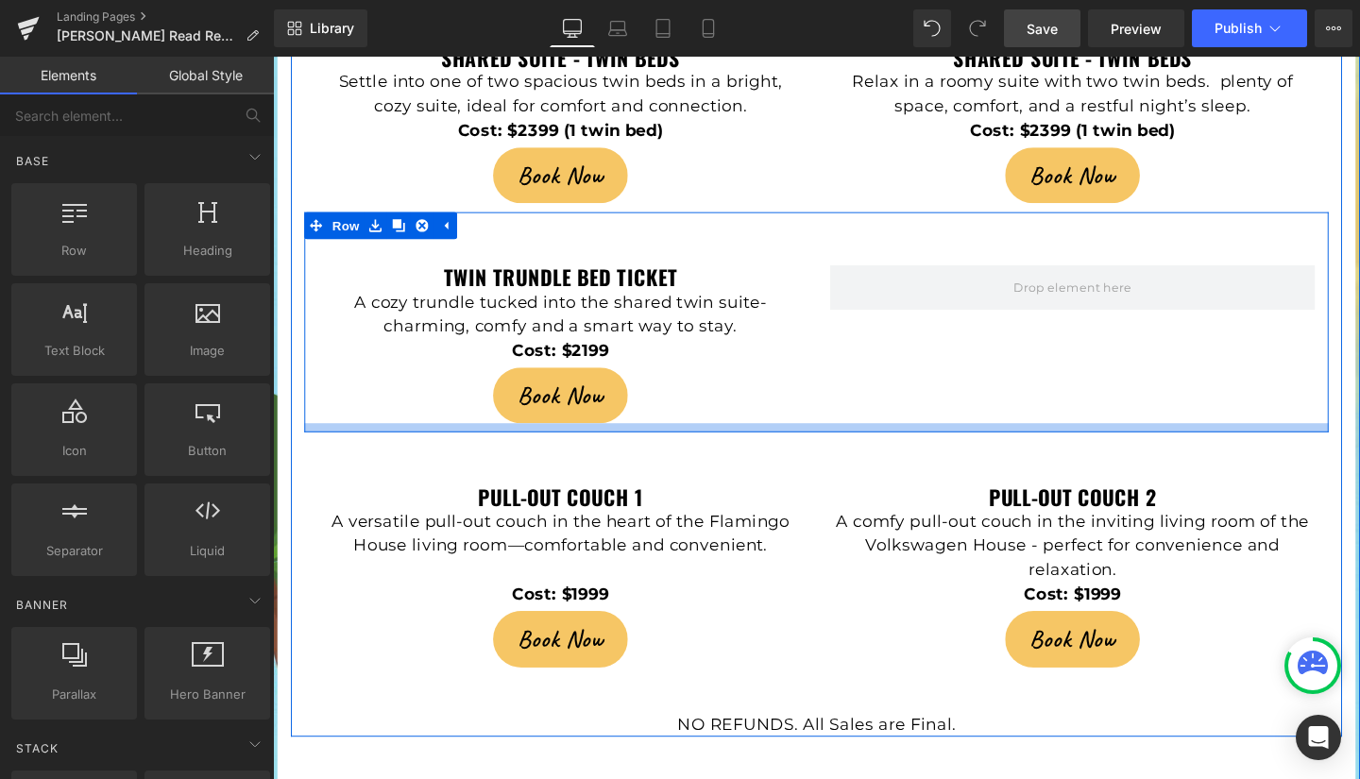
scroll to position [4916, 0]
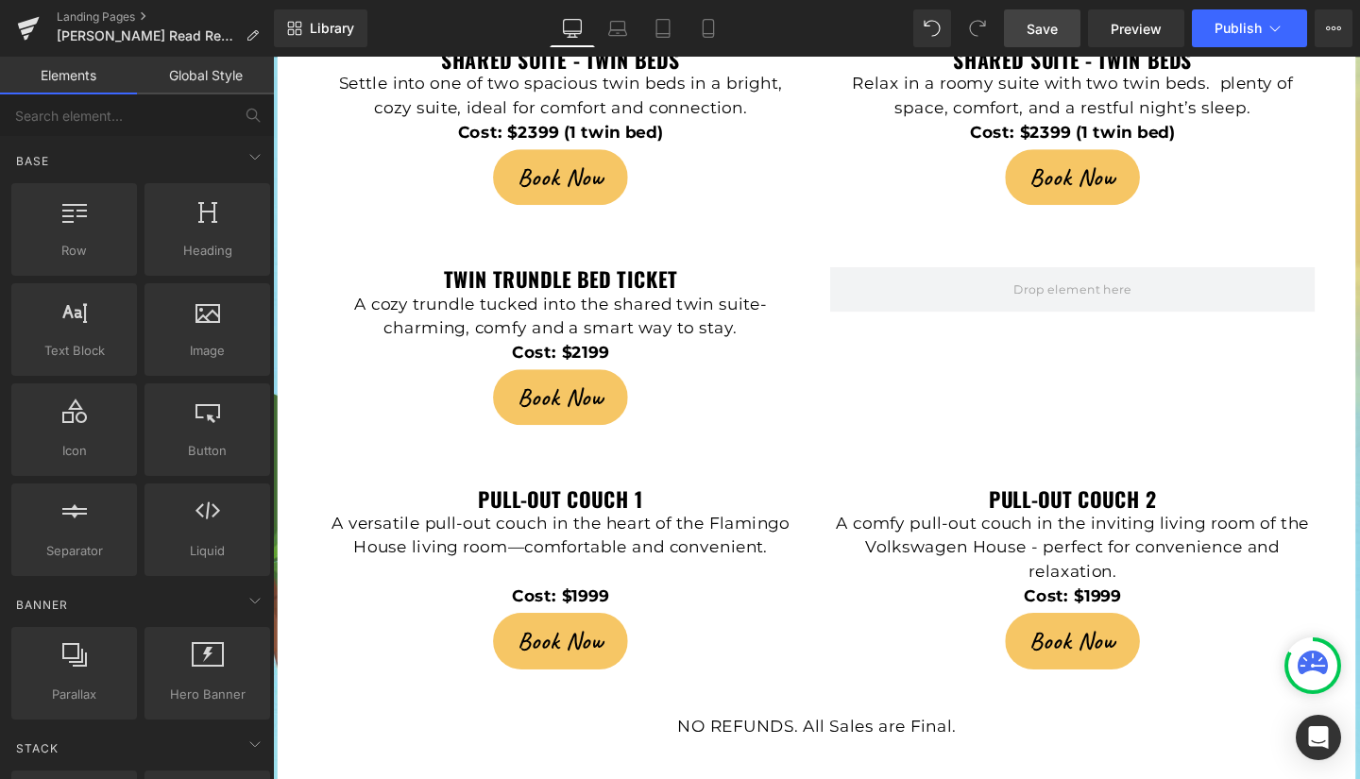
click at [1046, 13] on link "Save" at bounding box center [1042, 28] width 77 height 38
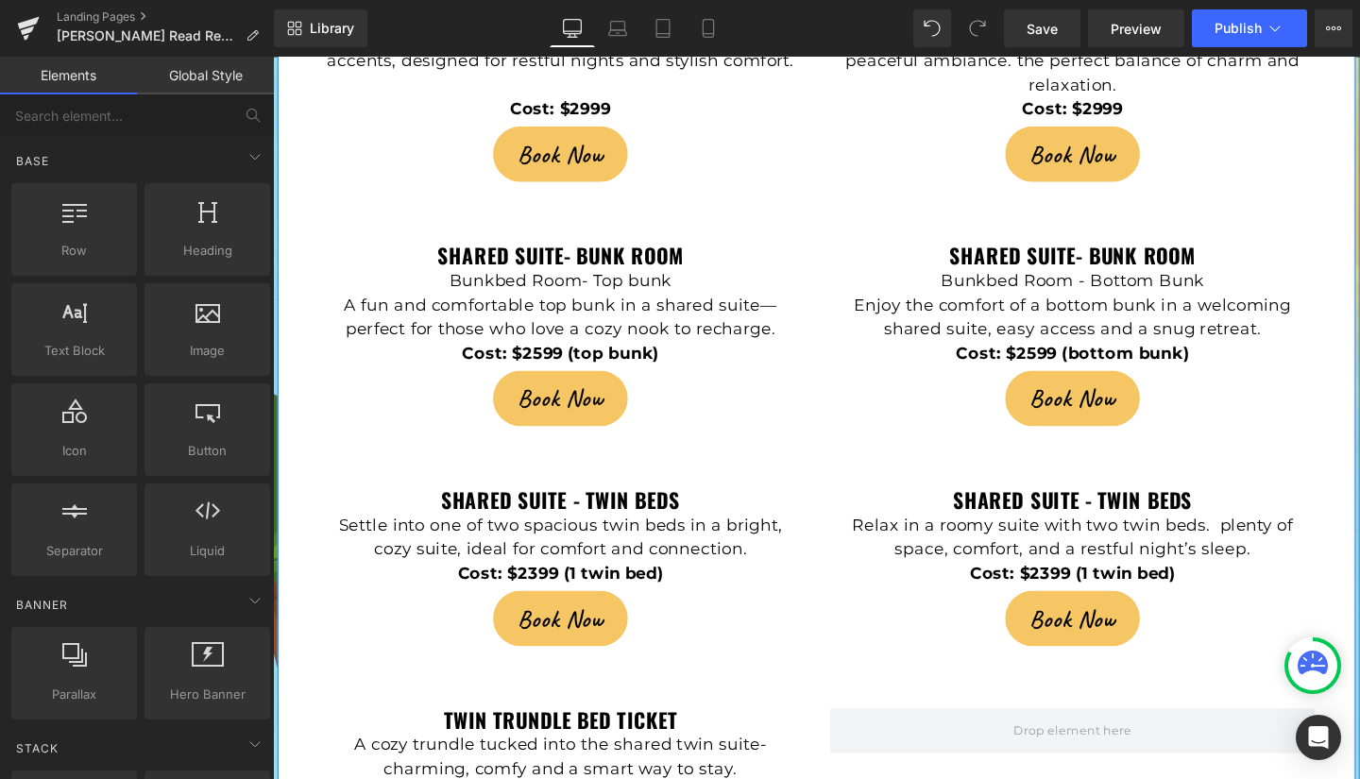
scroll to position [4526, 0]
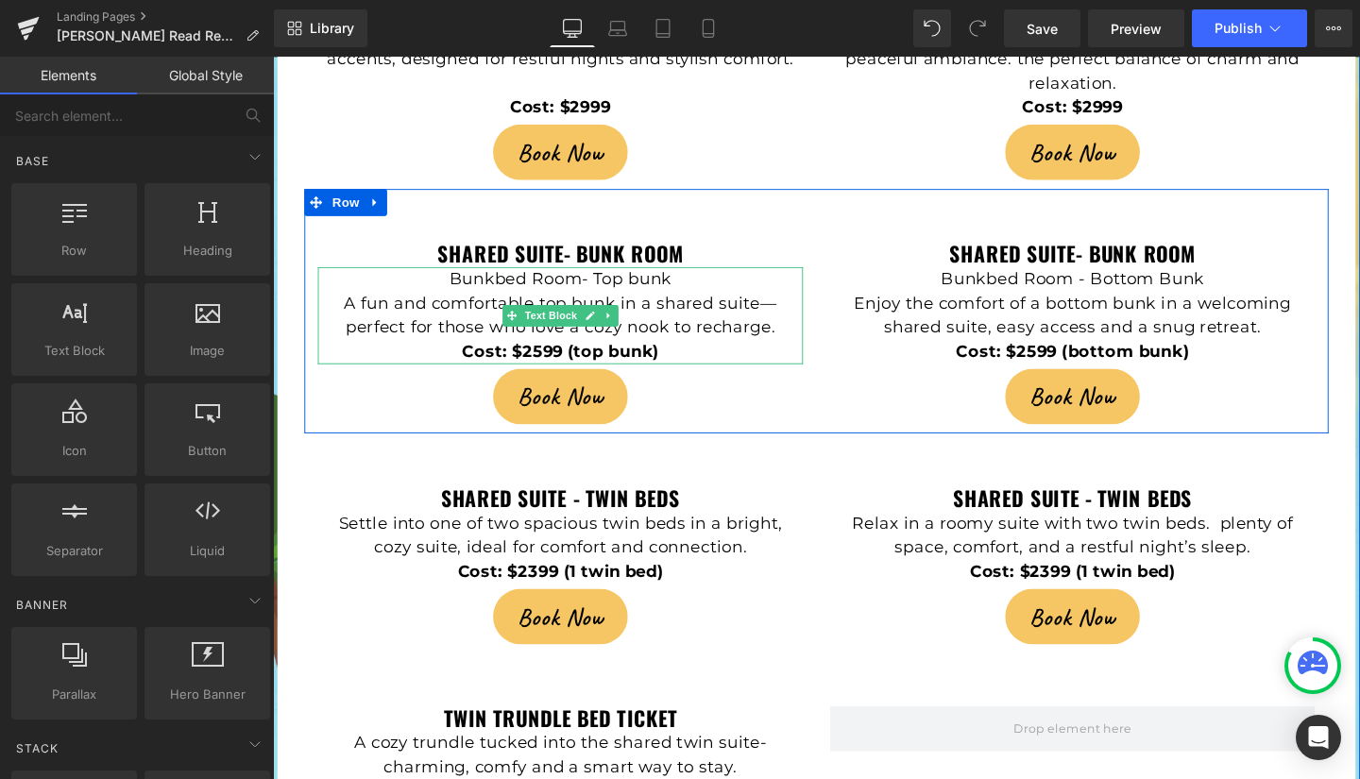
drag, startPoint x: 661, startPoint y: 235, endPoint x: 659, endPoint y: 249, distance: 14.3
click at [661, 303] on p "A fun and comfortable top bunk in a shared suite—perfect for those who love a c…" at bounding box center [575, 328] width 510 height 51
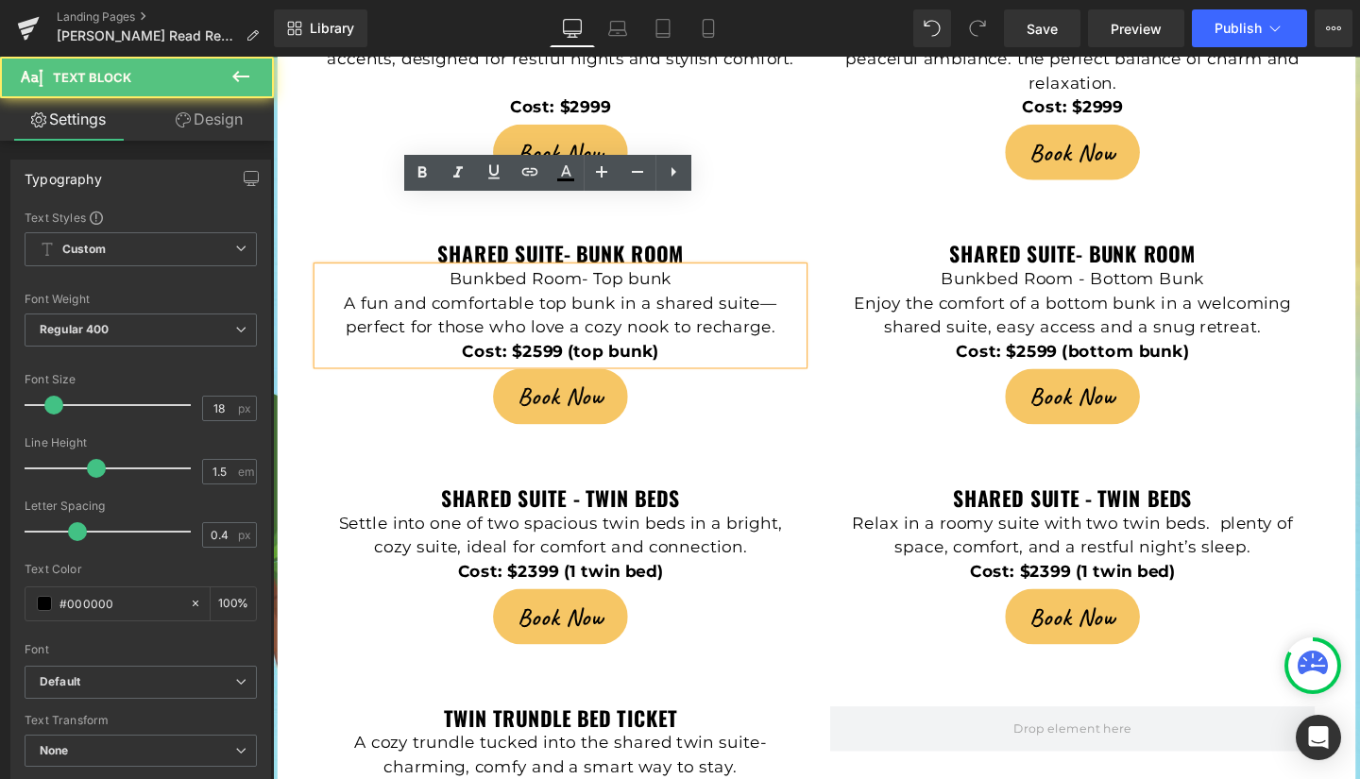
click at [552, 303] on p "A fun and comfortable top bunk in a shared suite—perfect for those who love a c…" at bounding box center [575, 328] width 510 height 51
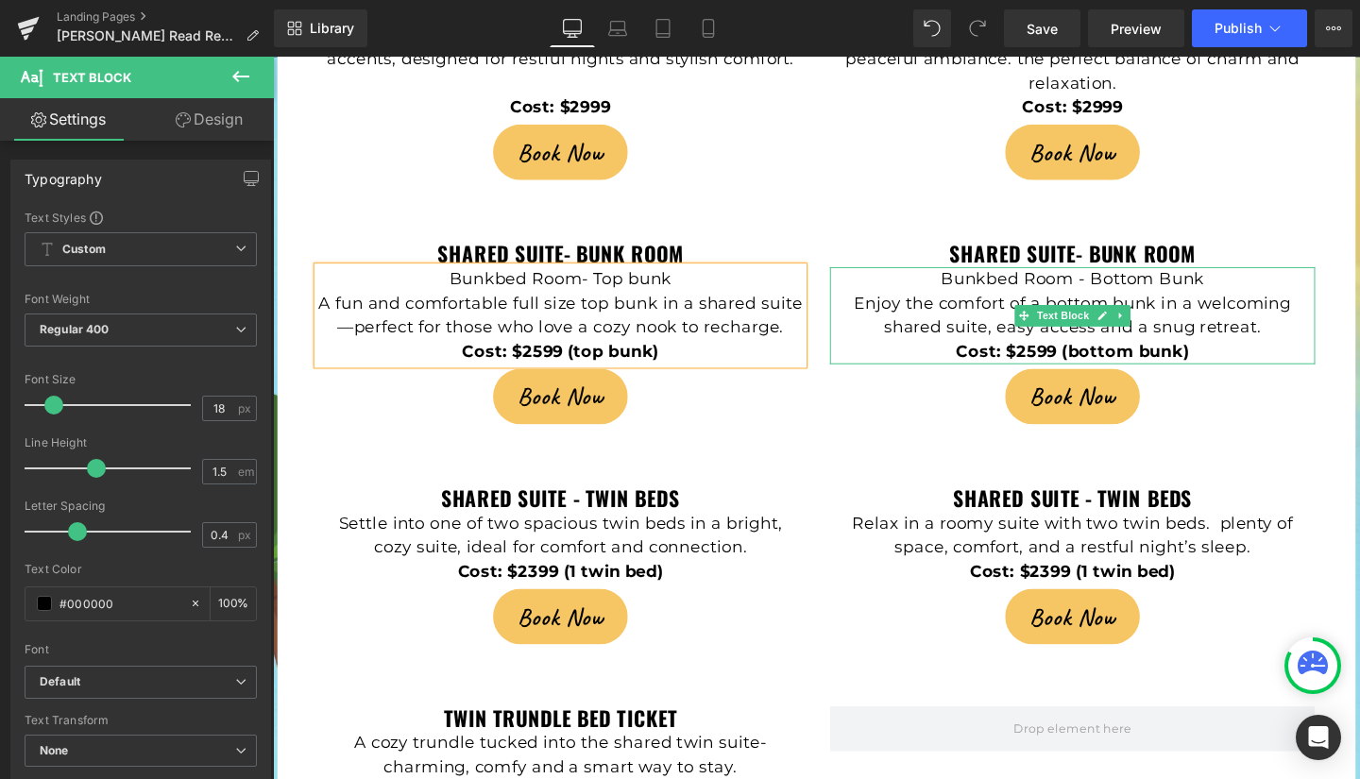
click at [1148, 303] on p "Enjoy the comfort of a bottom bunk in a welcoming shared suite, easy access and…" at bounding box center [1114, 328] width 510 height 51
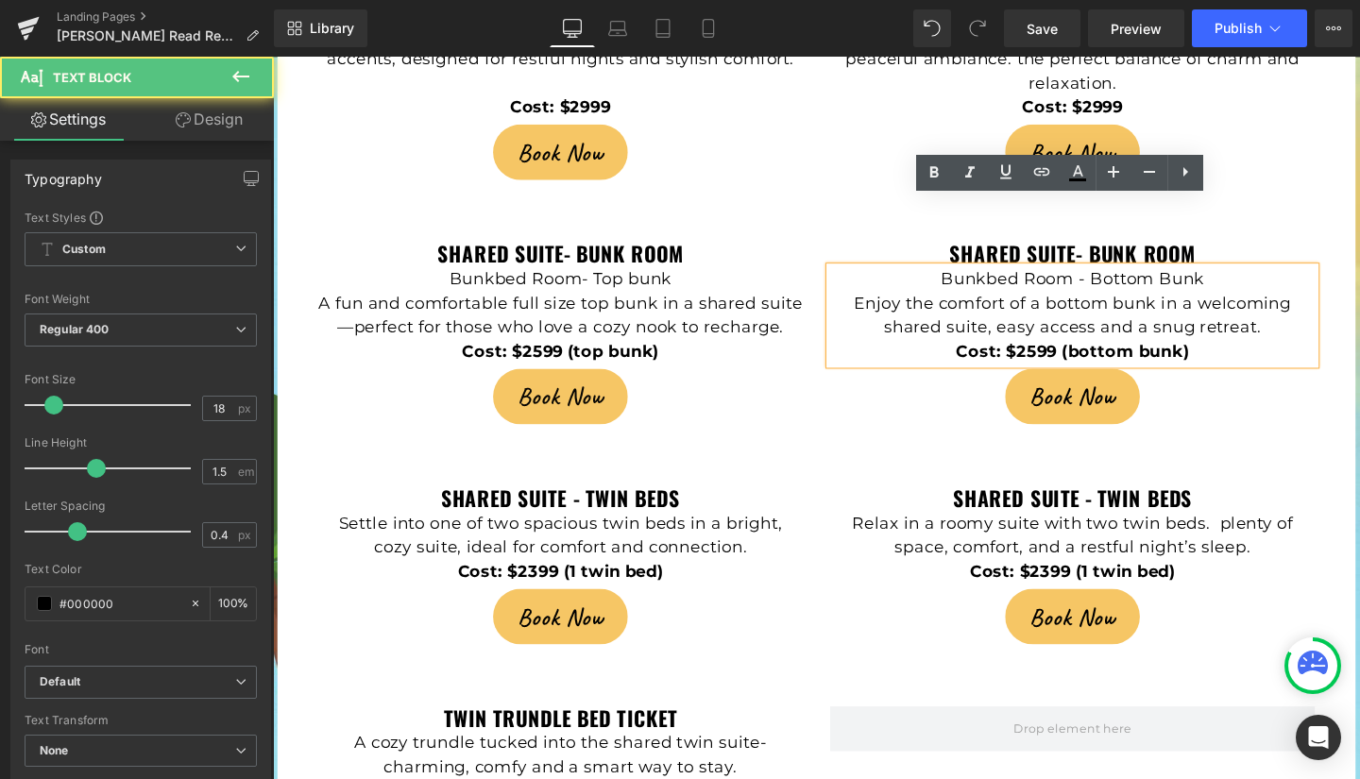
click at [1152, 303] on p "Enjoy the comfort of a bottom bunk in a welcoming shared suite, easy access and…" at bounding box center [1114, 328] width 510 height 51
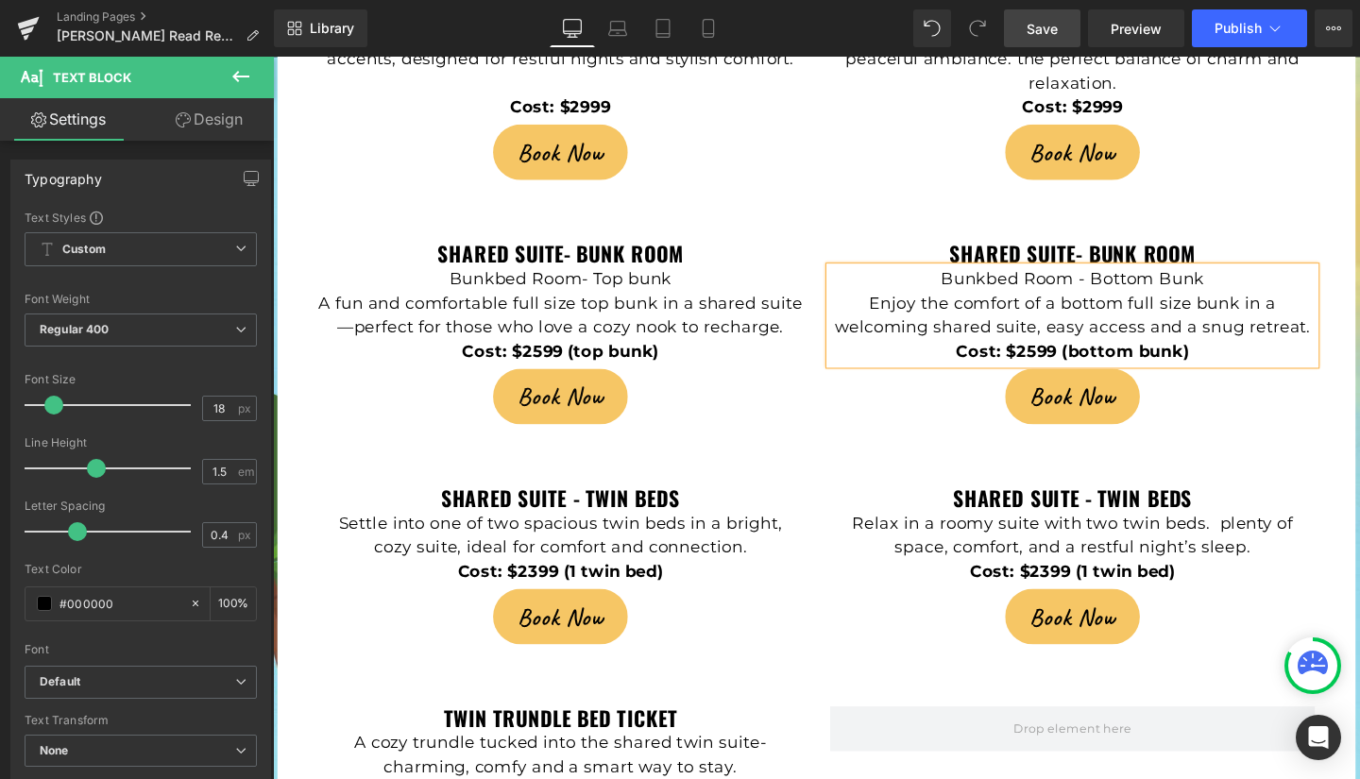
click at [1040, 27] on span "Save" at bounding box center [1042, 29] width 31 height 20
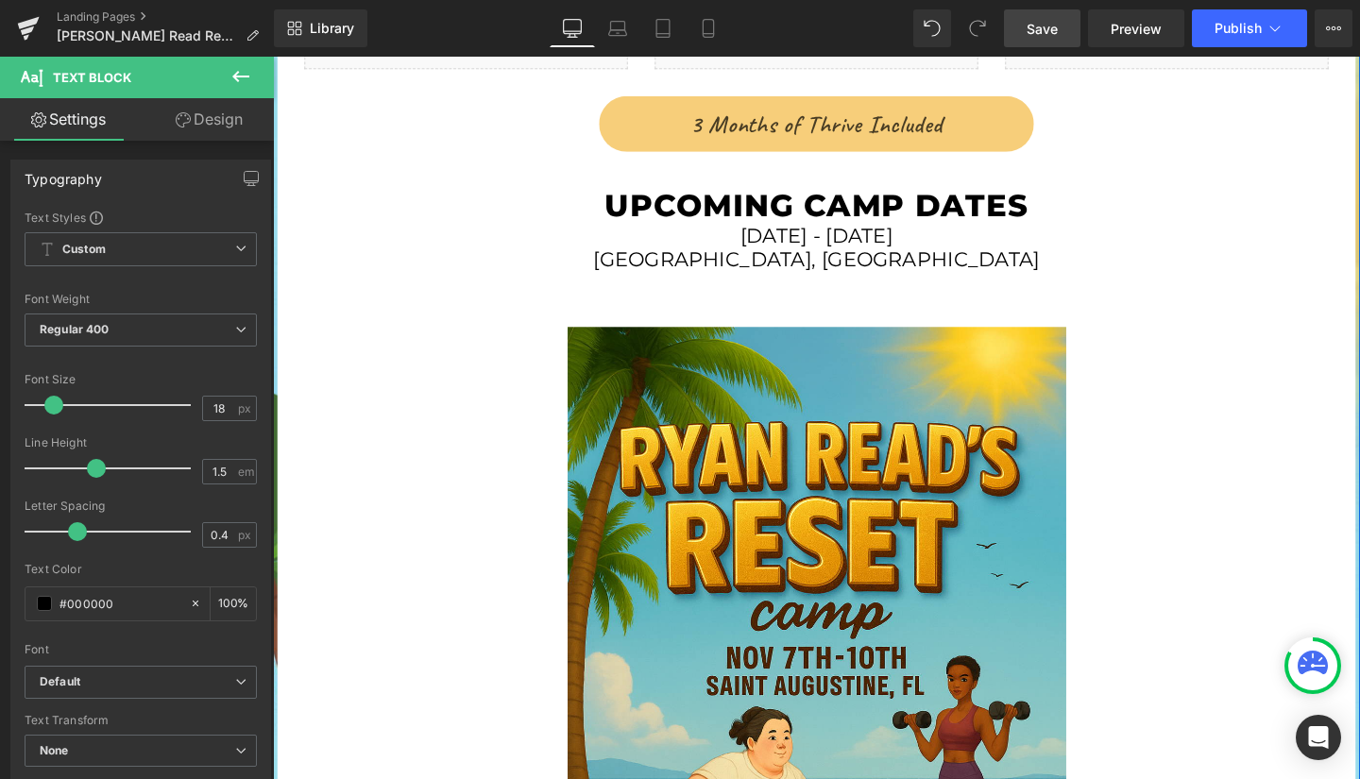
scroll to position [2830, 0]
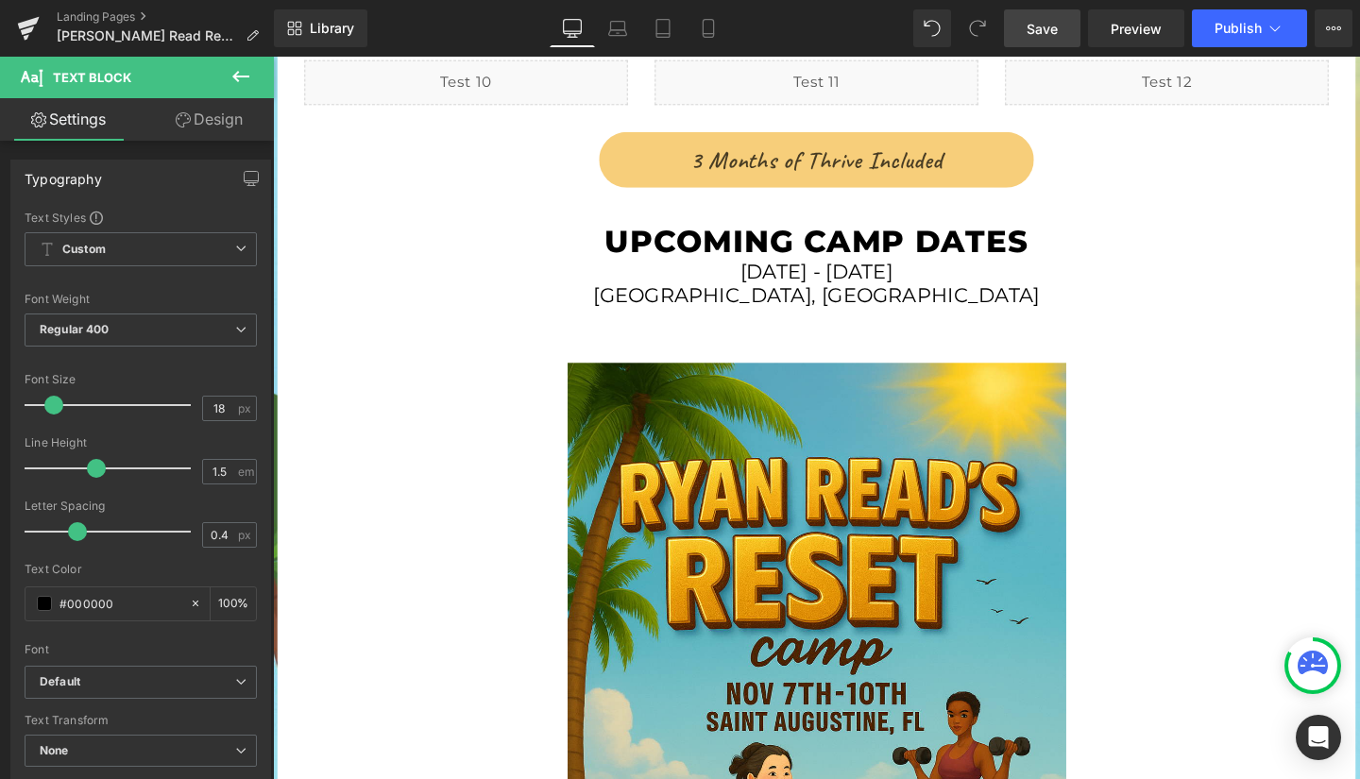
click at [1030, 13] on link "Save" at bounding box center [1042, 28] width 77 height 38
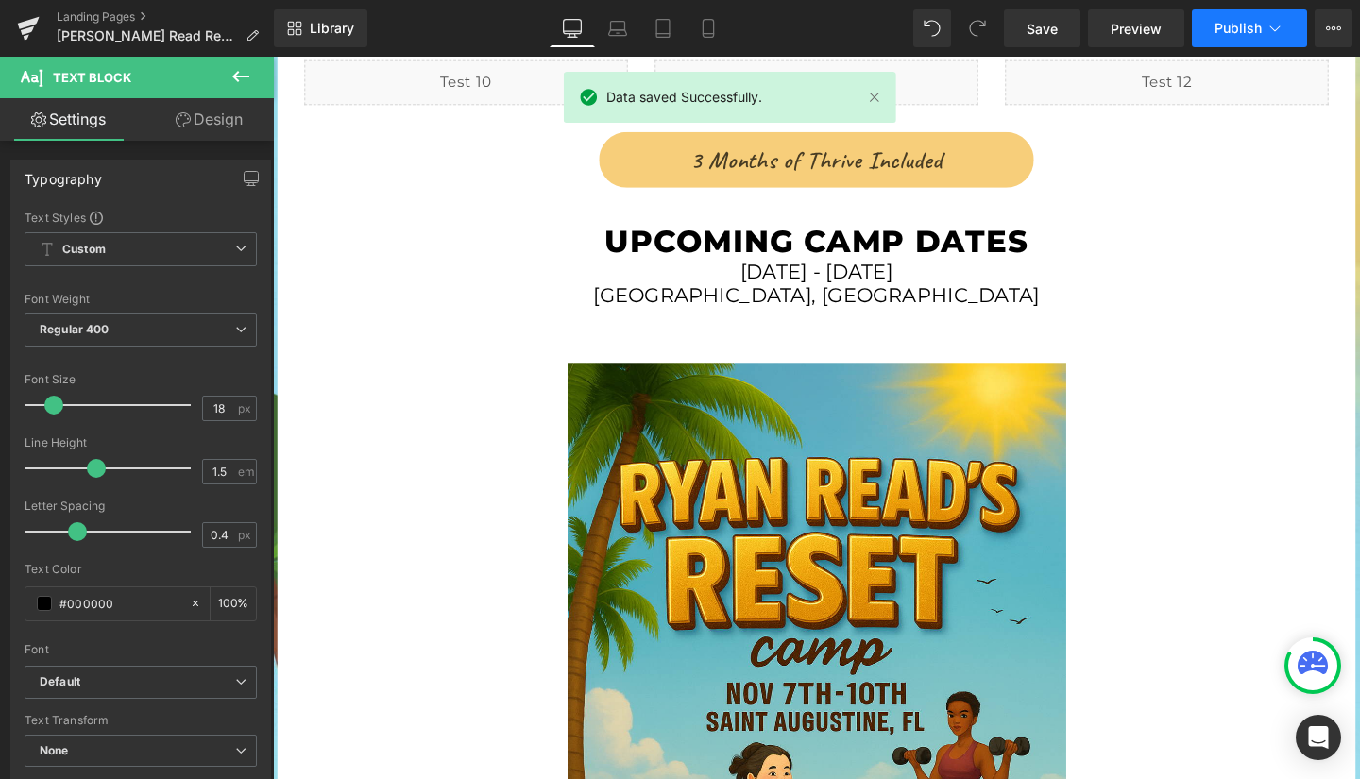
click at [1239, 21] on span "Publish" at bounding box center [1238, 28] width 47 height 15
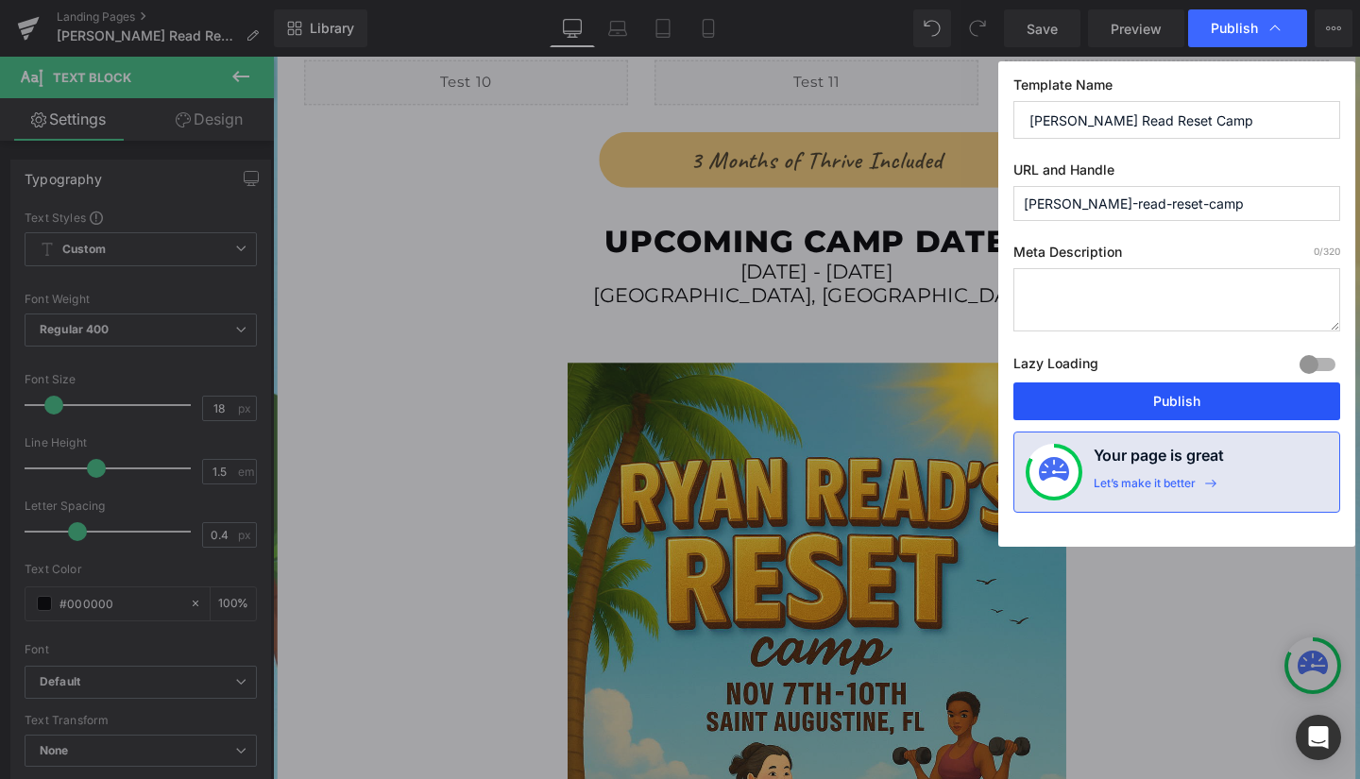
drag, startPoint x: 1194, startPoint y: 387, endPoint x: 997, endPoint y: 273, distance: 227.3
click at [1194, 387] on button "Publish" at bounding box center [1176, 402] width 327 height 38
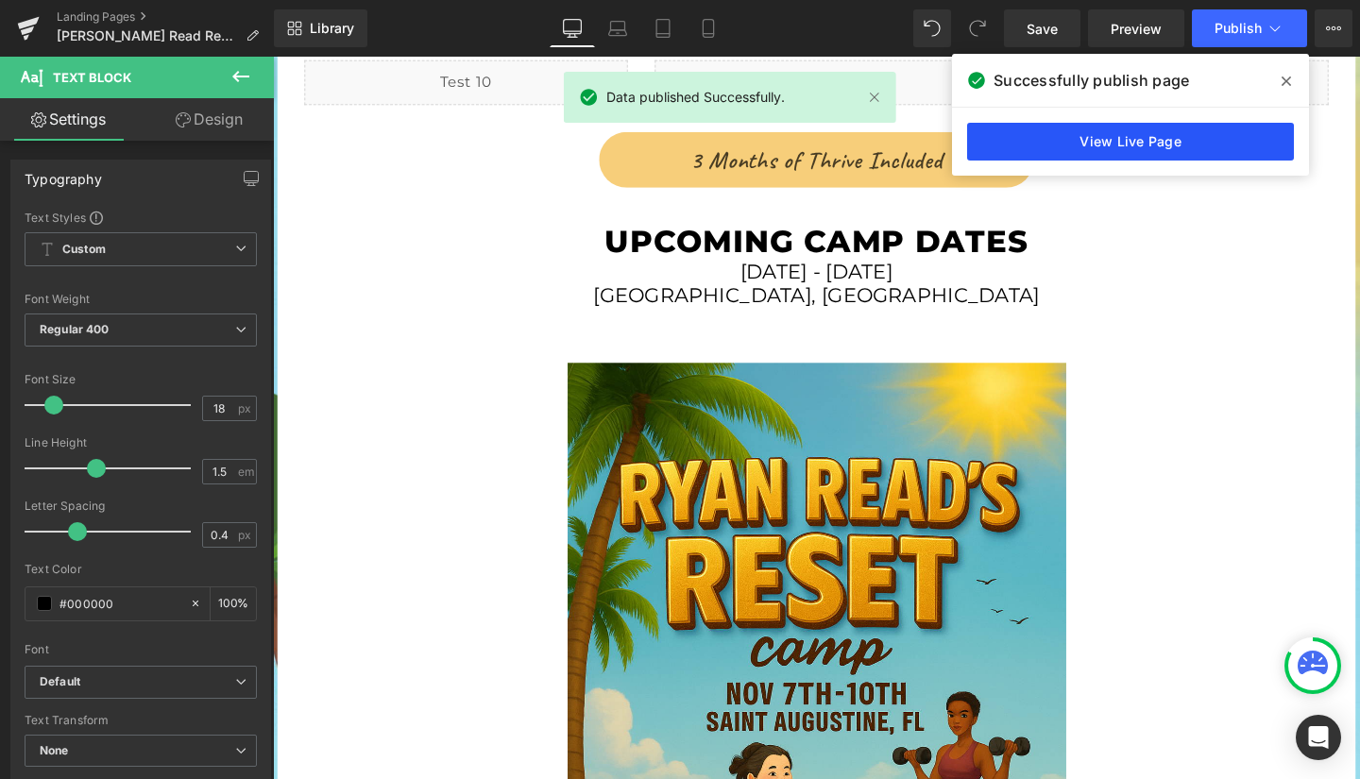
click at [1131, 144] on link "View Live Page" at bounding box center [1130, 142] width 327 height 38
